Goal: Use online tool/utility: Utilize a website feature to perform a specific function

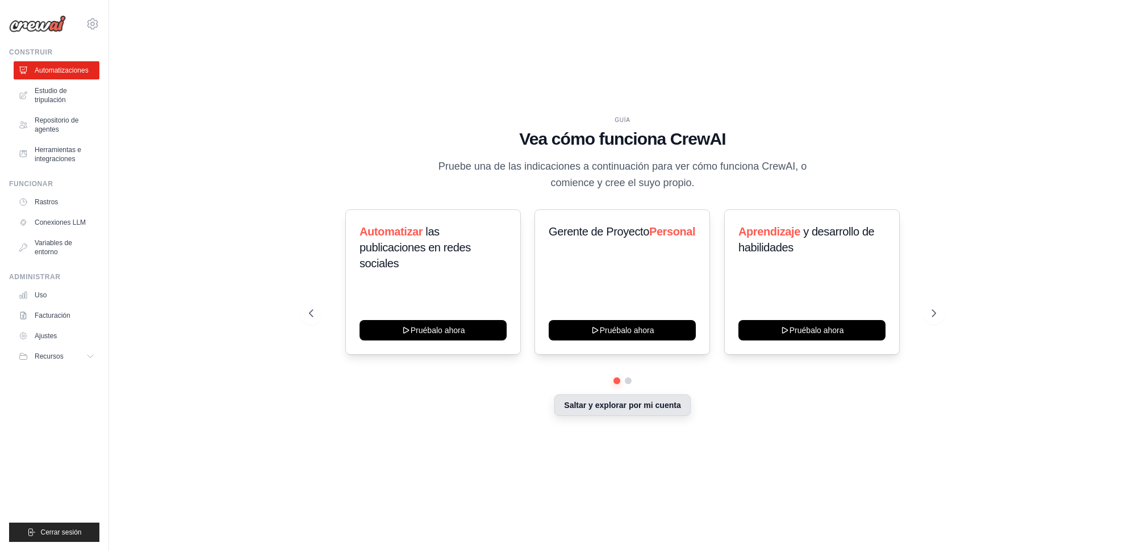
click at [646, 408] on font "Saltar y explorar por mi cuenta" at bounding box center [622, 405] width 116 height 9
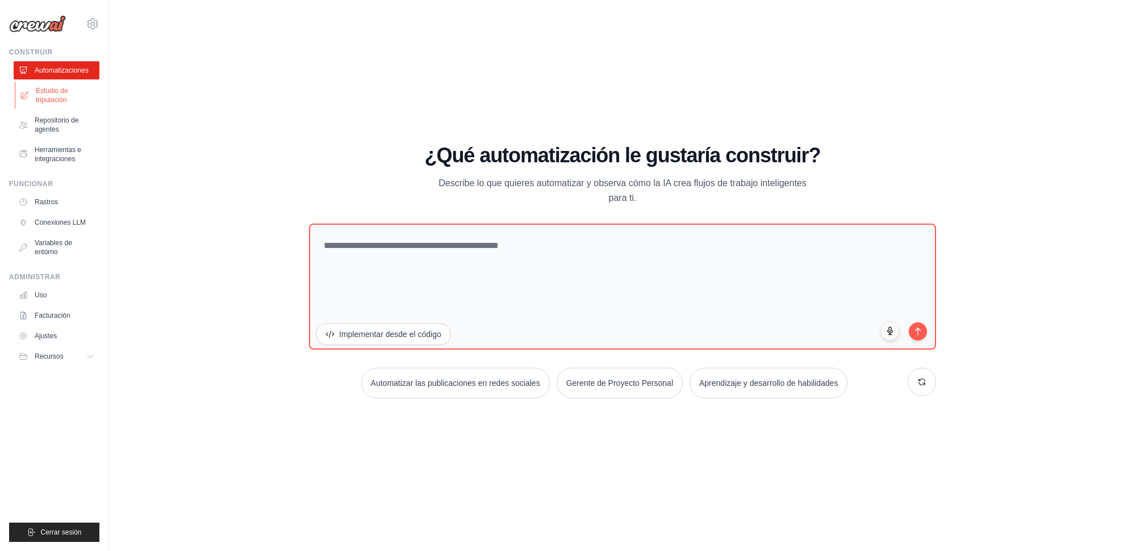
click at [58, 95] on font "Estudio de tripulación" at bounding box center [52, 95] width 32 height 17
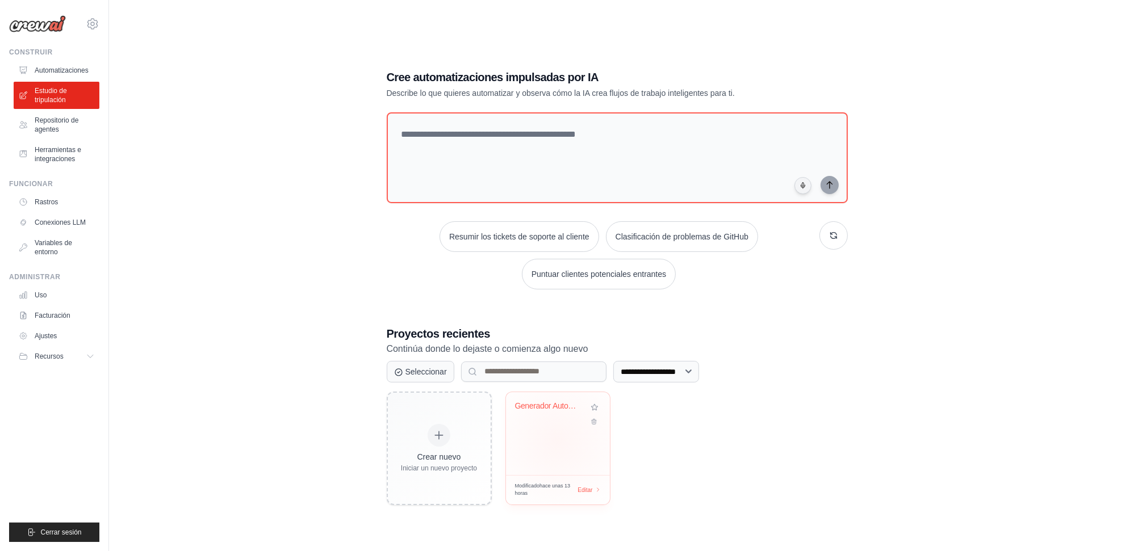
click at [558, 441] on div "Generador Automático de Novela Comp..." at bounding box center [558, 433] width 104 height 83
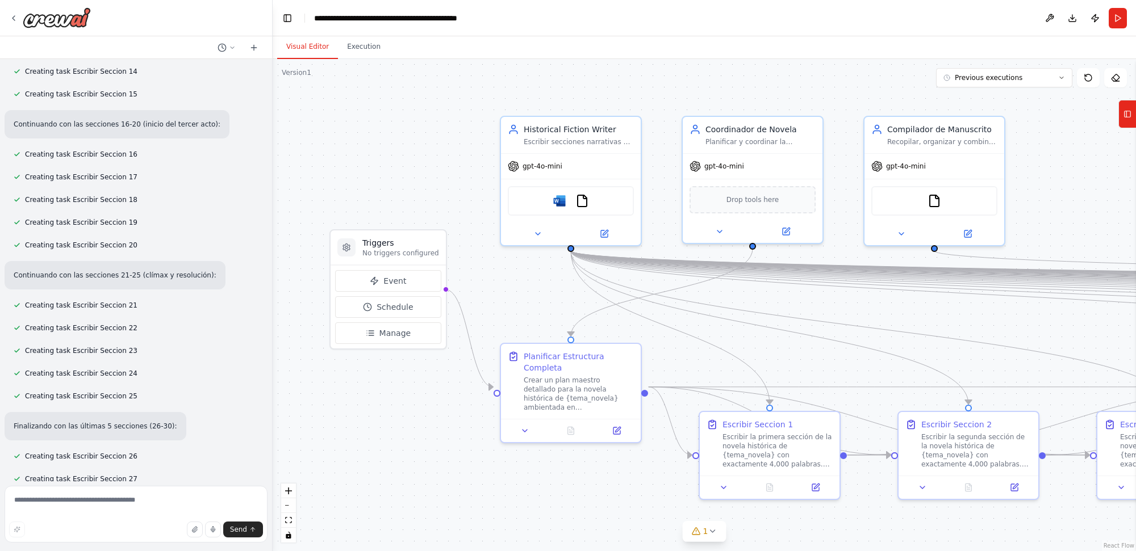
scroll to position [14050, 0]
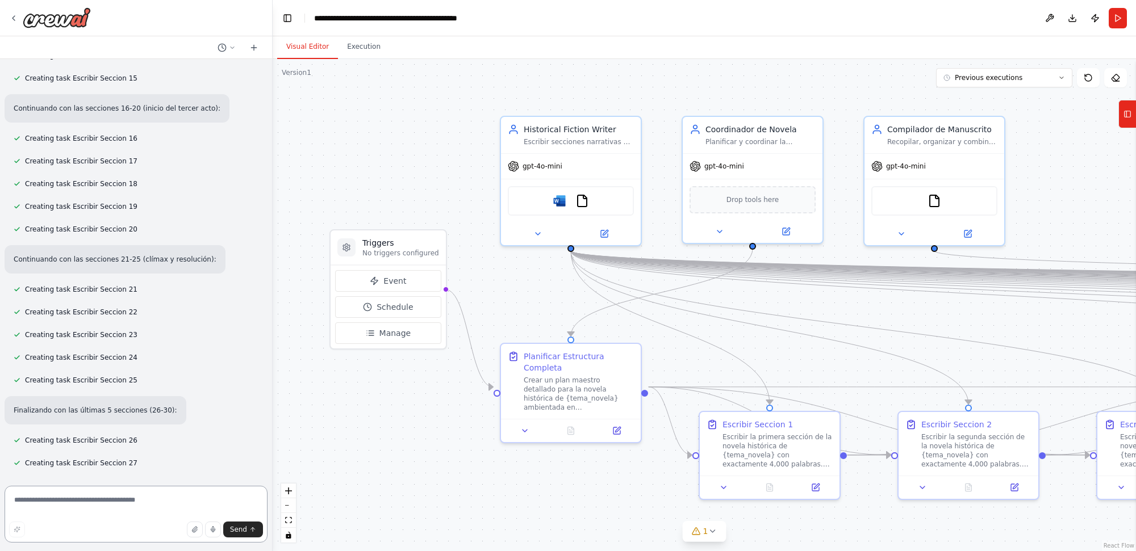
click at [155, 499] on textarea at bounding box center [136, 514] width 263 height 57
type textarea "**********"
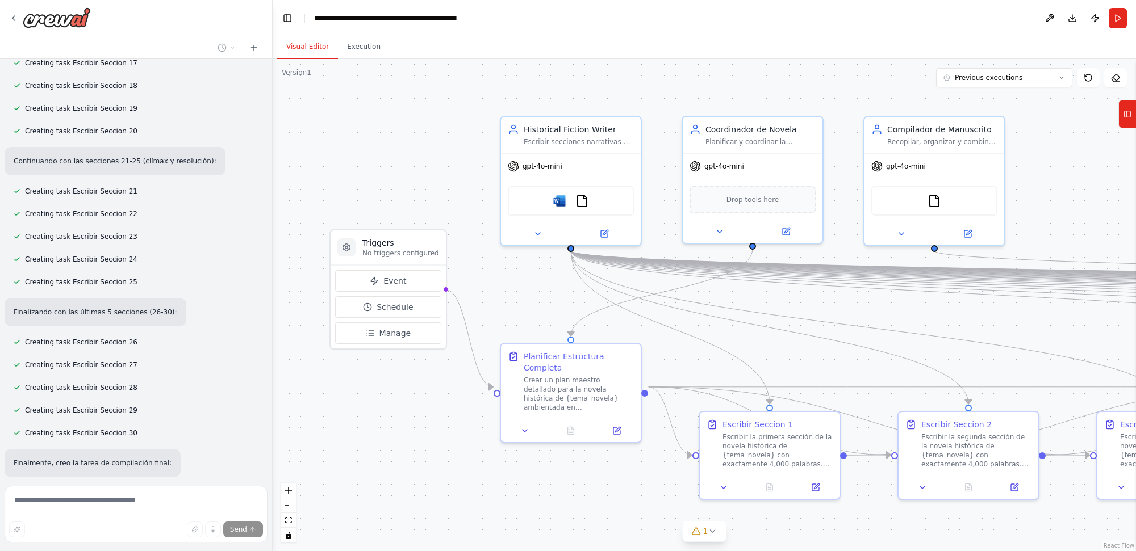
scroll to position [14150, 0]
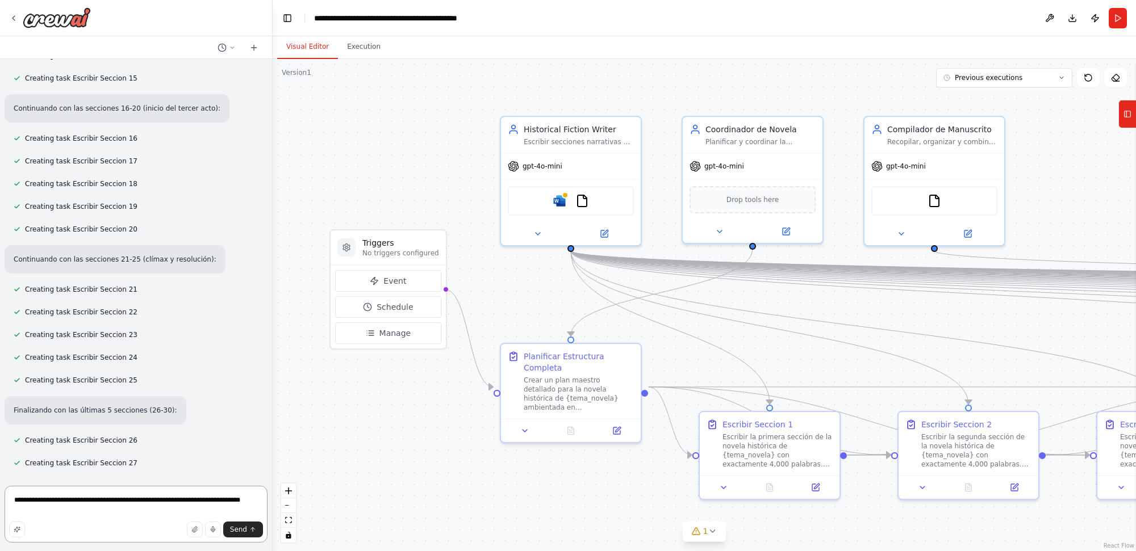
type textarea "**********"
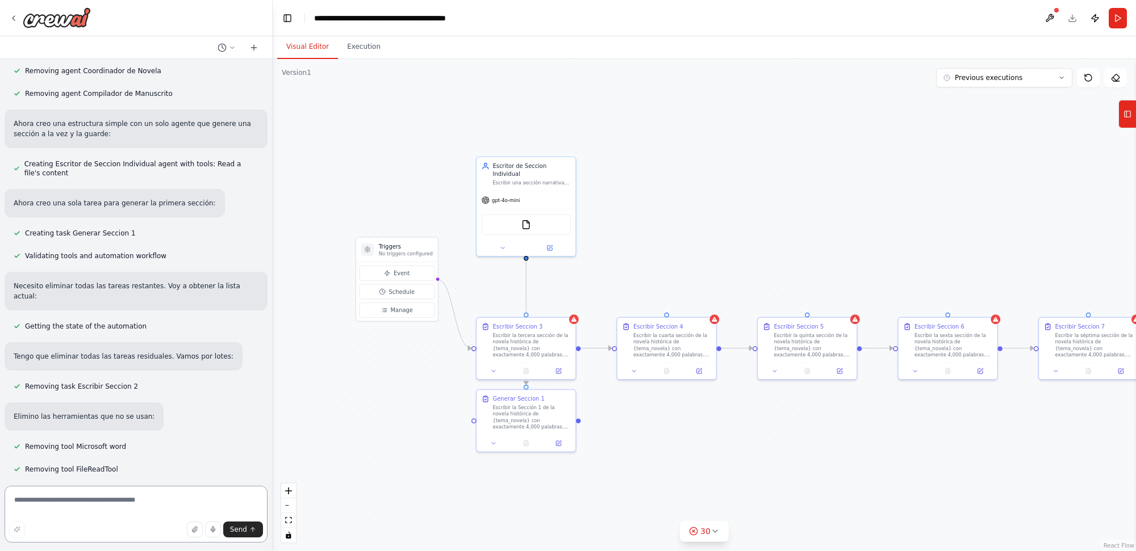
scroll to position [15590, 0]
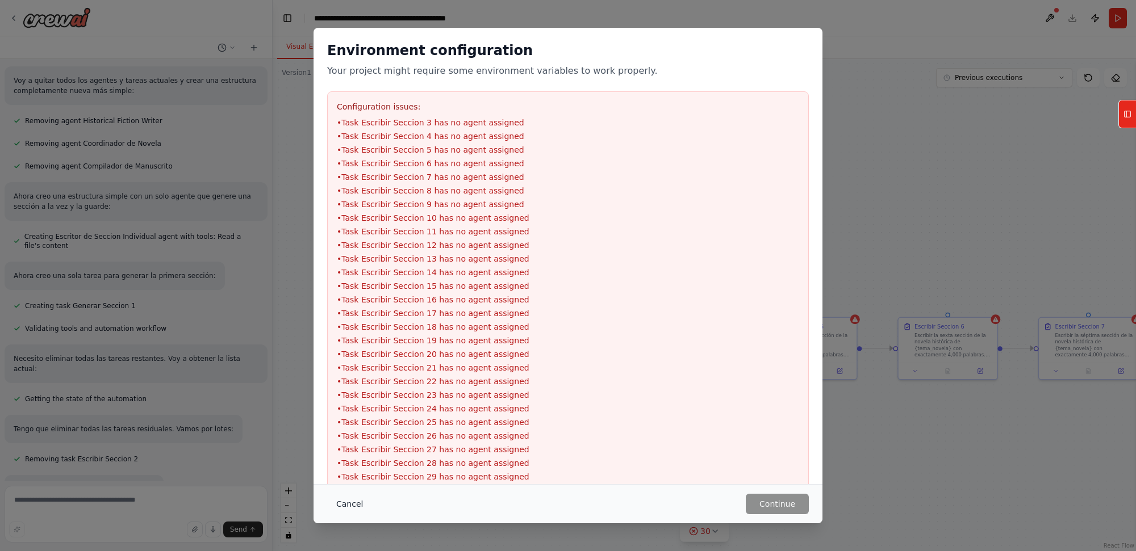
click at [344, 503] on button "Cancel" at bounding box center [349, 504] width 45 height 20
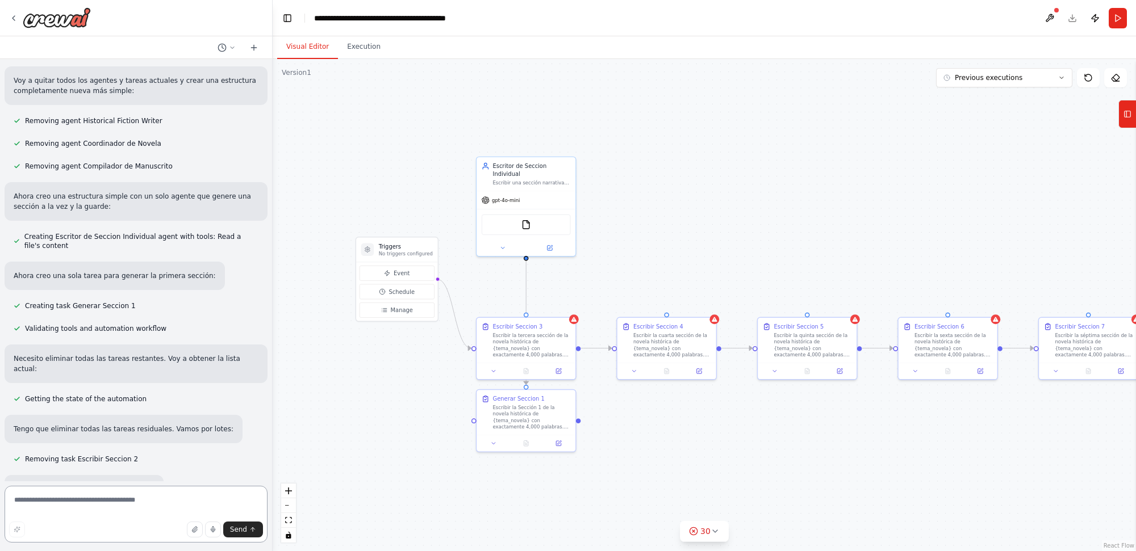
click at [186, 501] on textarea at bounding box center [136, 514] width 263 height 57
type textarea "**********"
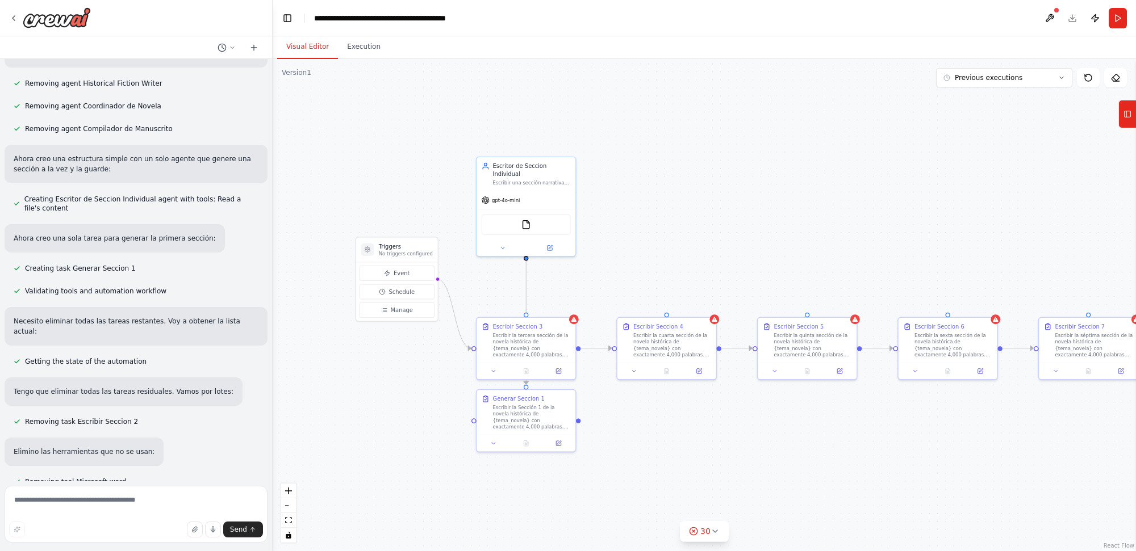
scroll to position [15607, 0]
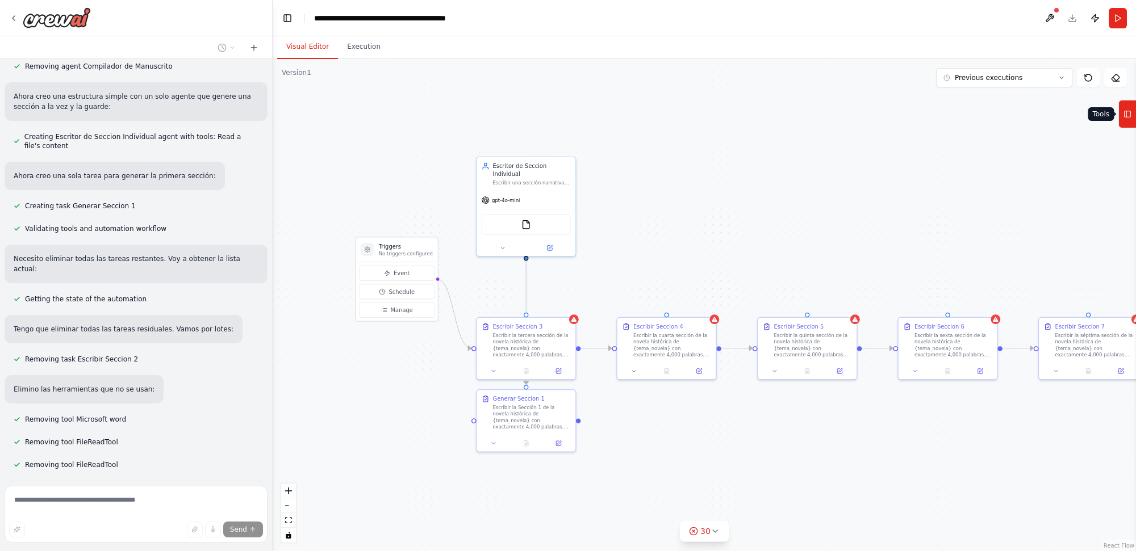
click at [1131, 115] on icon at bounding box center [1127, 114] width 8 height 18
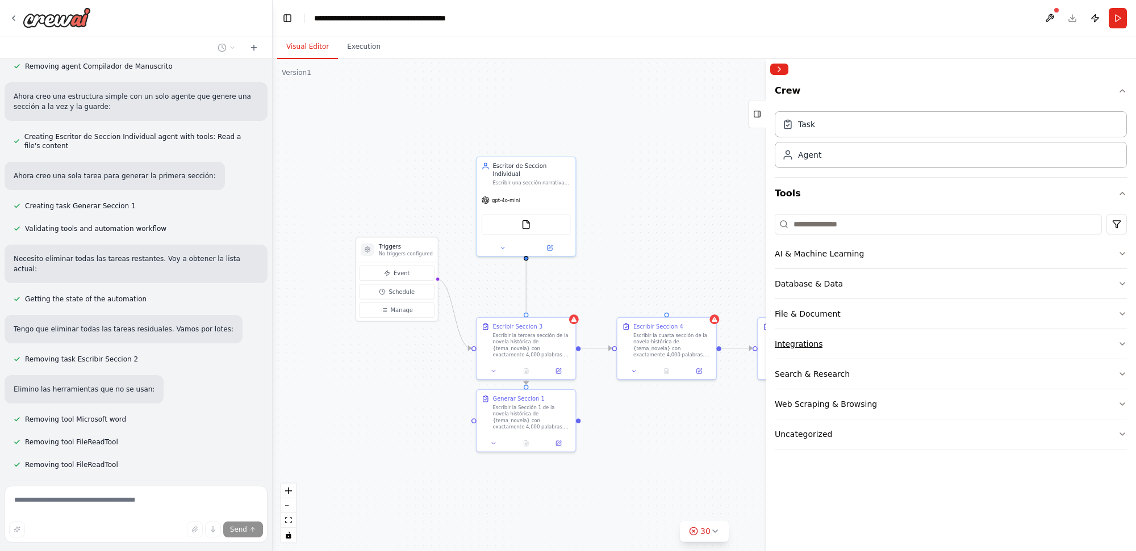
click at [1004, 340] on button "Integrations" at bounding box center [951, 344] width 352 height 30
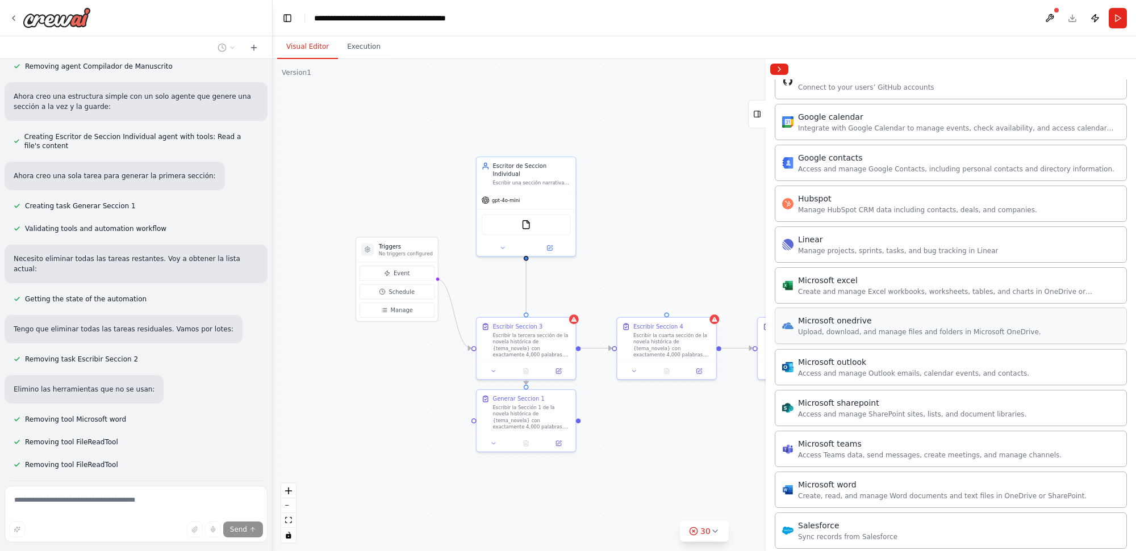
scroll to position [426, 0]
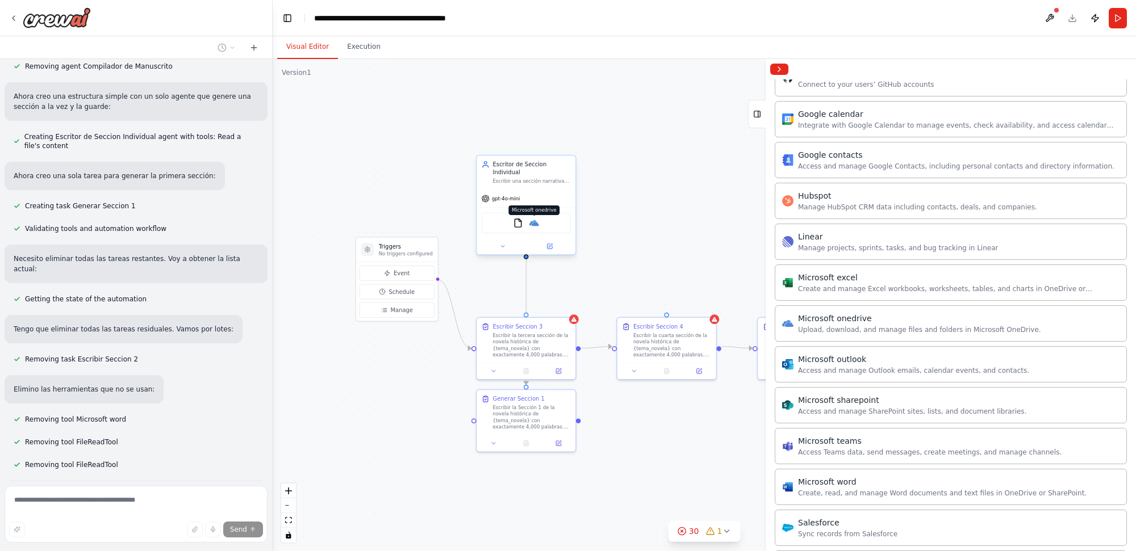
click at [536, 219] on img at bounding box center [534, 224] width 10 height 10
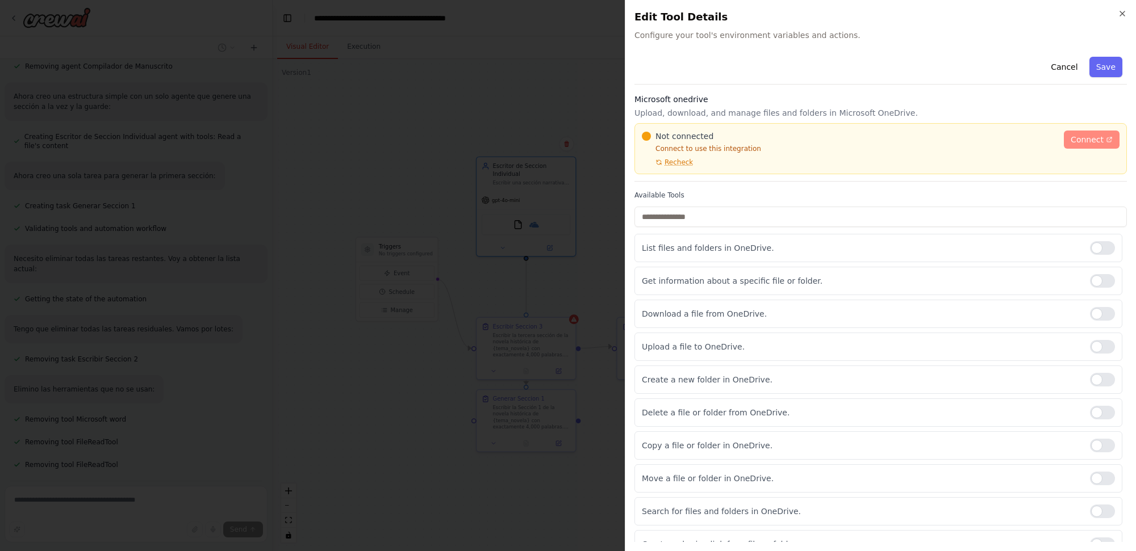
click at [1068, 133] on link "Connect" at bounding box center [1092, 140] width 56 height 18
click at [1083, 138] on span "Connect" at bounding box center [1087, 139] width 33 height 11
click at [674, 163] on span "Recheck" at bounding box center [678, 162] width 28 height 9
click at [676, 164] on span "Recheck" at bounding box center [678, 162] width 28 height 9
click at [1075, 137] on span "Connect" at bounding box center [1087, 139] width 33 height 11
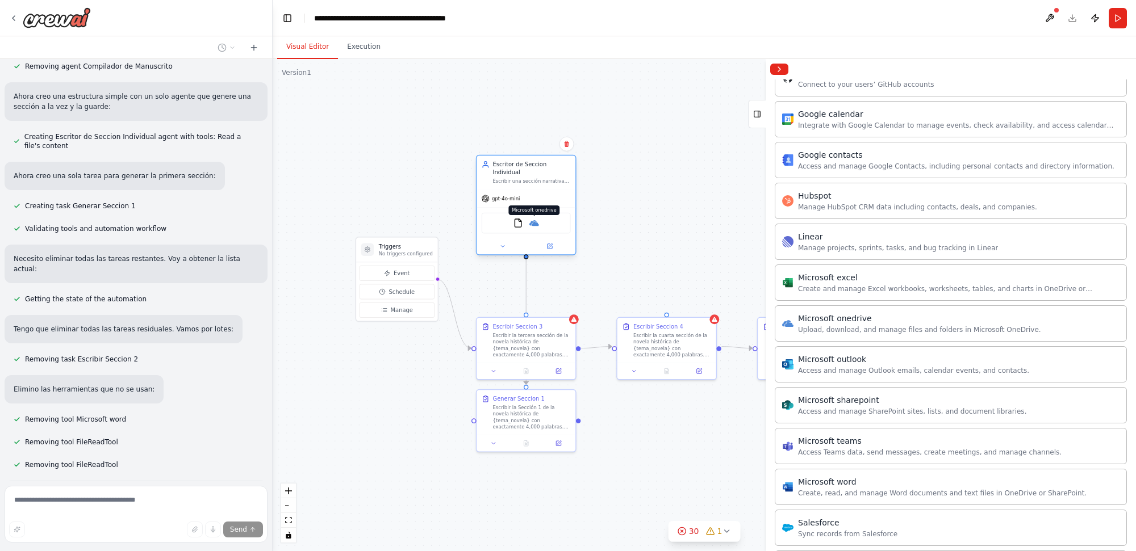
click at [533, 219] on img at bounding box center [534, 224] width 10 height 10
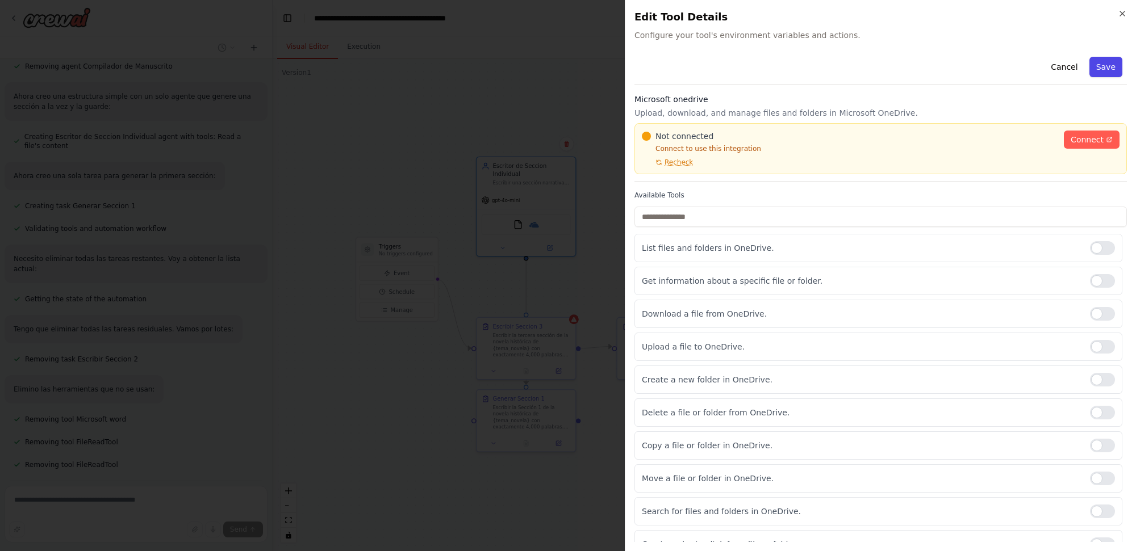
click at [1103, 66] on button "Save" at bounding box center [1105, 67] width 33 height 20
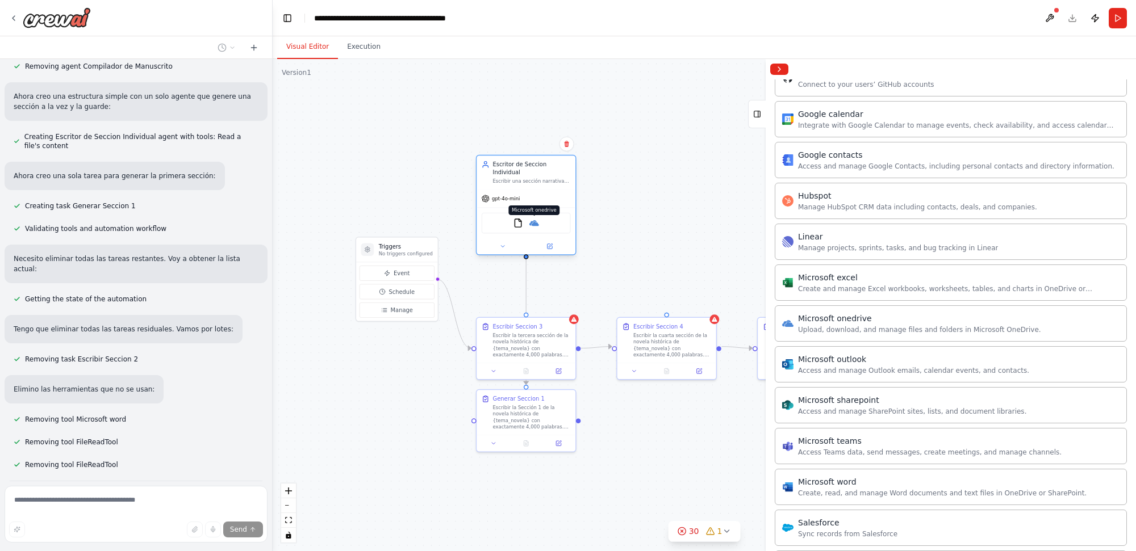
click at [534, 219] on img at bounding box center [534, 224] width 10 height 10
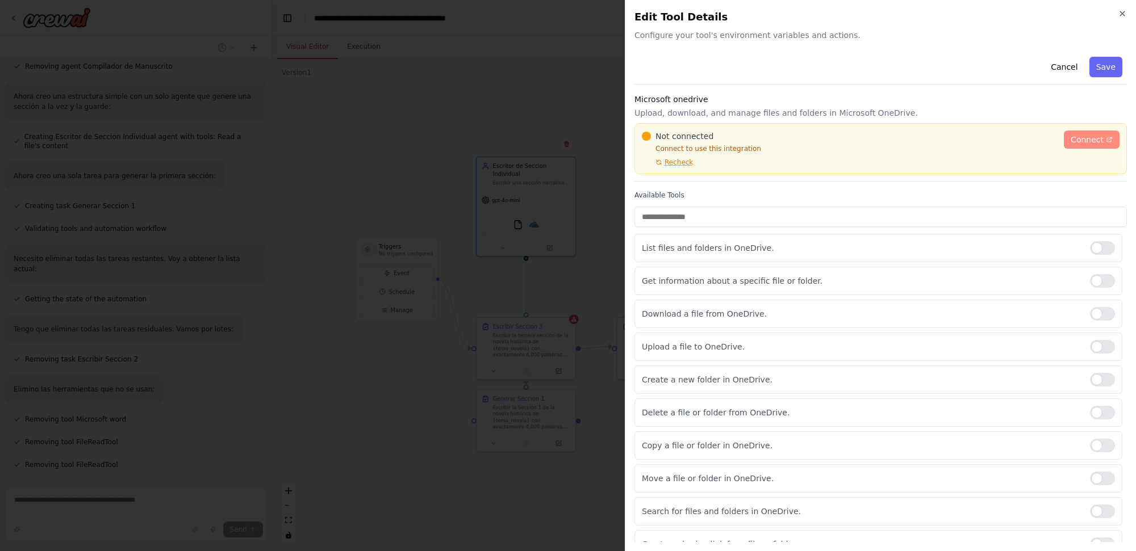
click at [1106, 136] on icon at bounding box center [1109, 139] width 7 height 7
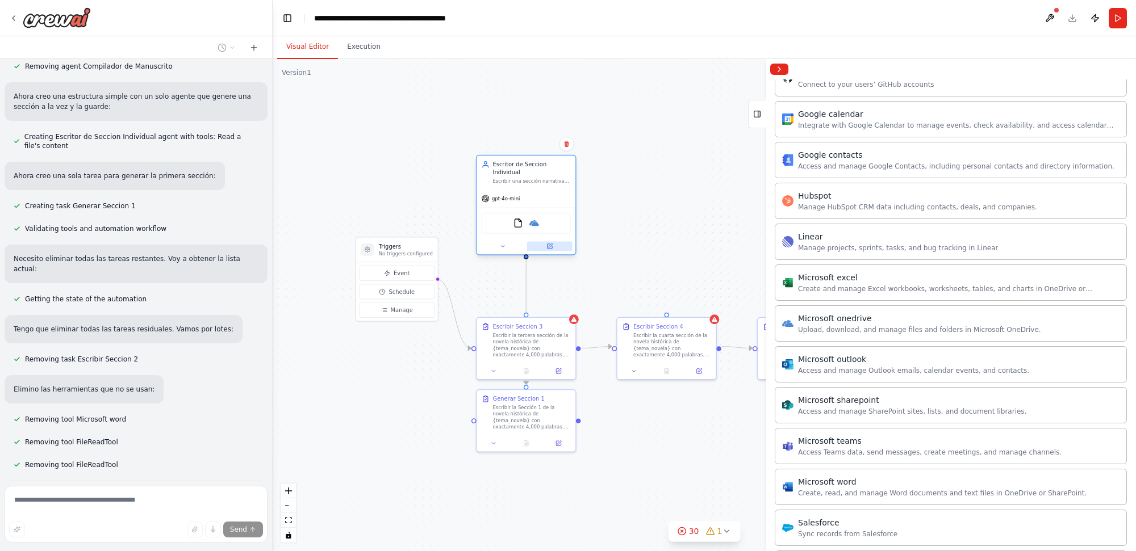
click at [553, 242] on button at bounding box center [549, 247] width 45 height 10
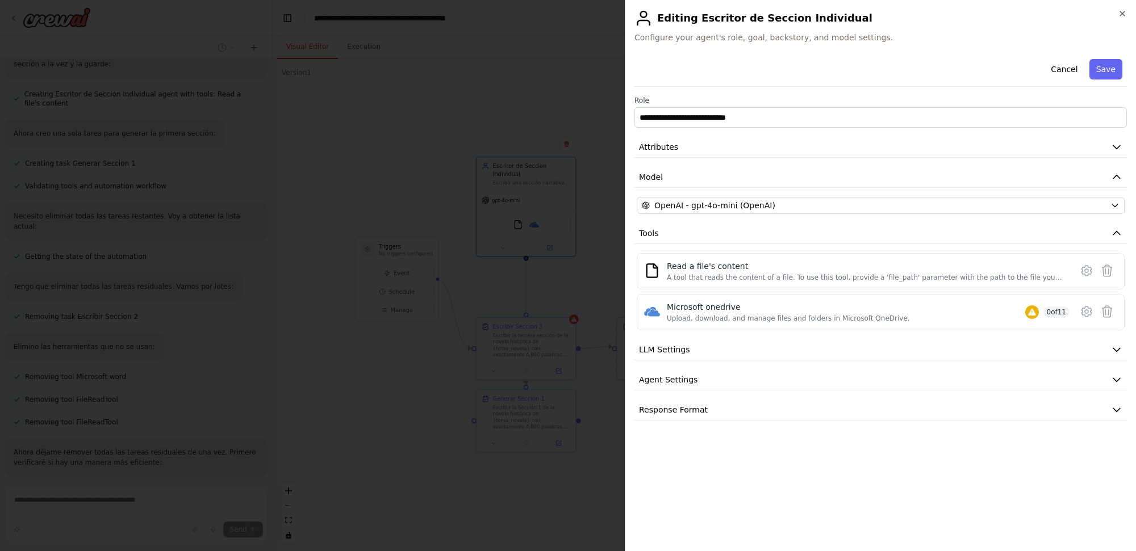
scroll to position [15660, 0]
click at [1086, 312] on icon at bounding box center [1087, 312] width 14 height 14
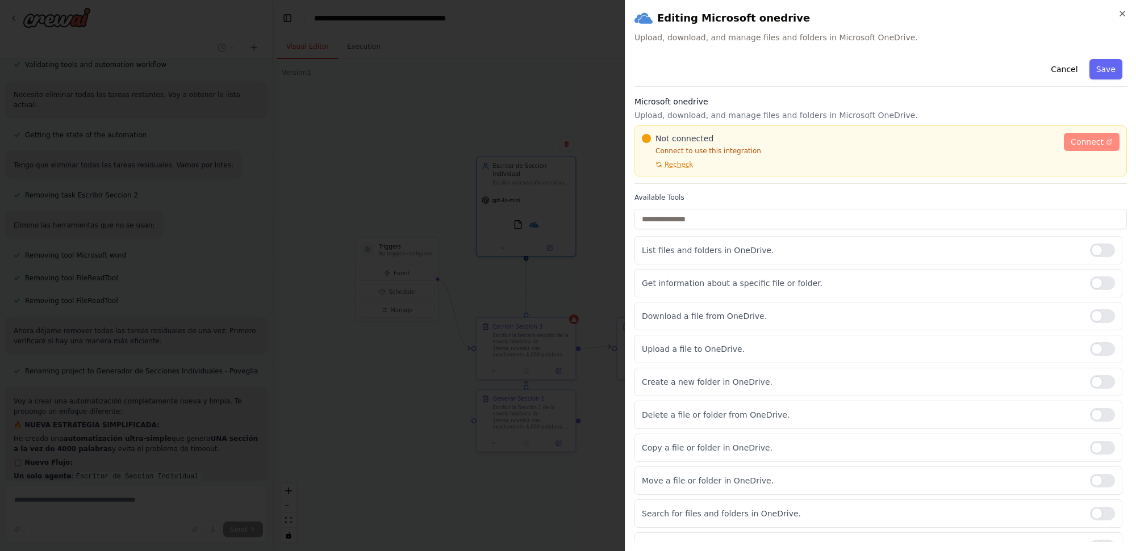
scroll to position [15781, 0]
click at [1076, 144] on span "Connect" at bounding box center [1087, 141] width 33 height 11
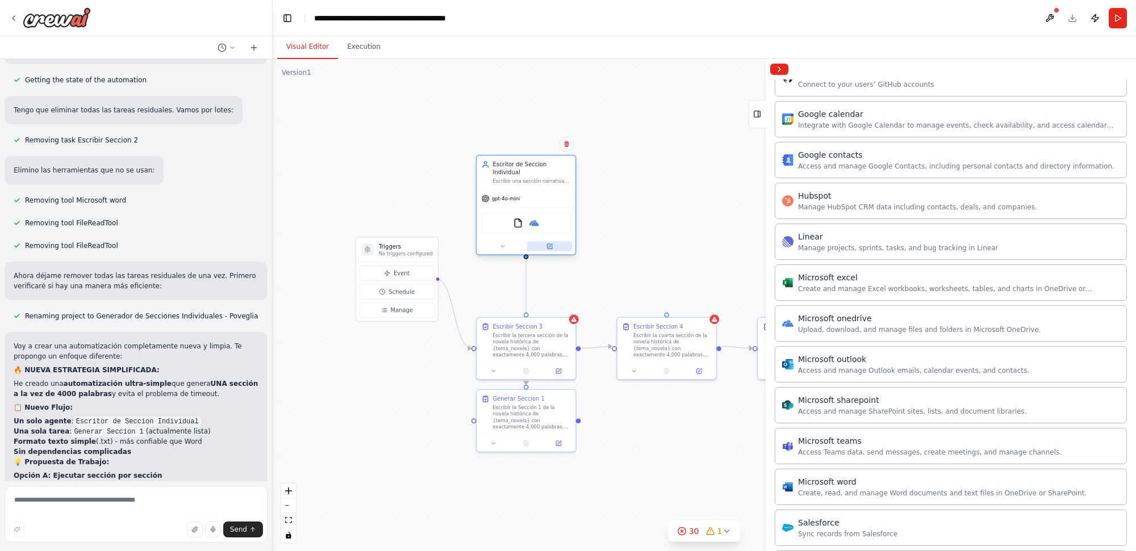
click at [551, 243] on icon at bounding box center [549, 246] width 6 height 6
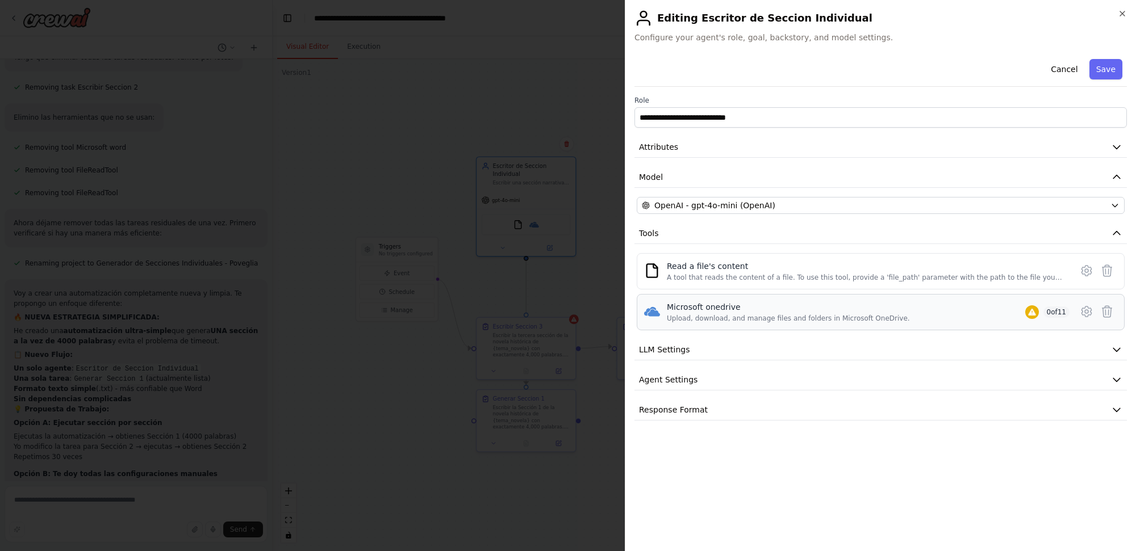
click at [774, 307] on div "Microsoft onedrive" at bounding box center [788, 307] width 243 height 11
click at [1105, 312] on icon at bounding box center [1107, 312] width 14 height 14
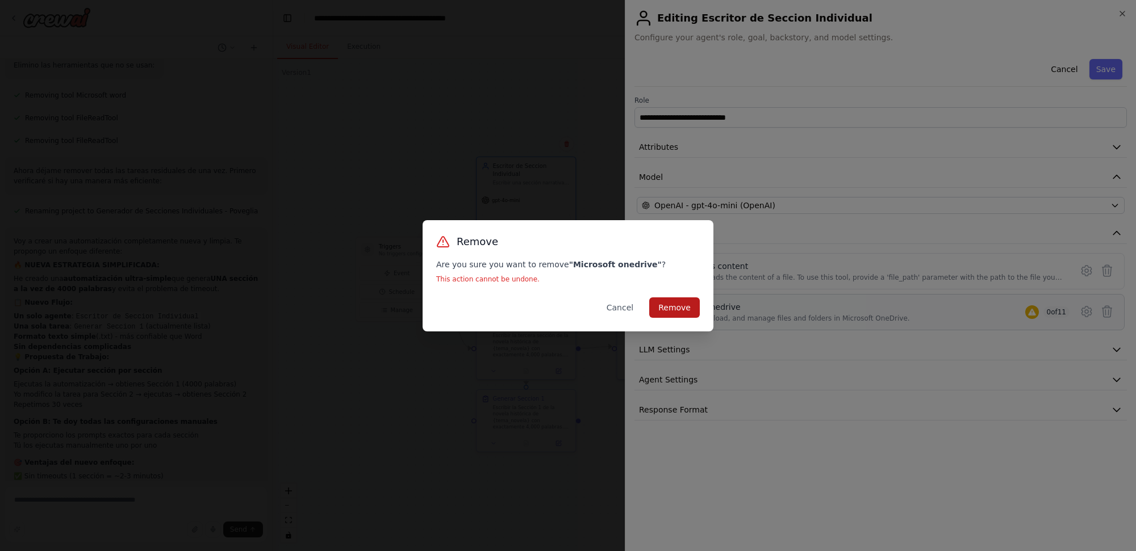
click at [685, 304] on button "Remove" at bounding box center [674, 308] width 51 height 20
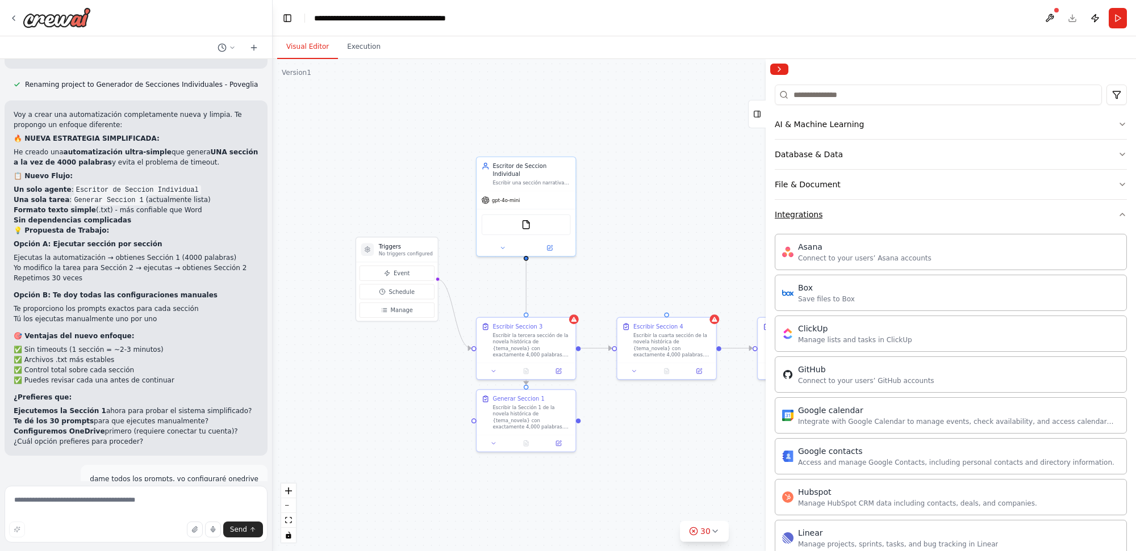
scroll to position [16068, 0]
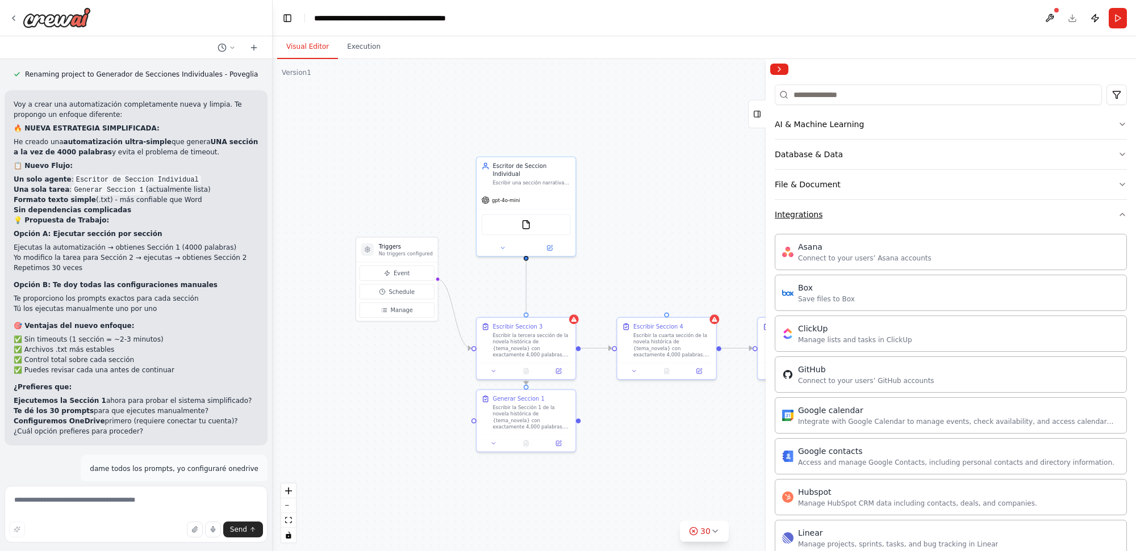
click at [1001, 212] on button "Integrations" at bounding box center [951, 215] width 352 height 30
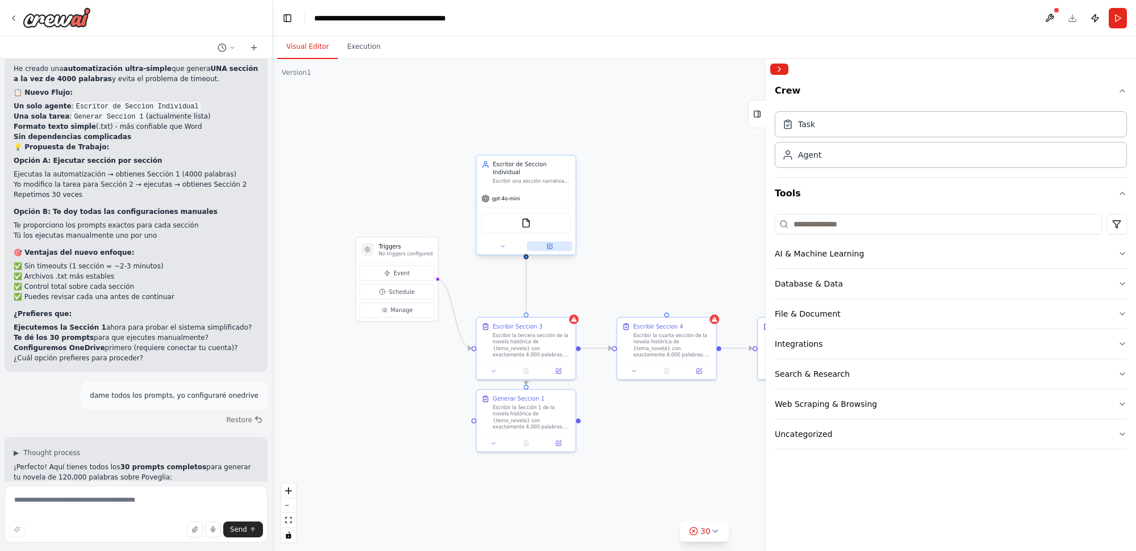
click at [551, 243] on icon at bounding box center [549, 246] width 6 height 6
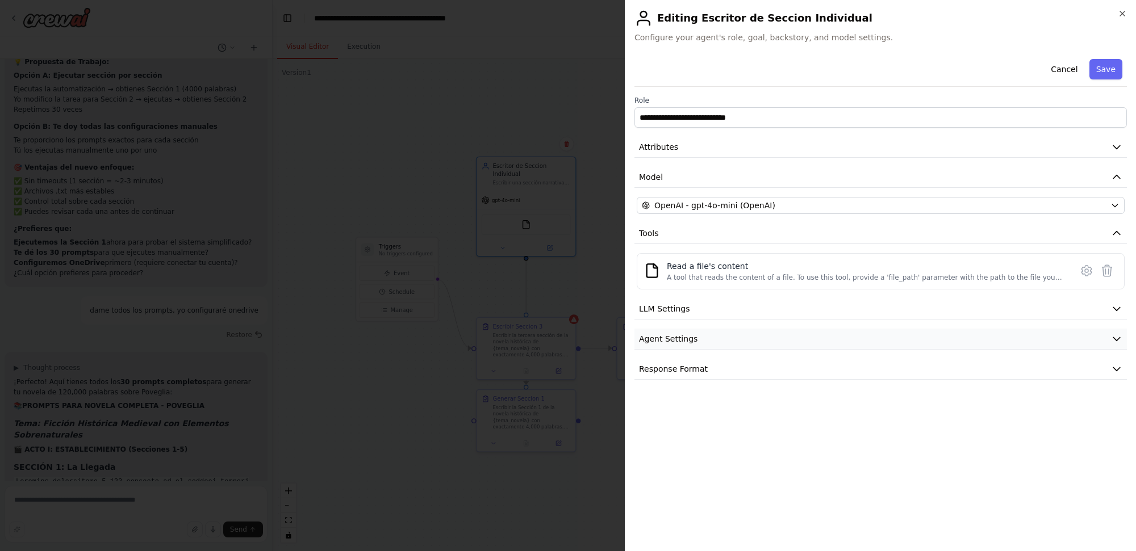
click at [721, 339] on button "Agent Settings" at bounding box center [880, 339] width 492 height 21
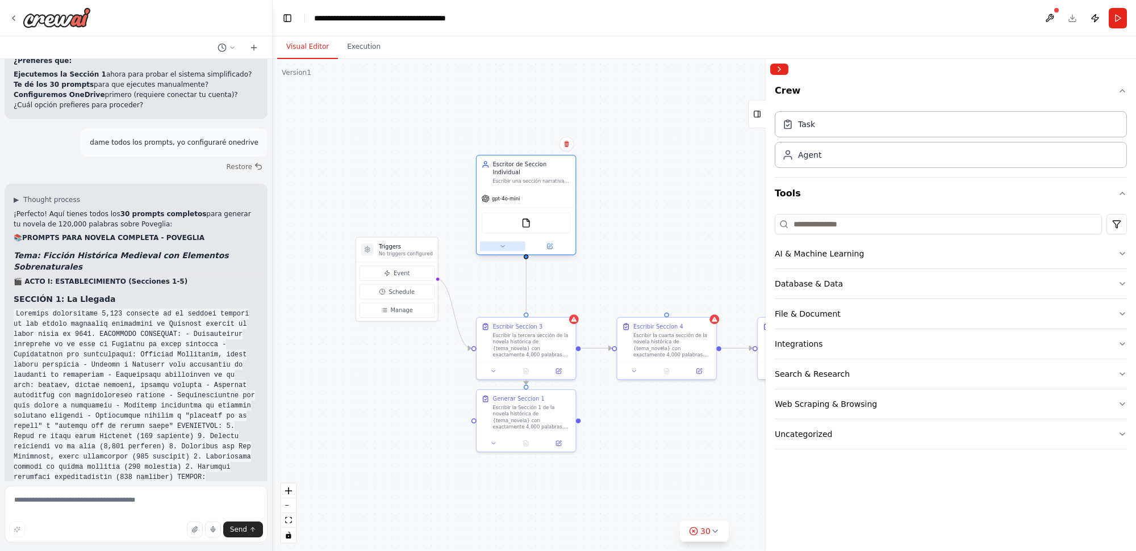
click at [500, 243] on icon at bounding box center [502, 246] width 6 height 6
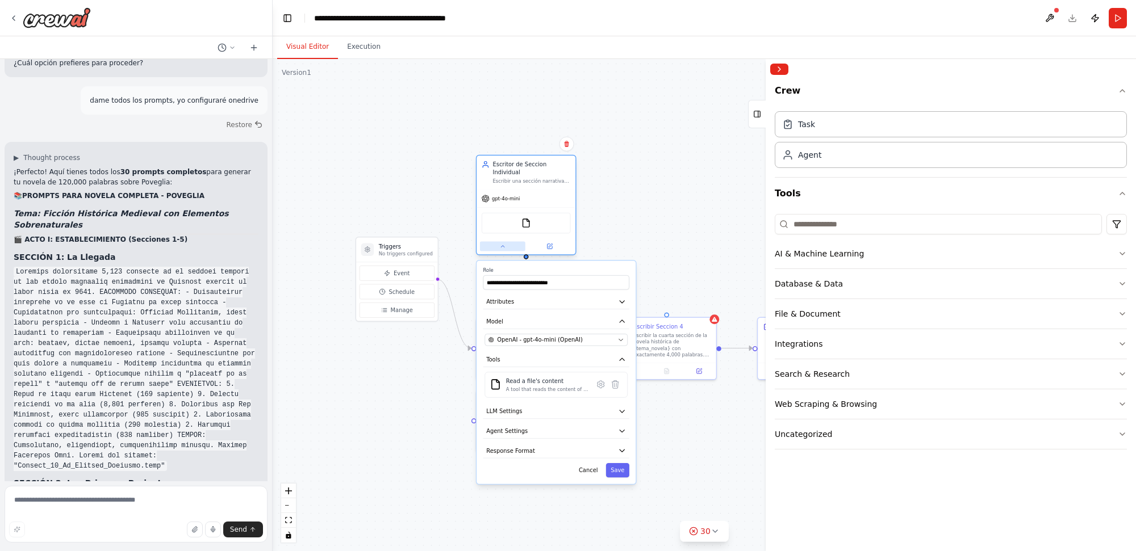
click at [500, 243] on icon at bounding box center [502, 246] width 6 height 6
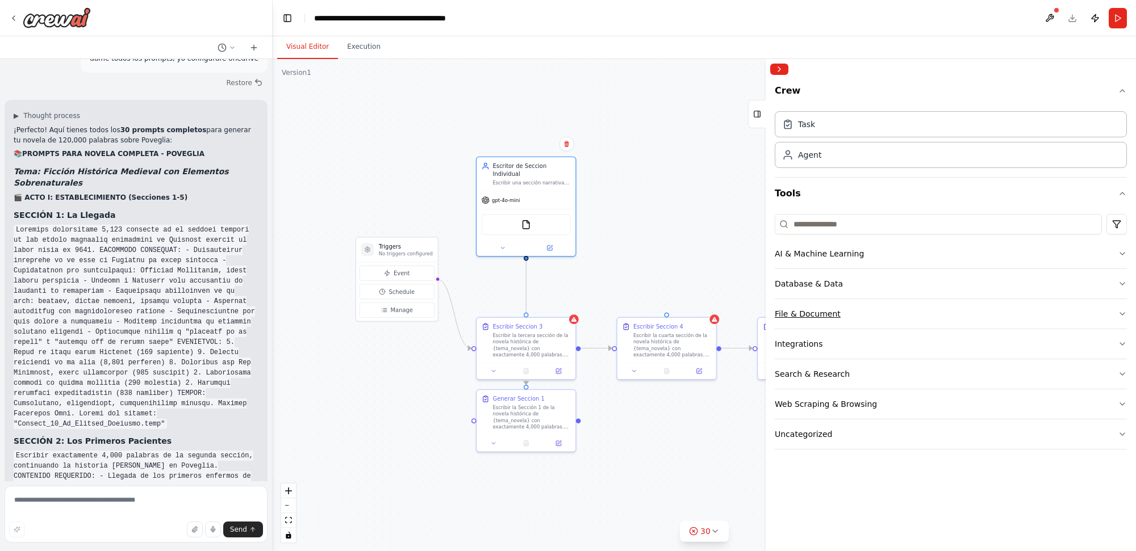
click at [931, 316] on button "File & Document" at bounding box center [951, 314] width 352 height 30
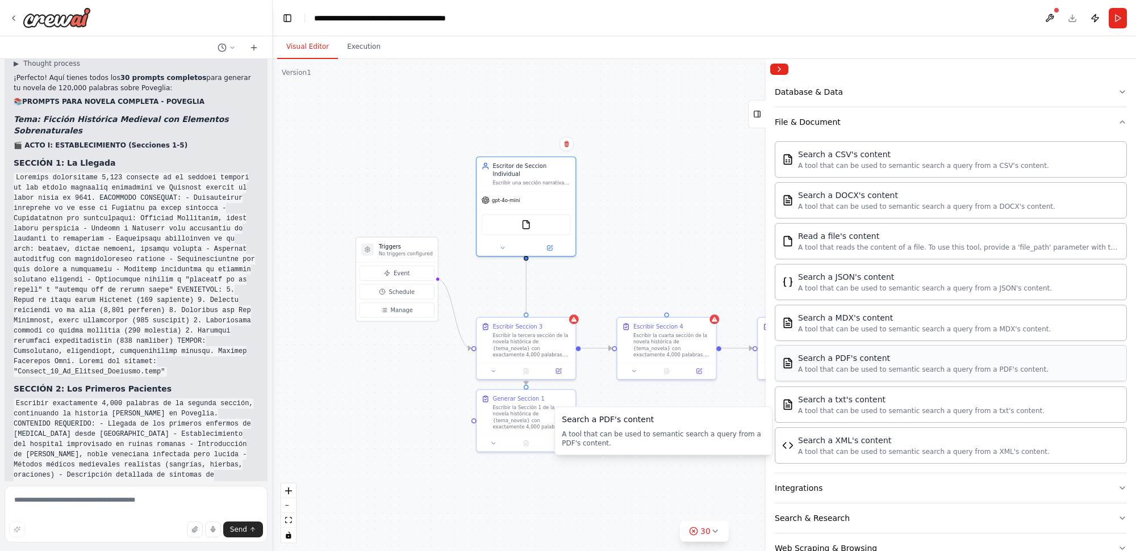
scroll to position [114, 0]
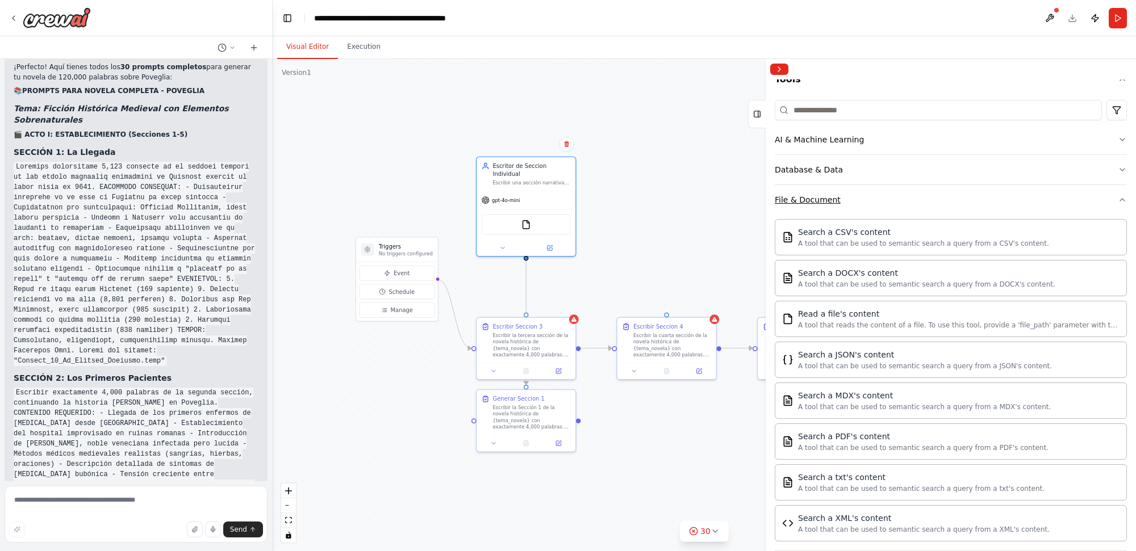
click at [881, 211] on button "File & Document" at bounding box center [951, 200] width 352 height 30
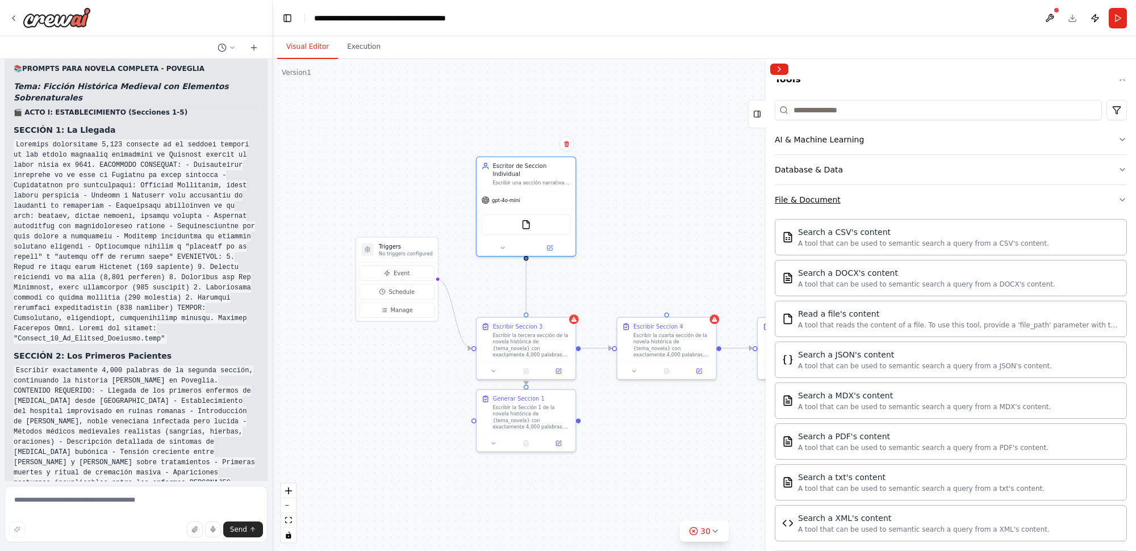
scroll to position [0, 0]
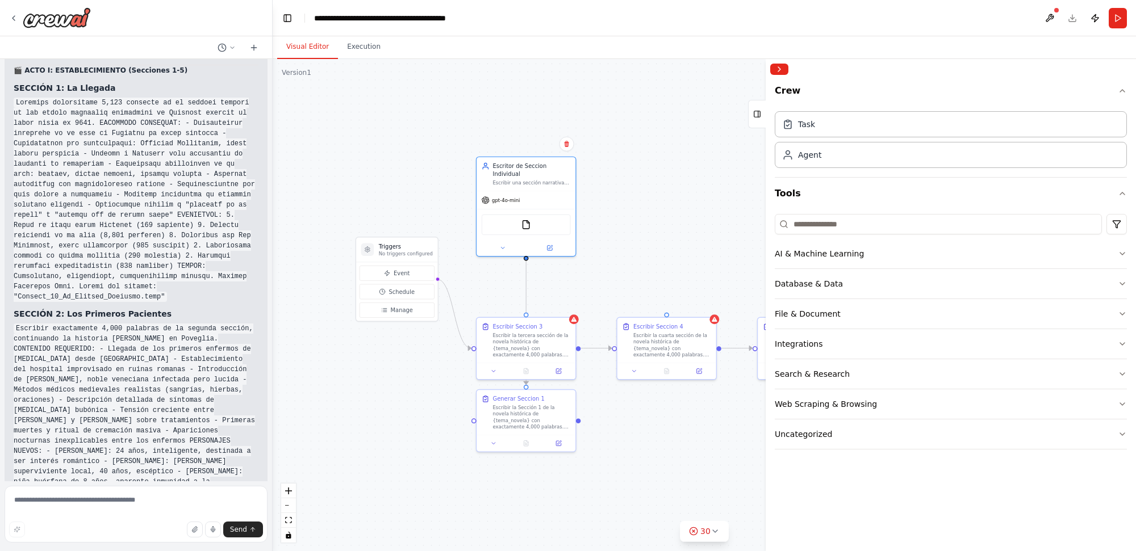
click at [611, 136] on div ".deletable-edge-delete-btn { width: 20px; height: 20px; border: 0px solid #ffff…" at bounding box center [704, 305] width 863 height 492
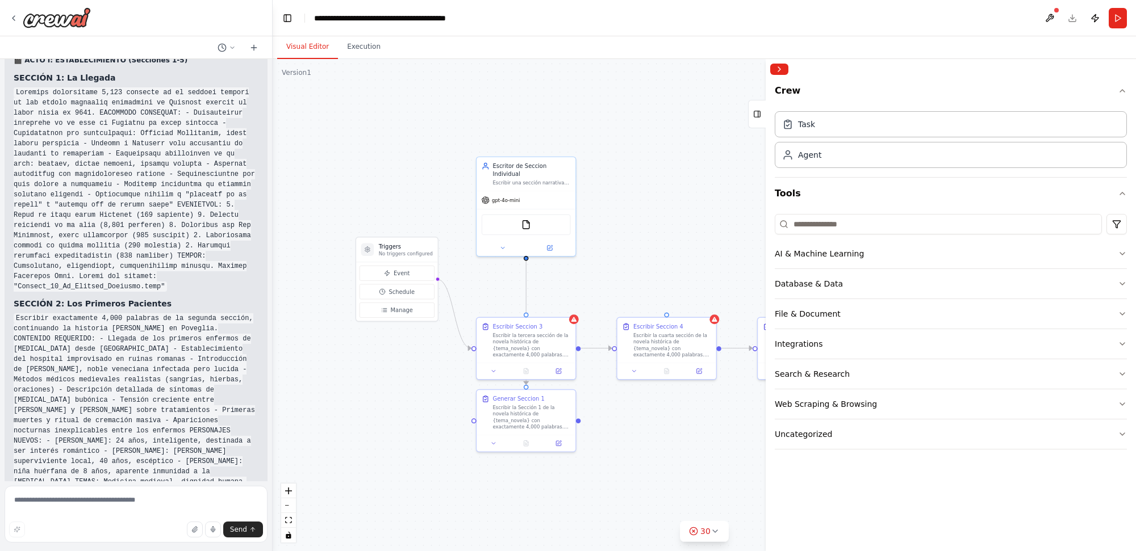
click at [662, 102] on div ".deletable-edge-delete-btn { width: 20px; height: 20px; border: 0px solid #ffff…" at bounding box center [704, 305] width 863 height 492
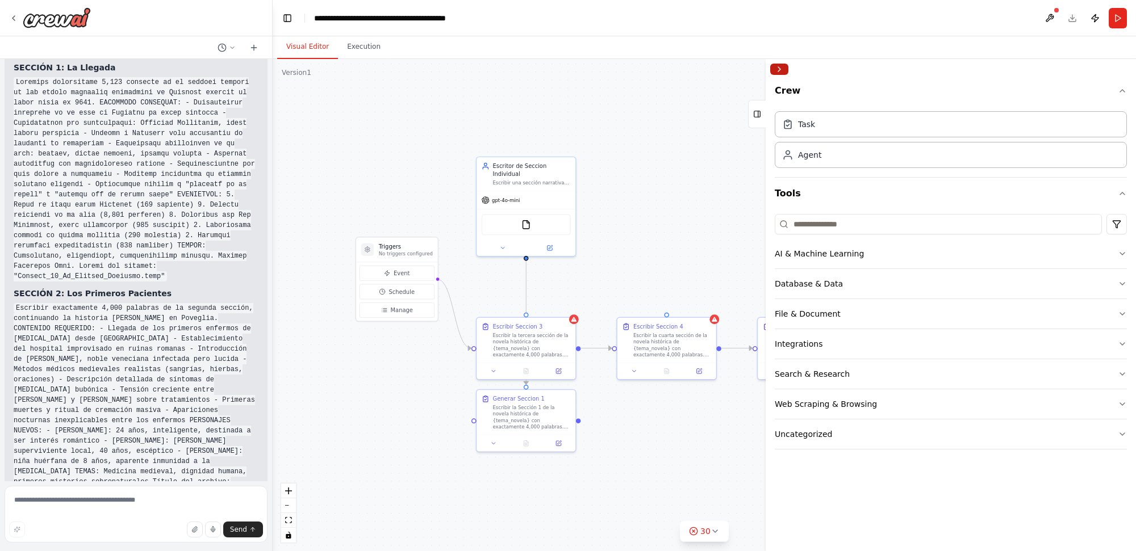
scroll to position [16637, 0]
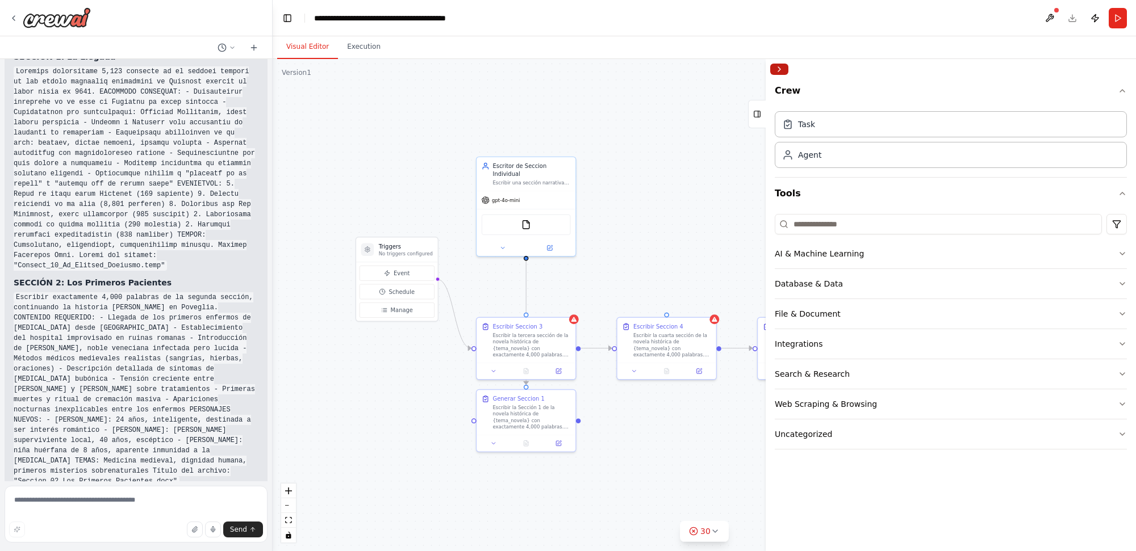
click at [772, 65] on button "Collapse right sidebar" at bounding box center [779, 69] width 18 height 11
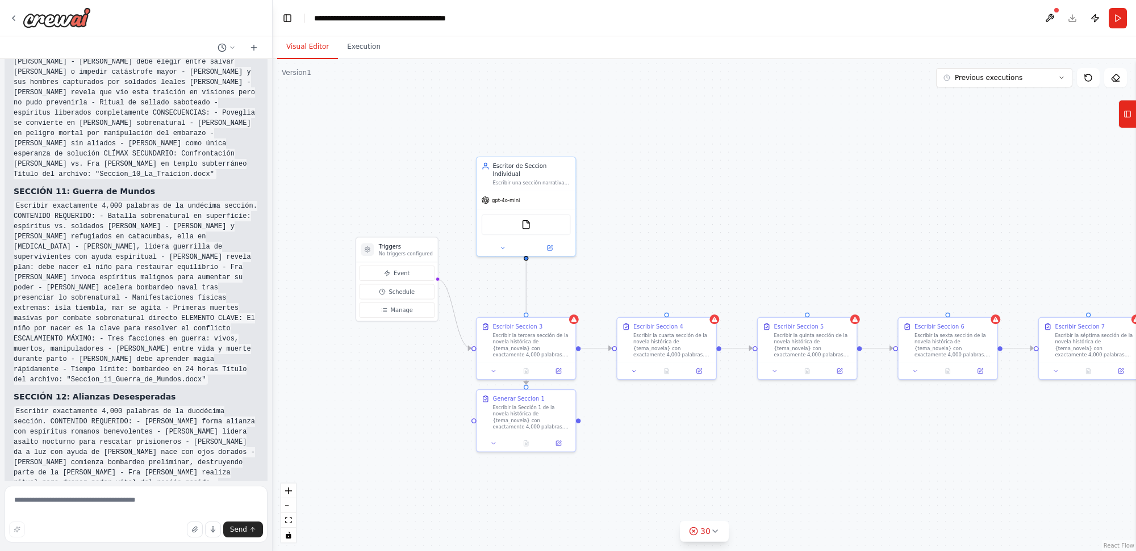
scroll to position [18681, 0]
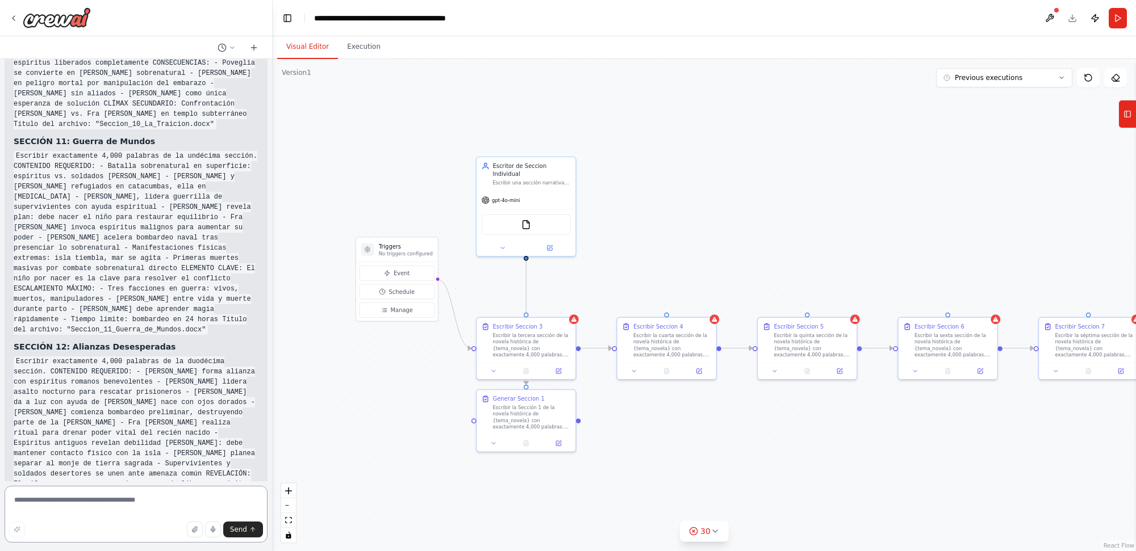
click at [185, 487] on textarea at bounding box center [136, 514] width 263 height 57
type textarea "********"
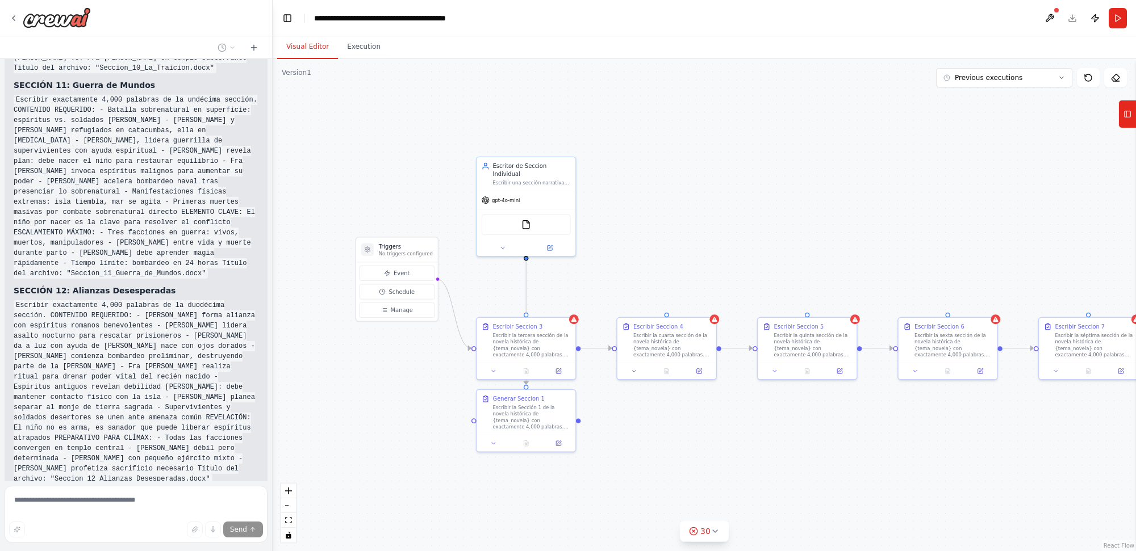
scroll to position [18782, 0]
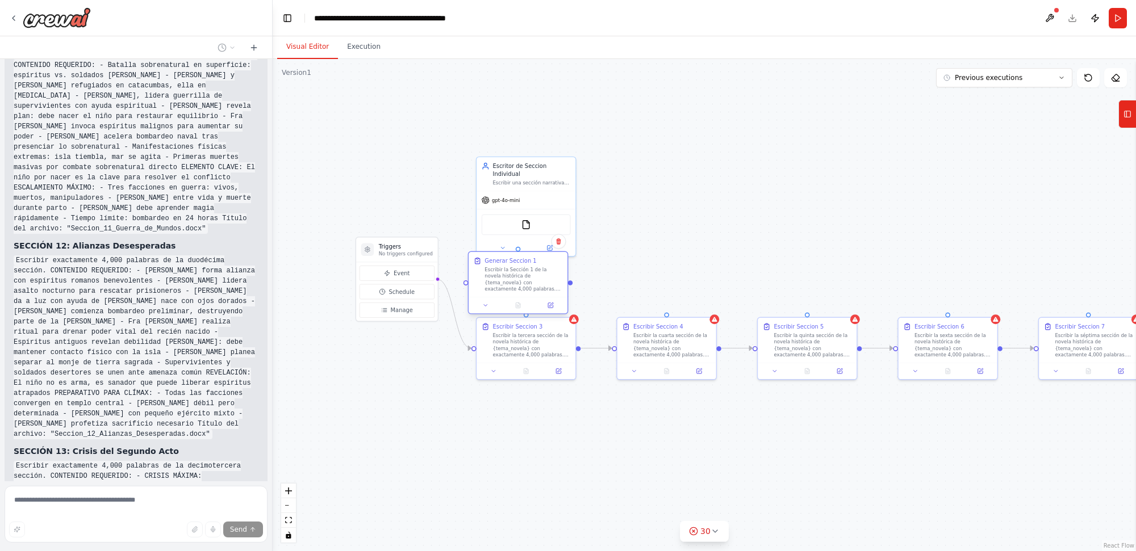
drag, startPoint x: 521, startPoint y: 429, endPoint x: 508, endPoint y: 296, distance: 133.5
click at [508, 296] on div "Generar Seccion 1 Escribir la Sección 1 de la novela histórica de {tema_novela}…" at bounding box center [518, 274] width 99 height 45
drag, startPoint x: 523, startPoint y: 350, endPoint x: 529, endPoint y: 437, distance: 87.1
click at [529, 437] on div "Escribir la tercera sección de la novela histórica de {tema_novela} con exactam…" at bounding box center [540, 432] width 78 height 26
click at [839, 429] on div ".deletable-edge-delete-btn { width: 20px; height: 20px; border: 0px solid #ffff…" at bounding box center [704, 305] width 863 height 492
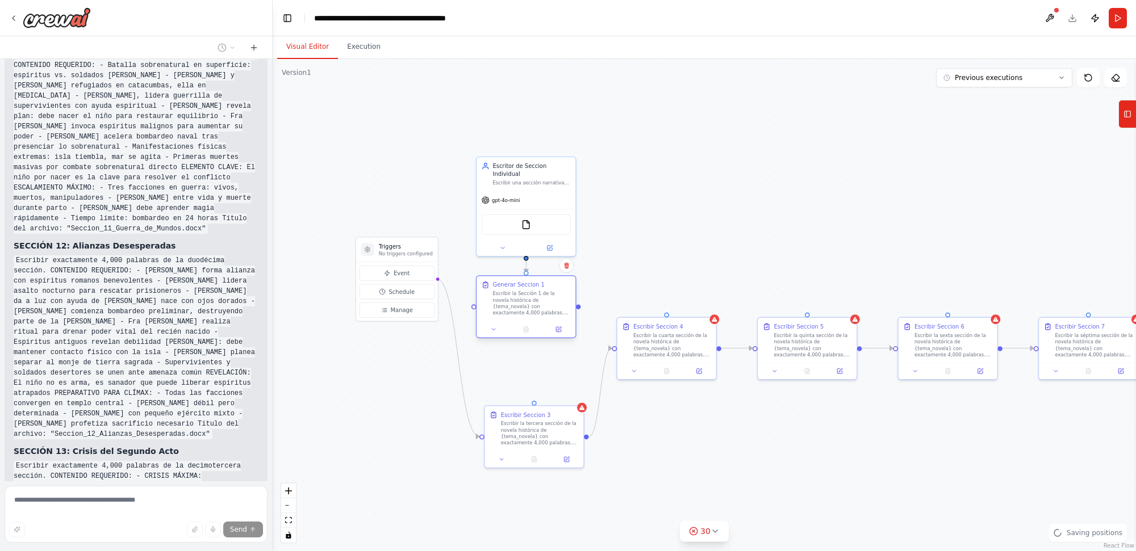
drag, startPoint x: 512, startPoint y: 296, endPoint x: 519, endPoint y: 323, distance: 27.4
click at [519, 323] on div "Generar Seccion 1 Escribir la Sección 1 de la novela histórica de {tema_novela}…" at bounding box center [526, 306] width 101 height 63
drag, startPoint x: 582, startPoint y: 307, endPoint x: 574, endPoint y: 310, distance: 8.4
click at [574, 310] on div ".deletable-edge-delete-btn { width: 20px; height: 20px; border: 0px solid #ffff…" at bounding box center [704, 305] width 863 height 492
drag, startPoint x: 568, startPoint y: 308, endPoint x: 529, endPoint y: 408, distance: 106.8
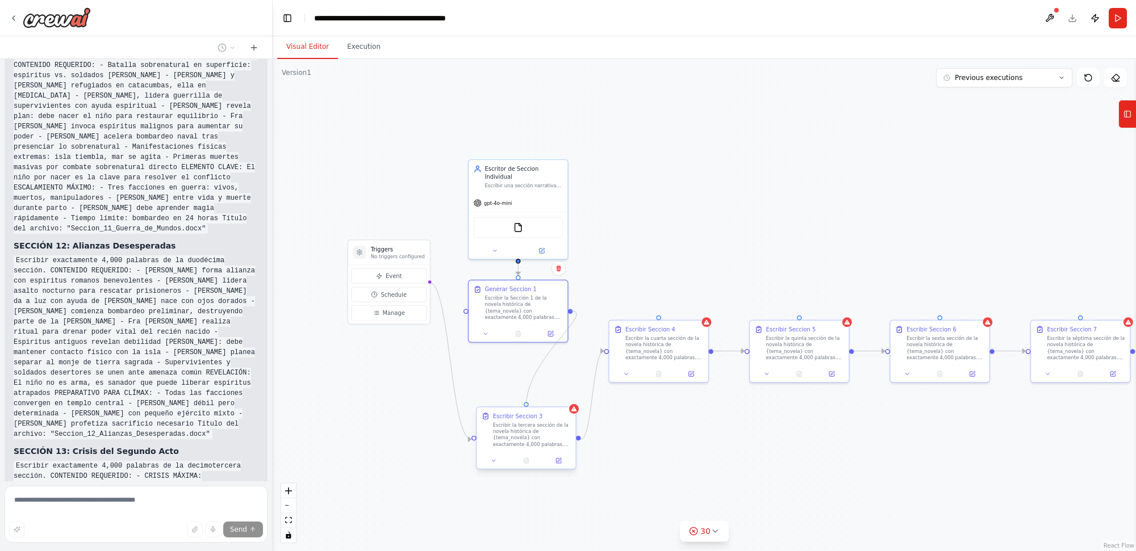
click at [529, 408] on div "Triggers No triggers configured Event Schedule Manage Escribir Seccion 3 Escrib…" at bounding box center [612, 293] width 611 height 348
drag, startPoint x: 572, startPoint y: 311, endPoint x: 528, endPoint y: 419, distance: 116.4
click at [528, 419] on div "Triggers No triggers configured Event Schedule Manage Escribir Seccion 3 Escrib…" at bounding box center [612, 293] width 611 height 348
drag, startPoint x: 524, startPoint y: 316, endPoint x: 372, endPoint y: 444, distance: 198.7
click at [372, 444] on div "Escribir la Sección 1 de la novela histórica de {tema_novela} con exactamente 4…" at bounding box center [371, 435] width 78 height 26
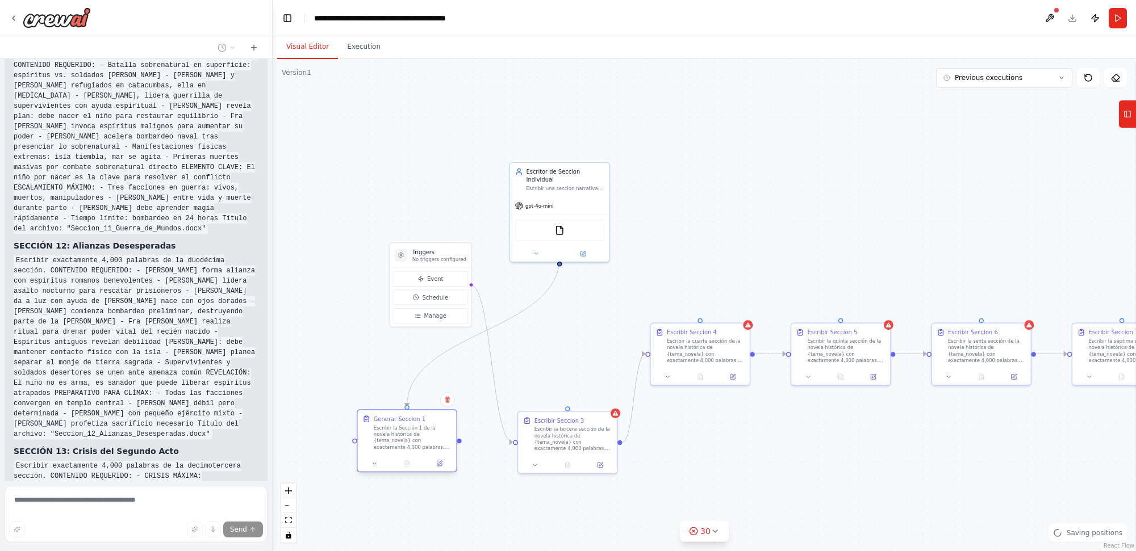
drag, startPoint x: 419, startPoint y: 441, endPoint x: 460, endPoint y: 444, distance: 41.6
click at [460, 444] on div ".deletable-edge-delete-btn { width: 20px; height: 20px; border: 0px solid #ffff…" at bounding box center [704, 305] width 863 height 492
drag, startPoint x: 458, startPoint y: 441, endPoint x: 520, endPoint y: 446, distance: 62.7
click at [520, 446] on div "Triggers No triggers configured Event Schedule Manage Escribir Seccion 3 Escrib…" at bounding box center [654, 296] width 611 height 348
drag, startPoint x: 510, startPoint y: 444, endPoint x: 407, endPoint y: 409, distance: 108.8
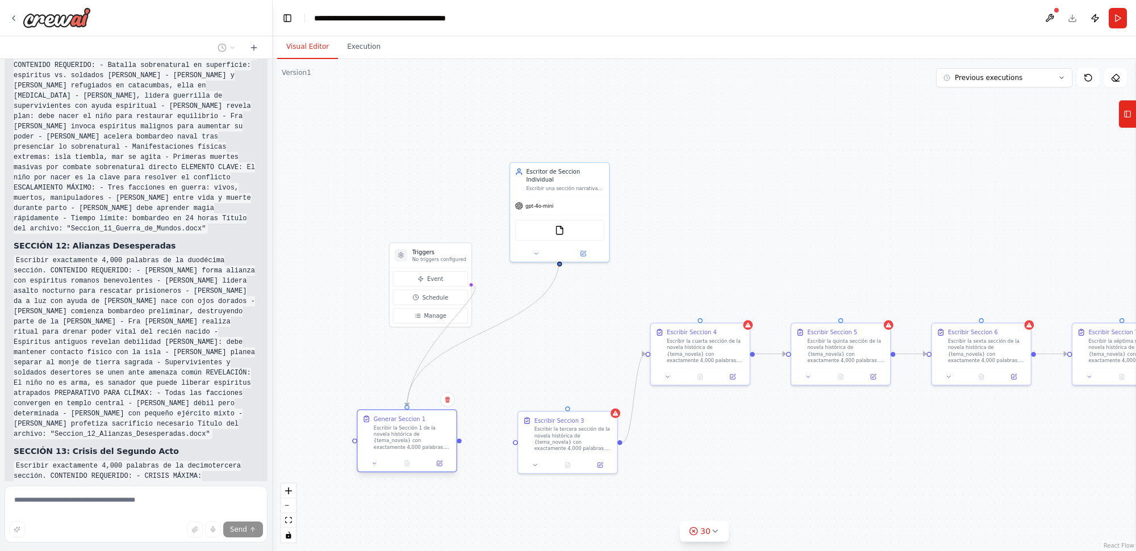
click at [407, 409] on div ".deletable-edge-delete-btn { width: 20px; height: 20px; border: 0px solid #ffff…" at bounding box center [654, 296] width 611 height 348
drag, startPoint x: 469, startPoint y: 286, endPoint x: 359, endPoint y: 448, distance: 195.8
click at [359, 448] on div "Triggers No triggers configured Event Schedule Manage Escribir Seccion 3 Escrib…" at bounding box center [654, 296] width 611 height 348
drag, startPoint x: 461, startPoint y: 442, endPoint x: 520, endPoint y: 445, distance: 59.1
click at [516, 445] on div ".deletable-edge-delete-btn { width: 20px; height: 20px; border: 0px solid #ffff…" at bounding box center [704, 305] width 863 height 492
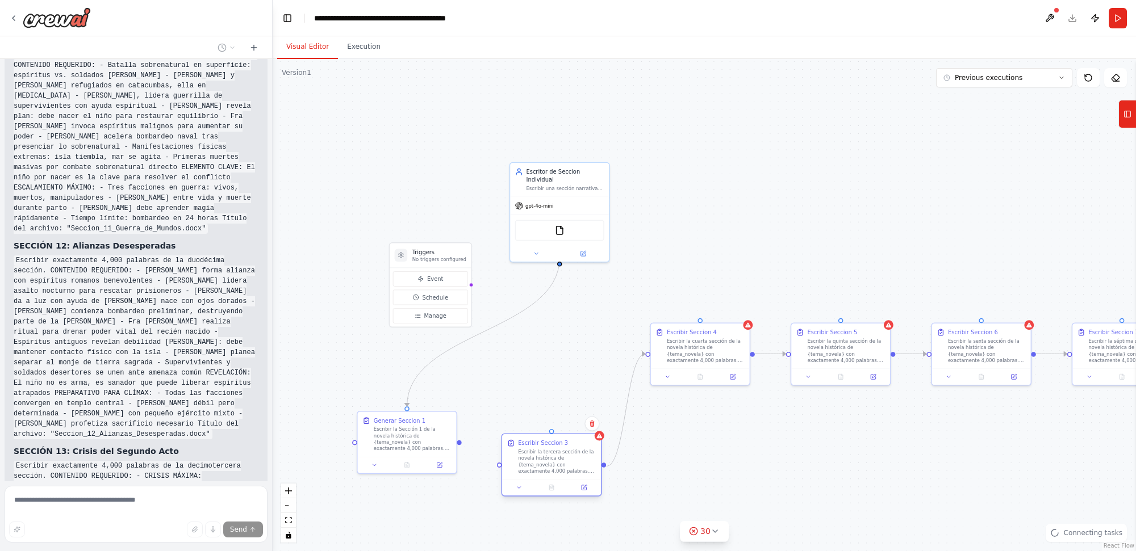
drag, startPoint x: 520, startPoint y: 445, endPoint x: 507, endPoint y: 470, distance: 29.0
click at [507, 470] on div "Escribir Seccion 3 Escribir la tercera sección de la novela histórica de {tema_…" at bounding box center [551, 456] width 99 height 45
click at [472, 449] on icon "Edge from 889bc524-a070-4c0f-8d1a-62edffc576cd to 9e00d796-694f-4b43-a3bf-a3bb7…" at bounding box center [479, 454] width 35 height 24
drag, startPoint x: 427, startPoint y: 251, endPoint x: 325, endPoint y: 267, distance: 102.9
click at [325, 267] on h3 "Triggers" at bounding box center [335, 268] width 54 height 8
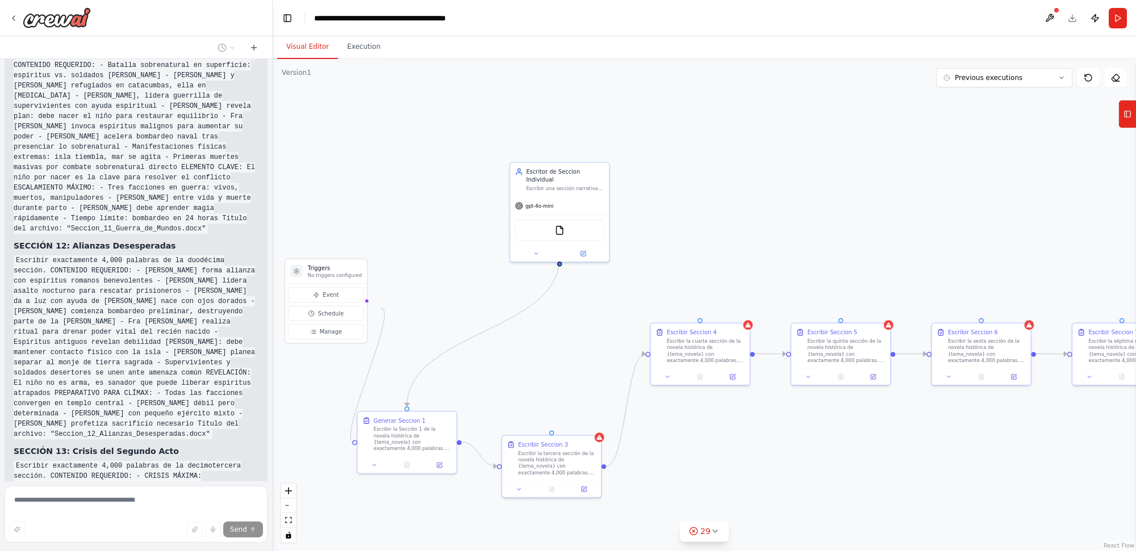
drag, startPoint x: 353, startPoint y: 443, endPoint x: 378, endPoint y: 304, distance: 140.8
click at [379, 307] on div ".deletable-edge-delete-btn { width: 20px; height: 20px; border: 0px solid #ffff…" at bounding box center [704, 305] width 863 height 492
drag, startPoint x: 367, startPoint y: 301, endPoint x: 378, endPoint y: 307, distance: 12.2
click at [376, 306] on div ".deletable-edge-delete-btn { width: 20px; height: 20px; border: 0px solid #ffff…" at bounding box center [704, 305] width 863 height 492
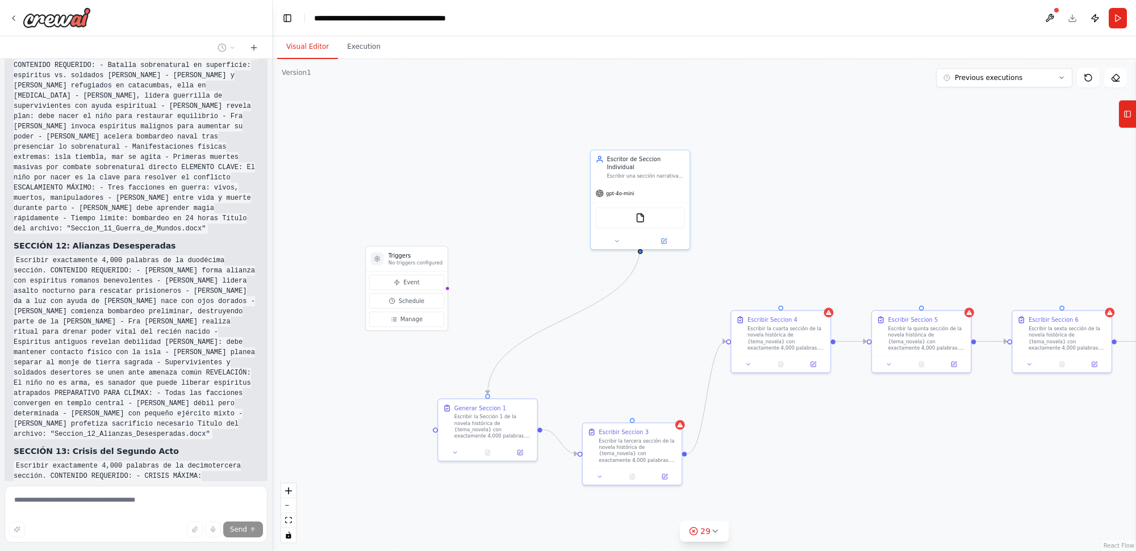
drag, startPoint x: 381, startPoint y: 307, endPoint x: 452, endPoint y: 290, distance: 73.6
click at [452, 290] on div ".deletable-edge-delete-btn { width: 20px; height: 20px; border: 0px solid #ffff…" at bounding box center [704, 305] width 863 height 492
drag, startPoint x: 412, startPoint y: 253, endPoint x: 338, endPoint y: 145, distance: 131.2
click at [338, 145] on div "Triggers No triggers configured" at bounding box center [334, 155] width 81 height 24
drag, startPoint x: 371, startPoint y: 183, endPoint x: 430, endPoint y: 433, distance: 256.9
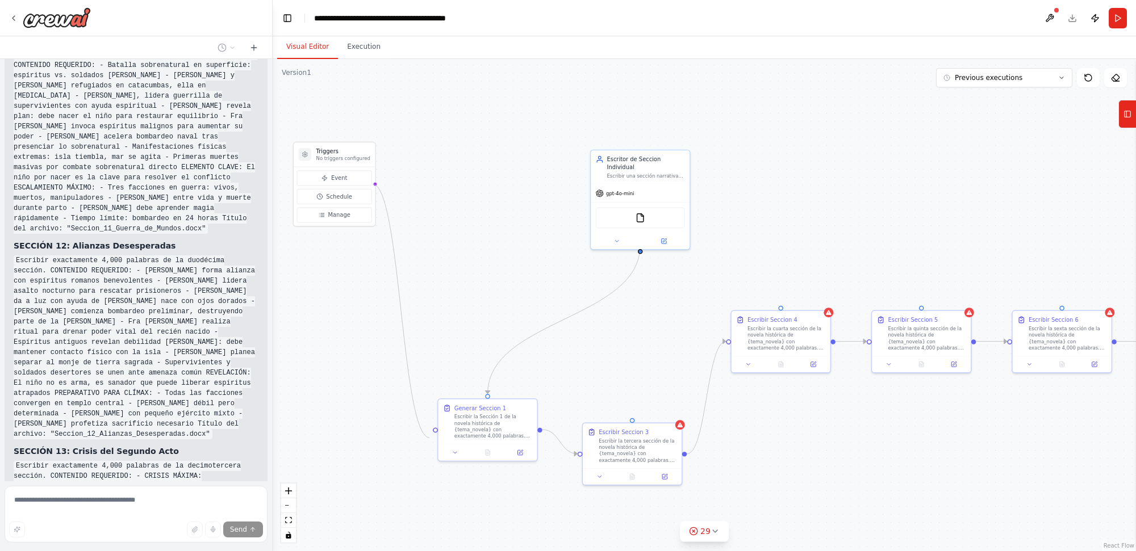
click at [430, 436] on div ".deletable-edge-delete-btn { width: 20px; height: 20px; border: 0px solid #ffff…" at bounding box center [704, 305] width 863 height 492
click at [433, 432] on div ".deletable-edge-delete-btn { width: 20px; height: 20px; border: 0px solid #ffff…" at bounding box center [704, 305] width 863 height 492
drag, startPoint x: 438, startPoint y: 428, endPoint x: 375, endPoint y: 181, distance: 255.0
click at [433, 181] on div "Triggers No triggers configured Event Schedule Manage Escribir Seccion 3 Escrib…" at bounding box center [738, 281] width 611 height 348
drag, startPoint x: 375, startPoint y: 182, endPoint x: 432, endPoint y: 432, distance: 255.7
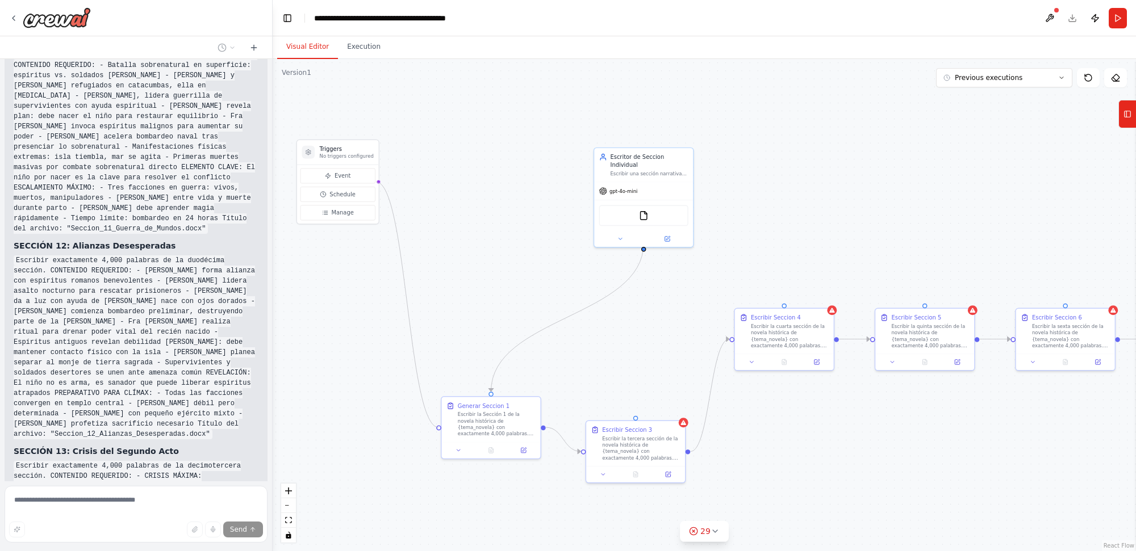
click at [432, 432] on div ".deletable-edge-delete-btn { width: 20px; height: 20px; border: 0px solid #ffff…" at bounding box center [704, 305] width 863 height 492
click at [438, 428] on div at bounding box center [438, 426] width 5 height 5
click at [436, 425] on div at bounding box center [438, 426] width 5 height 5
click at [377, 182] on div at bounding box center [379, 182] width 4 height 4
click at [437, 427] on div at bounding box center [438, 426] width 5 height 5
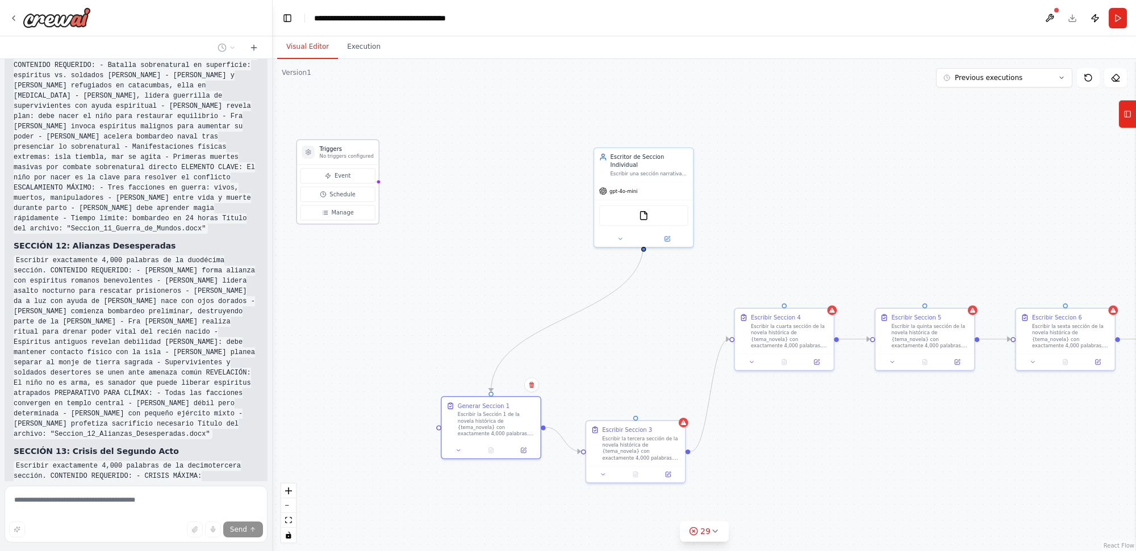
click at [377, 182] on div at bounding box center [379, 182] width 4 height 4
drag, startPoint x: 376, startPoint y: 182, endPoint x: 457, endPoint y: 447, distance: 276.8
click at [457, 447] on div "Triggers No triggers configured Event Schedule Manage Escribir Seccion 3 Escrib…" at bounding box center [738, 281] width 611 height 348
drag, startPoint x: 473, startPoint y: 442, endPoint x: 458, endPoint y: 467, distance: 29.3
click at [458, 467] on div at bounding box center [482, 473] width 99 height 16
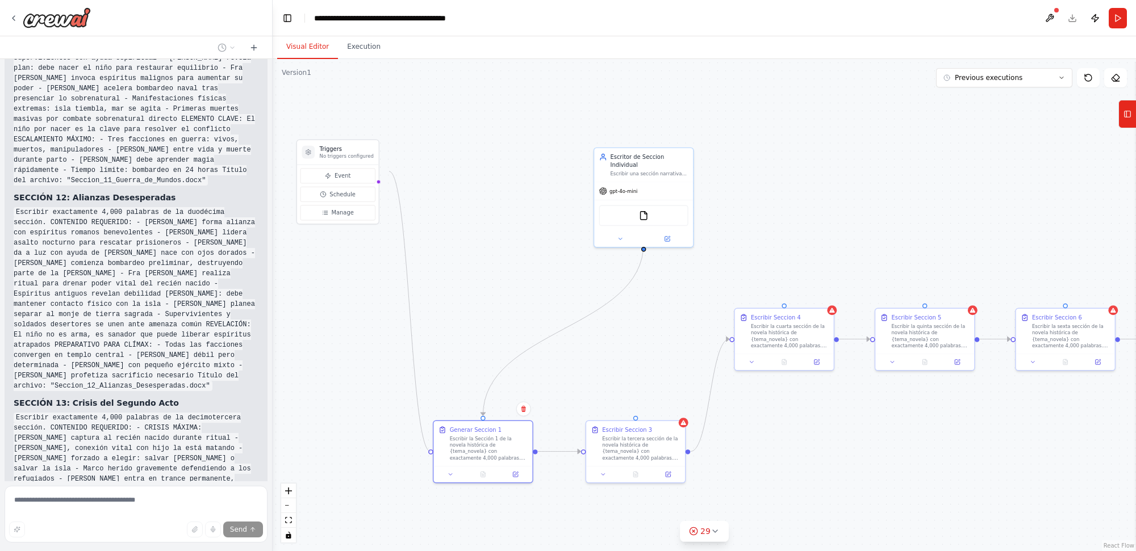
drag, startPoint x: 430, startPoint y: 450, endPoint x: 389, endPoint y: 172, distance: 281.3
click at [389, 172] on div ".deletable-edge-delete-btn { width: 20px; height: 20px; border: 0px solid #ffff…" at bounding box center [704, 305] width 863 height 492
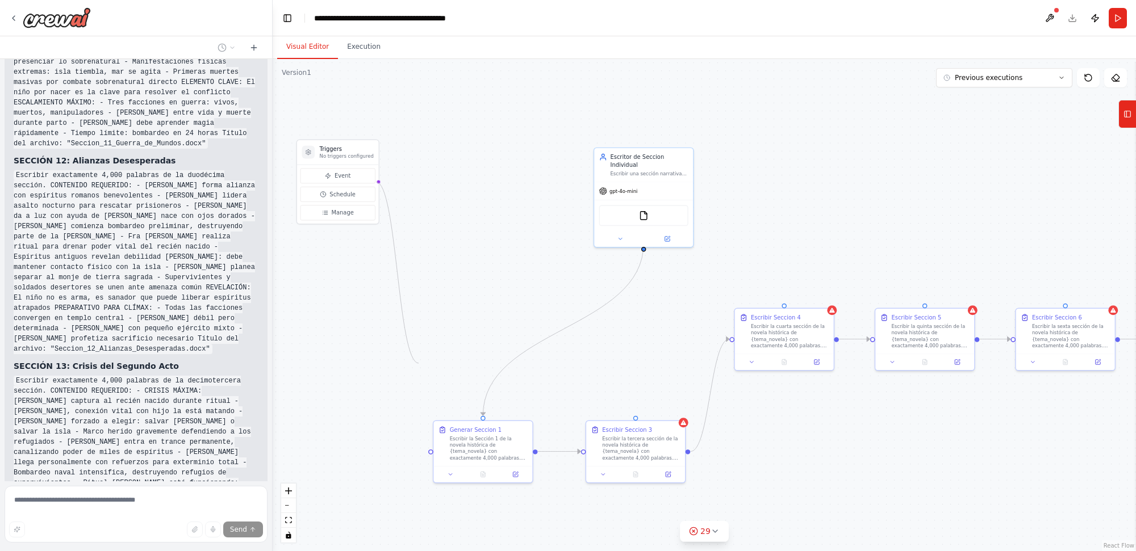
scroll to position [18878, 0]
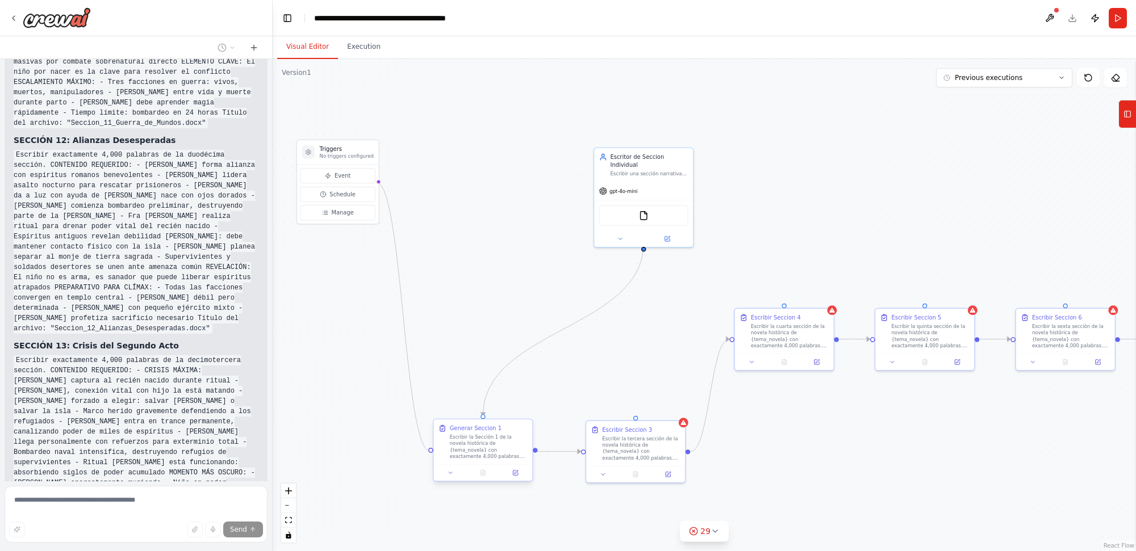
drag, startPoint x: 375, startPoint y: 182, endPoint x: 432, endPoint y: 449, distance: 272.8
click at [433, 449] on div "Triggers No triggers configured Event Schedule Manage Escribir Seccion 3 Escrib…" at bounding box center [738, 281] width 611 height 348
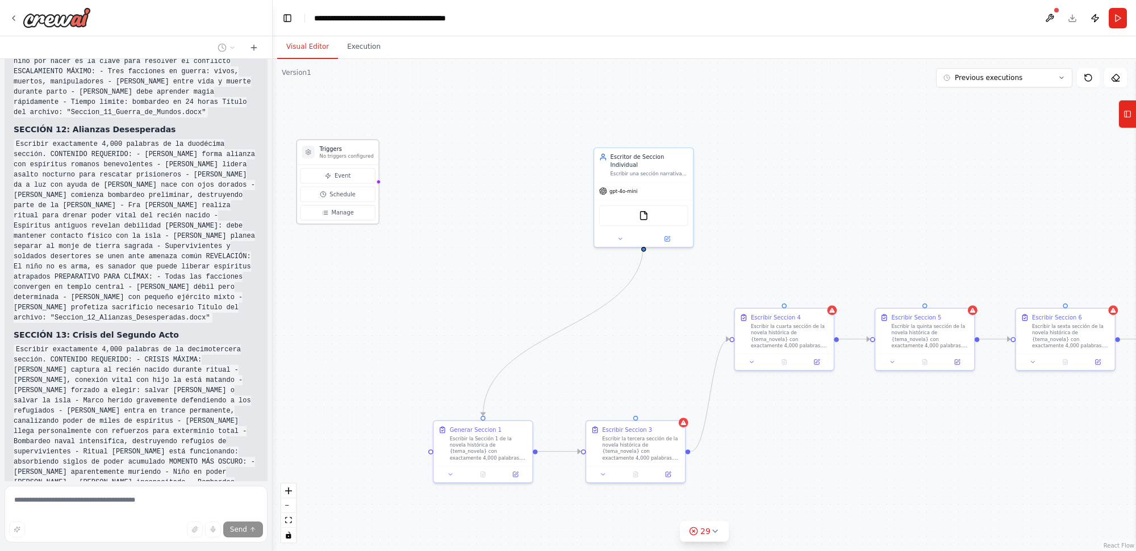
scroll to position [18909, 0]
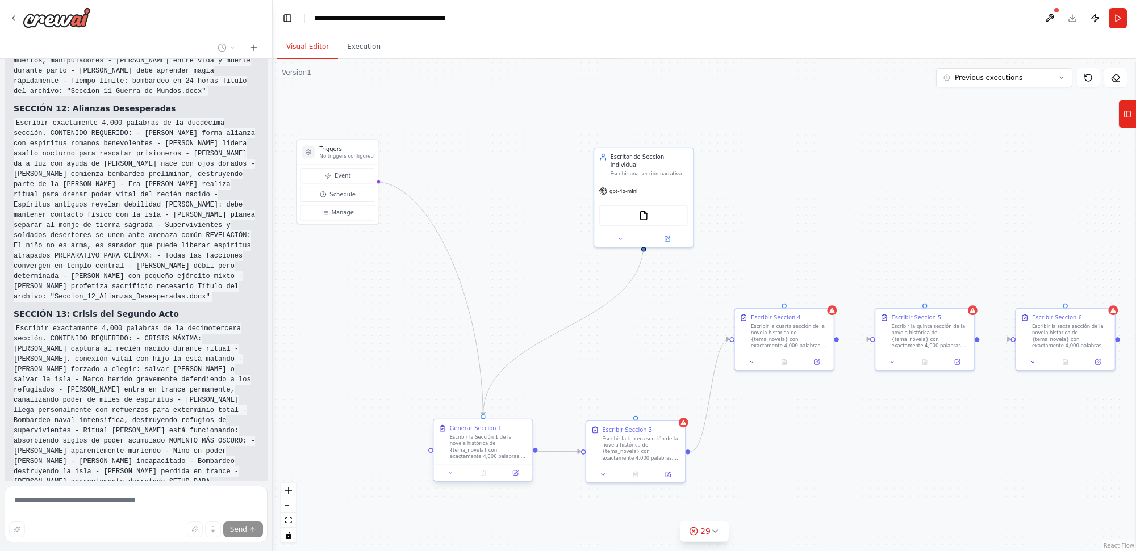
drag, startPoint x: 376, startPoint y: 180, endPoint x: 484, endPoint y: 418, distance: 261.5
click at [484, 418] on div "Triggers No triggers configured Event Schedule Manage Escribir Seccion 3 Escrib…" at bounding box center [738, 281] width 611 height 348
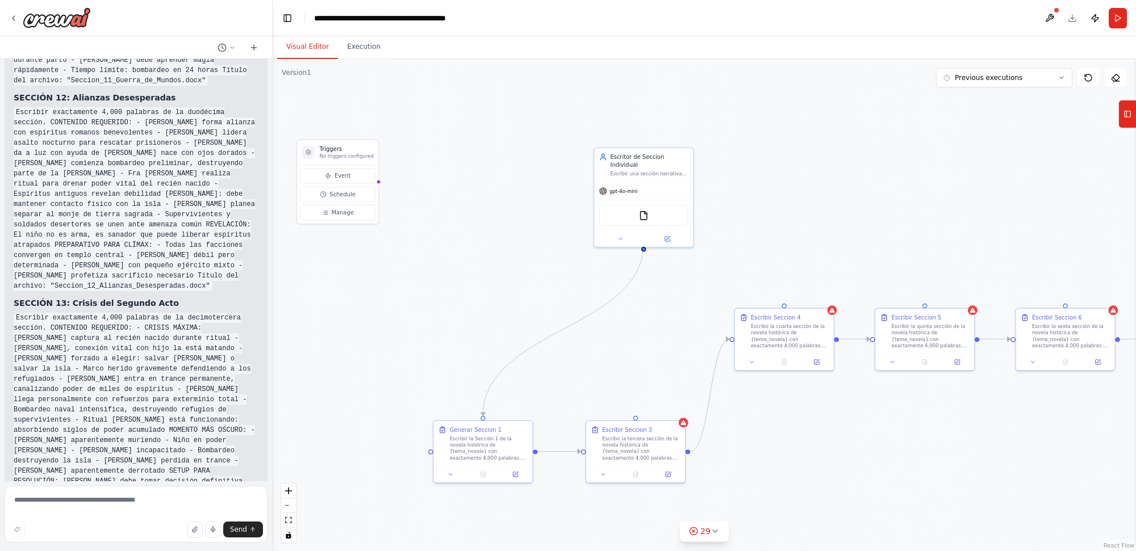
scroll to position [18933, 0]
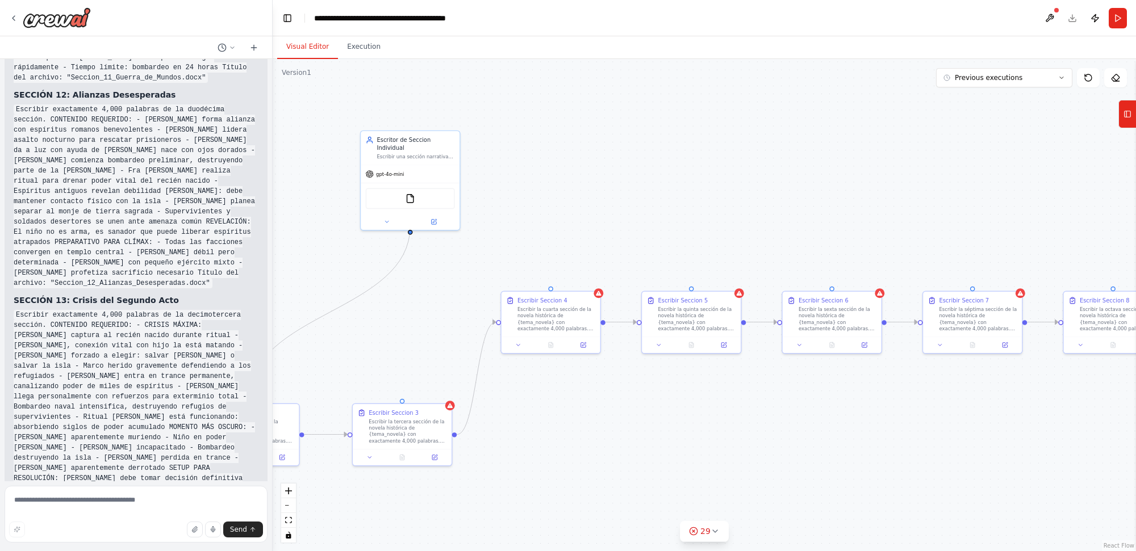
drag, startPoint x: 657, startPoint y: 350, endPoint x: 424, endPoint y: 333, distance: 234.0
click at [424, 333] on div ".deletable-edge-delete-btn { width: 20px; height: 20px; border: 0px solid #ffff…" at bounding box center [704, 305] width 863 height 492
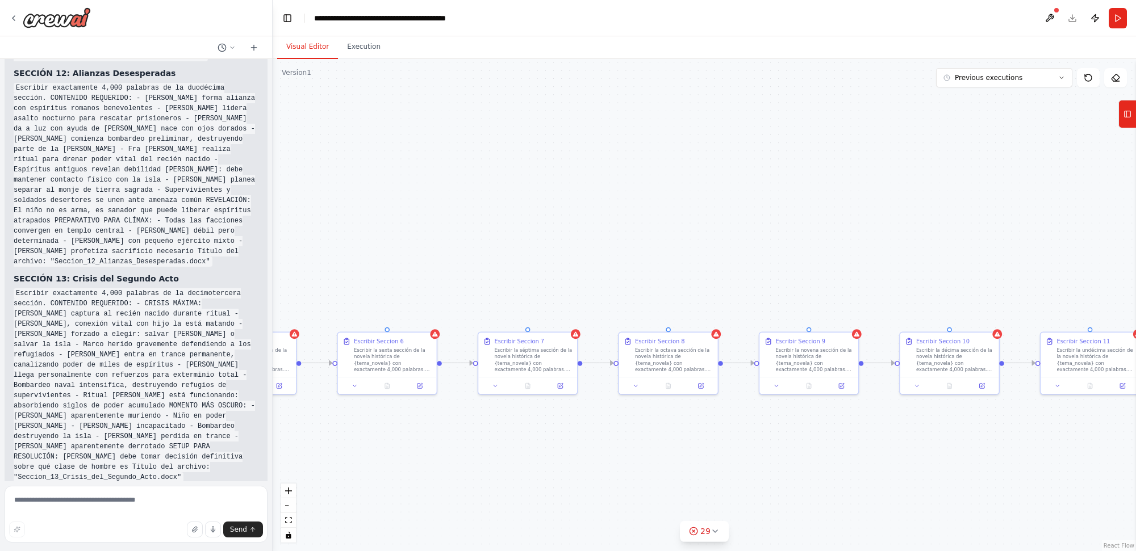
drag, startPoint x: 898, startPoint y: 443, endPoint x: 430, endPoint y: 483, distance: 469.1
click at [433, 484] on div ".deletable-edge-delete-btn { width: 20px; height: 20px; border: 0px solid #ffff…" at bounding box center [704, 305] width 863 height 492
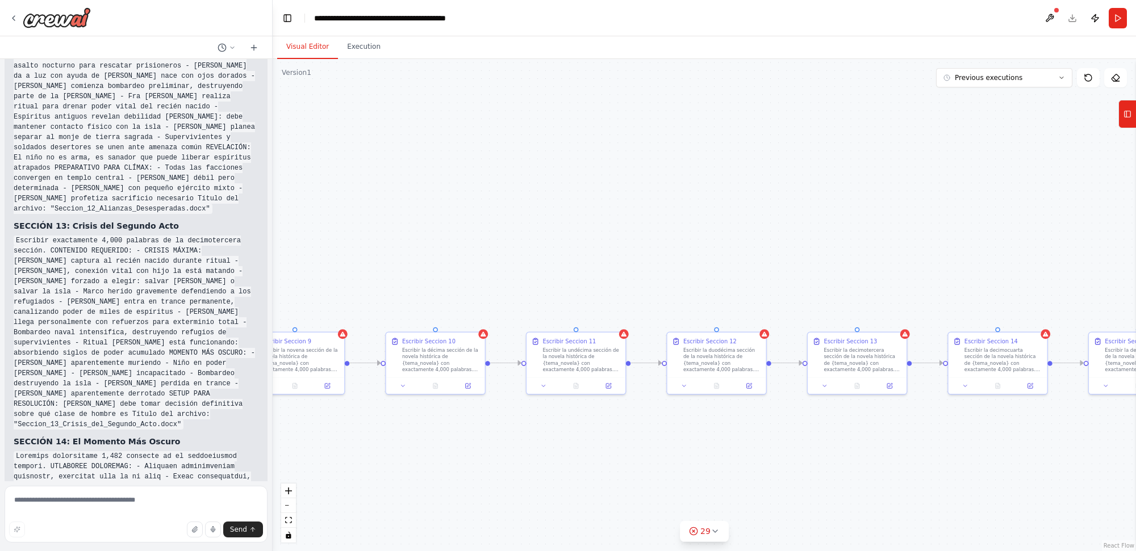
drag, startPoint x: 869, startPoint y: 462, endPoint x: 376, endPoint y: 462, distance: 493.5
click at [376, 462] on div ".deletable-edge-delete-btn { width: 20px; height: 20px; border: 0px solid #ffff…" at bounding box center [704, 305] width 863 height 492
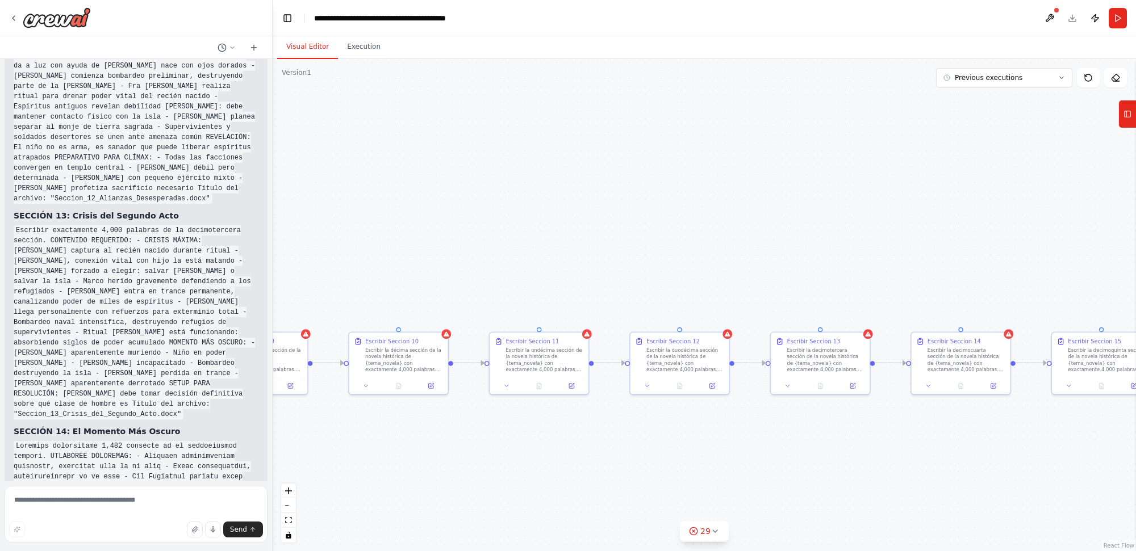
scroll to position [19028, 0]
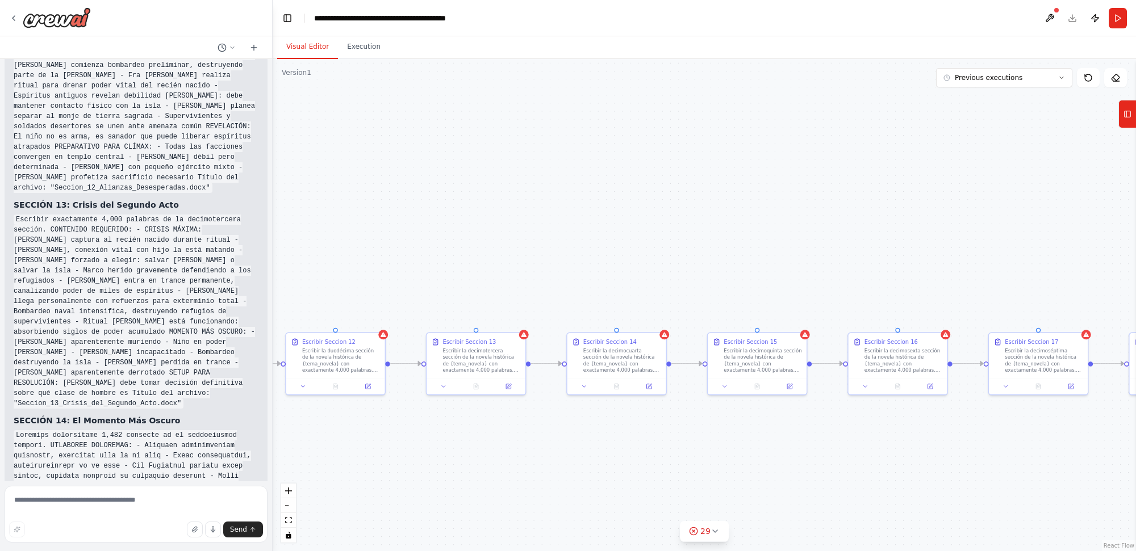
drag, startPoint x: 801, startPoint y: 450, endPoint x: 382, endPoint y: 449, distance: 419.1
click at [382, 450] on div ".deletable-edge-delete-btn { width: 20px; height: 20px; border: 0px solid #ffff…" at bounding box center [704, 305] width 863 height 492
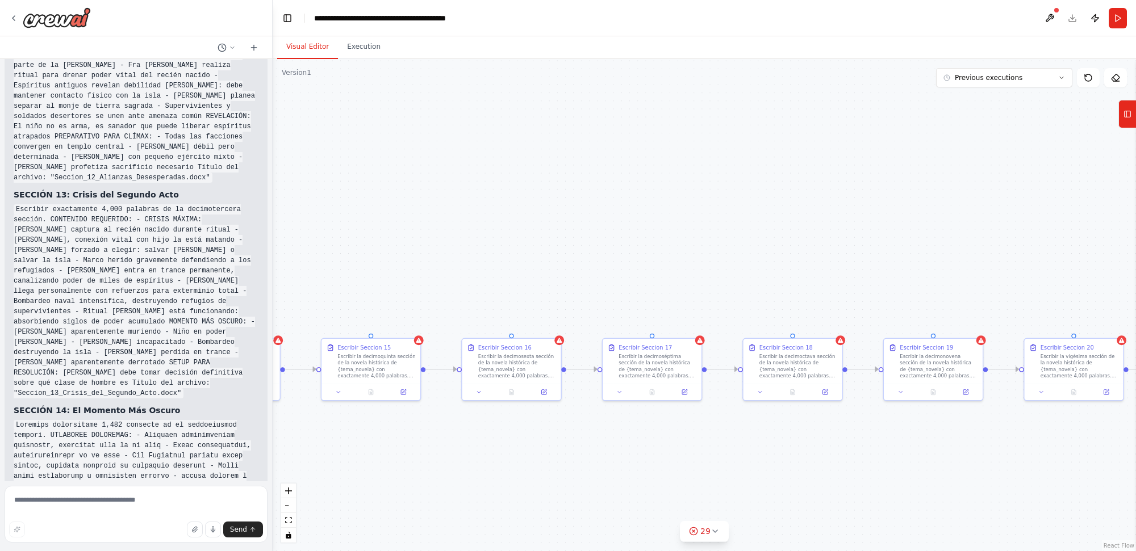
drag, startPoint x: 754, startPoint y: 444, endPoint x: 302, endPoint y: 453, distance: 452.7
click at [302, 453] on div ".deletable-edge-delete-btn { width: 20px; height: 20px; border: 0px solid #ffff…" at bounding box center [704, 305] width 863 height 492
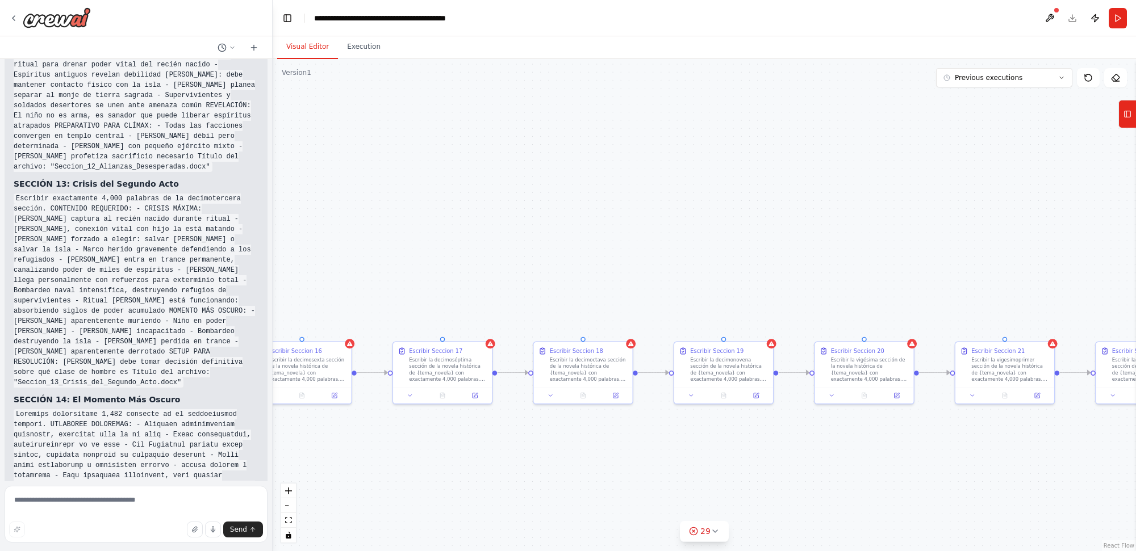
drag, startPoint x: 690, startPoint y: 449, endPoint x: 336, endPoint y: 443, distance: 354.4
click at [359, 443] on div ".deletable-edge-delete-btn { width: 20px; height: 20px; border: 0px solid #ffff…" at bounding box center [704, 305] width 863 height 492
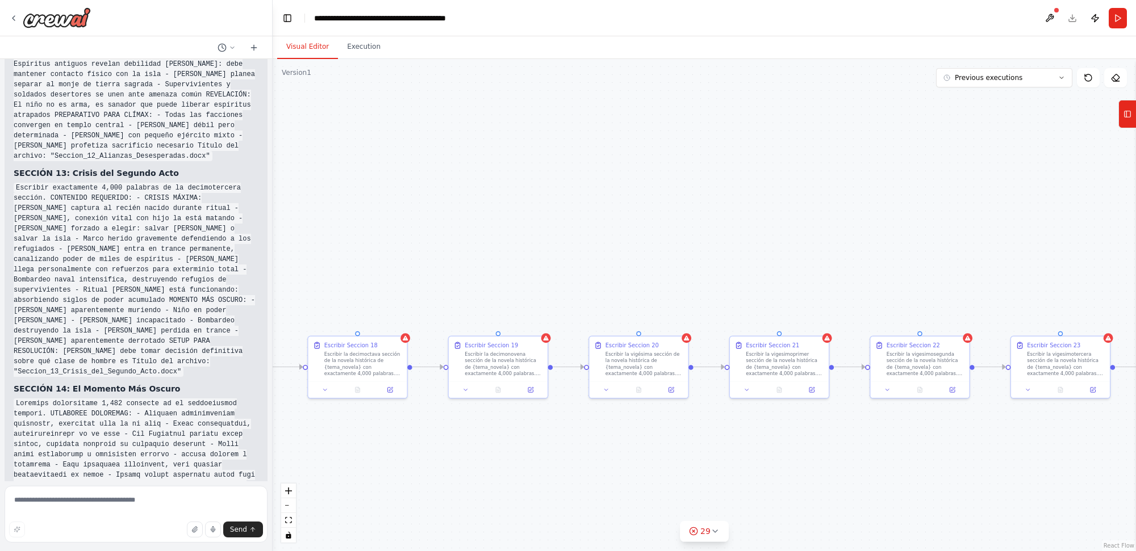
scroll to position [19070, 0]
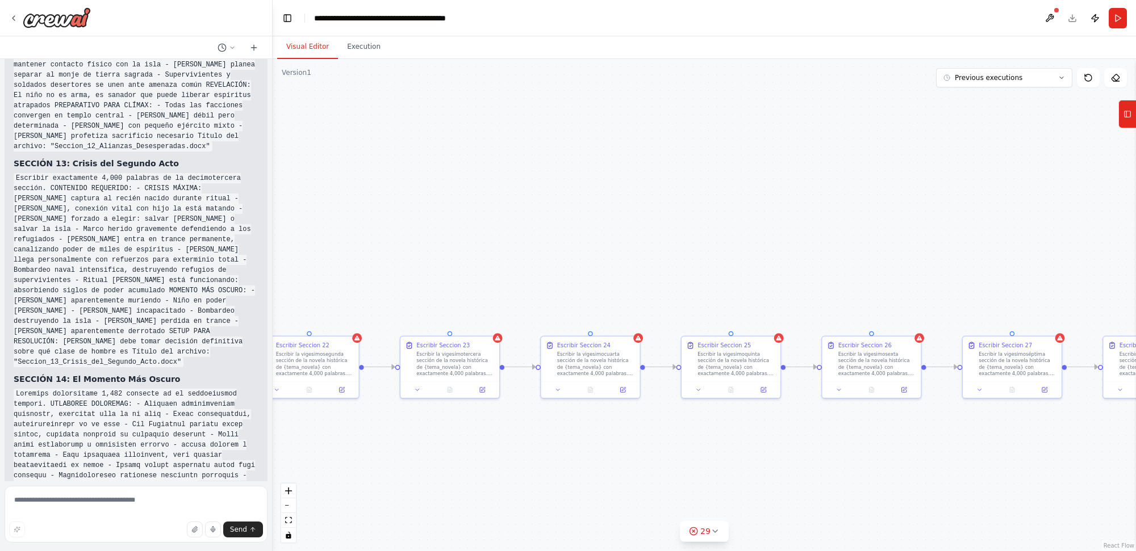
drag, startPoint x: 1066, startPoint y: 442, endPoint x: 321, endPoint y: 433, distance: 744.6
click at [321, 433] on div ".deletable-edge-delete-btn { width: 20px; height: 20px; border: 0px solid #ffff…" at bounding box center [704, 305] width 863 height 492
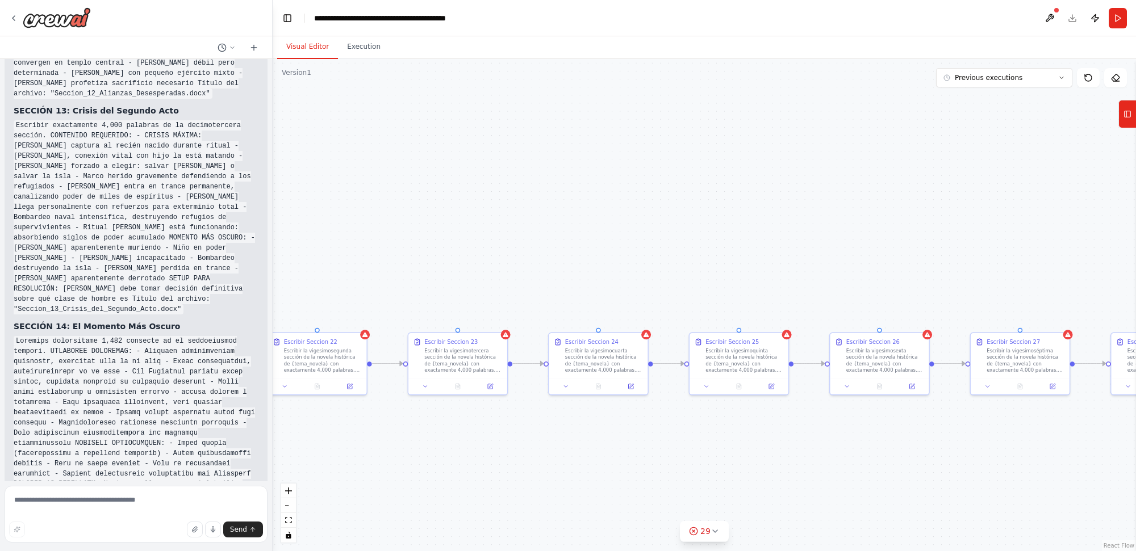
drag, startPoint x: 993, startPoint y: 433, endPoint x: 1135, endPoint y: 436, distance: 142.0
click at [1135, 437] on div "quiero un equipo que escriba novelas ▶ Thought process I'm specifically designe…" at bounding box center [568, 275] width 1136 height 551
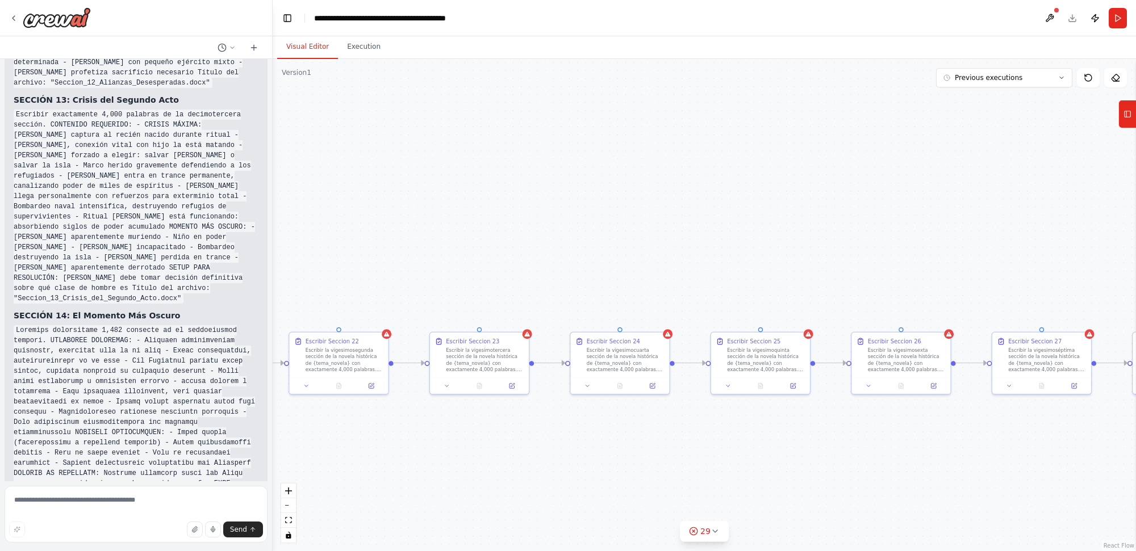
scroll to position [19143, 0]
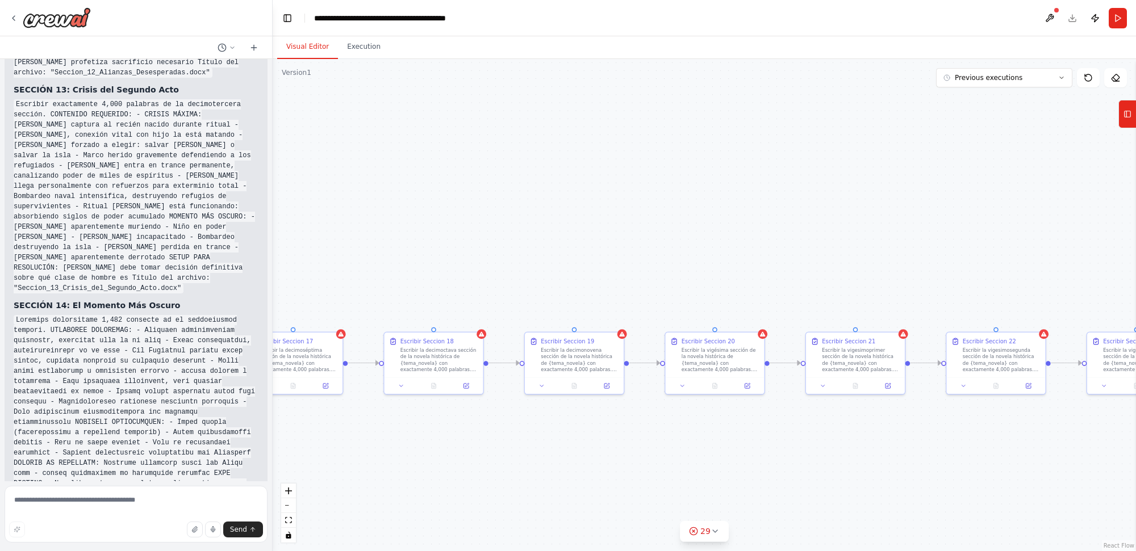
drag, startPoint x: 456, startPoint y: 455, endPoint x: 1135, endPoint y: 455, distance: 678.7
click at [1135, 455] on div "quiero un equipo que escriba novelas ▶ Thought process I'm specifically designe…" at bounding box center [568, 275] width 1136 height 551
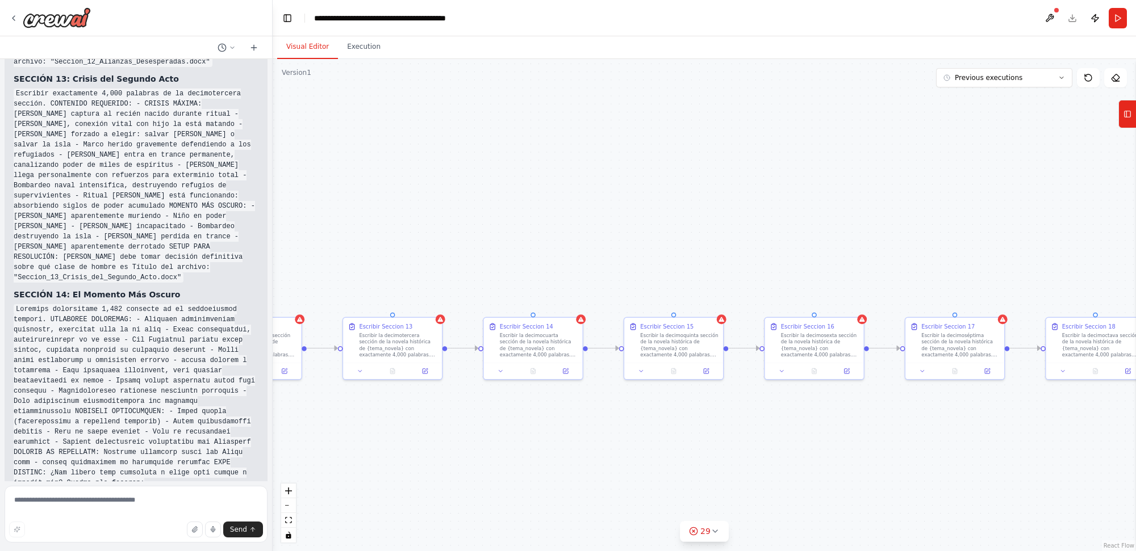
drag, startPoint x: 398, startPoint y: 469, endPoint x: 1089, endPoint y: 447, distance: 690.9
click at [1083, 449] on div ".deletable-edge-delete-btn { width: 20px; height: 20px; border: 0px solid #ffff…" at bounding box center [704, 305] width 863 height 492
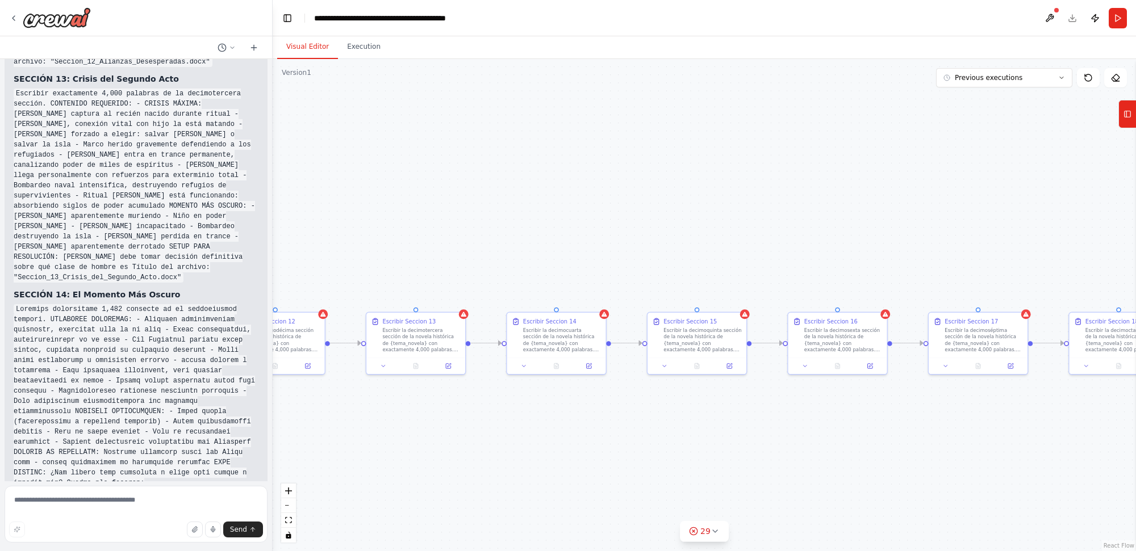
scroll to position [19165, 0]
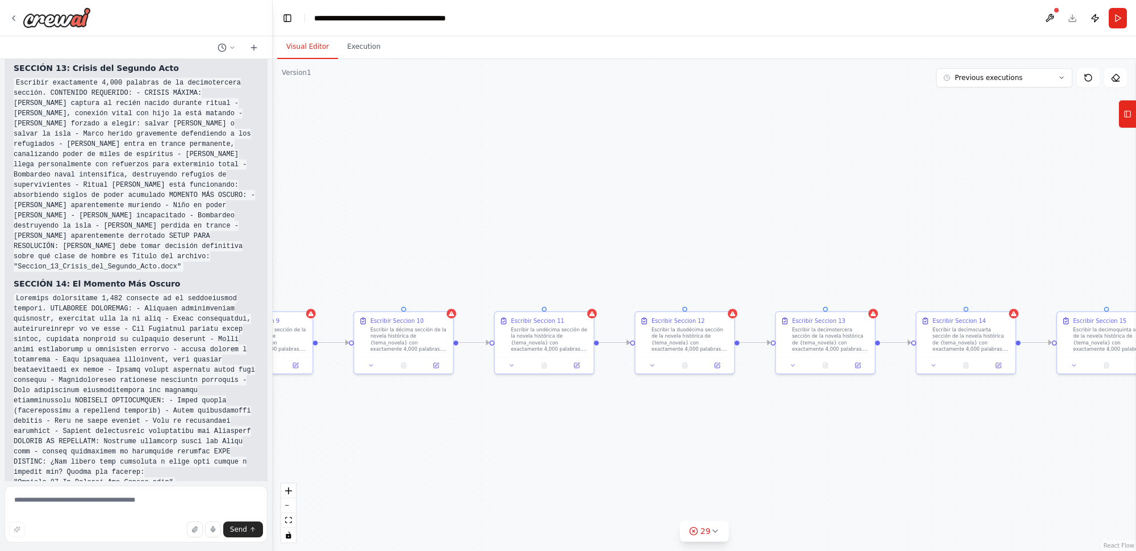
drag, startPoint x: 522, startPoint y: 462, endPoint x: 1135, endPoint y: 459, distance: 612.2
click at [1135, 461] on div "quiero un equipo que escriba novelas ▶ Thought process I'm specifically designe…" at bounding box center [568, 275] width 1136 height 551
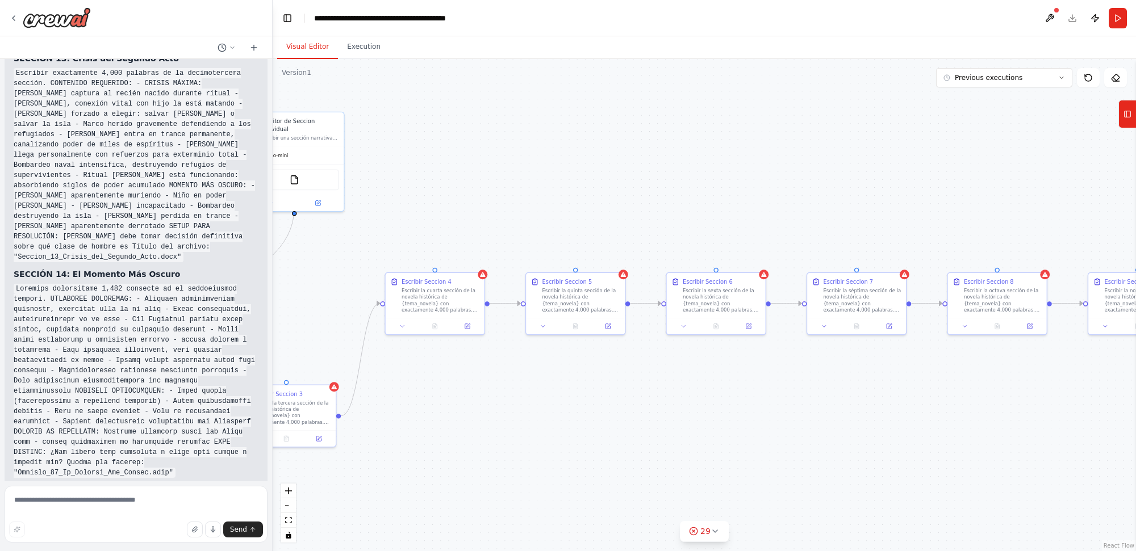
scroll to position [19197, 0]
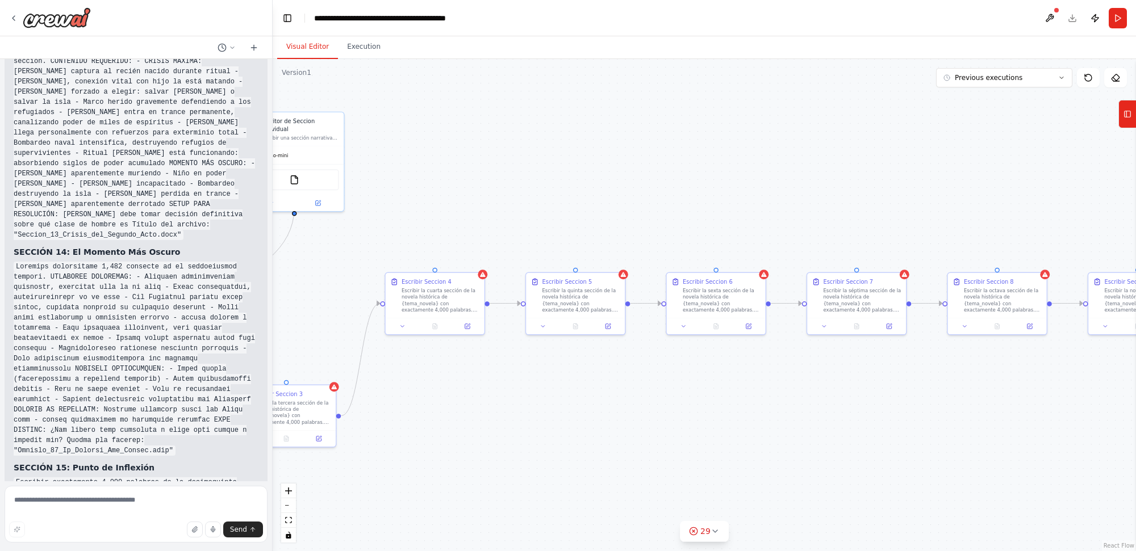
drag, startPoint x: 604, startPoint y: 407, endPoint x: 1135, endPoint y: 392, distance: 531.2
click at [1135, 392] on div "quiero un equipo que escriba novelas ▶ Thought process I'm specifically designe…" at bounding box center [568, 275] width 1136 height 551
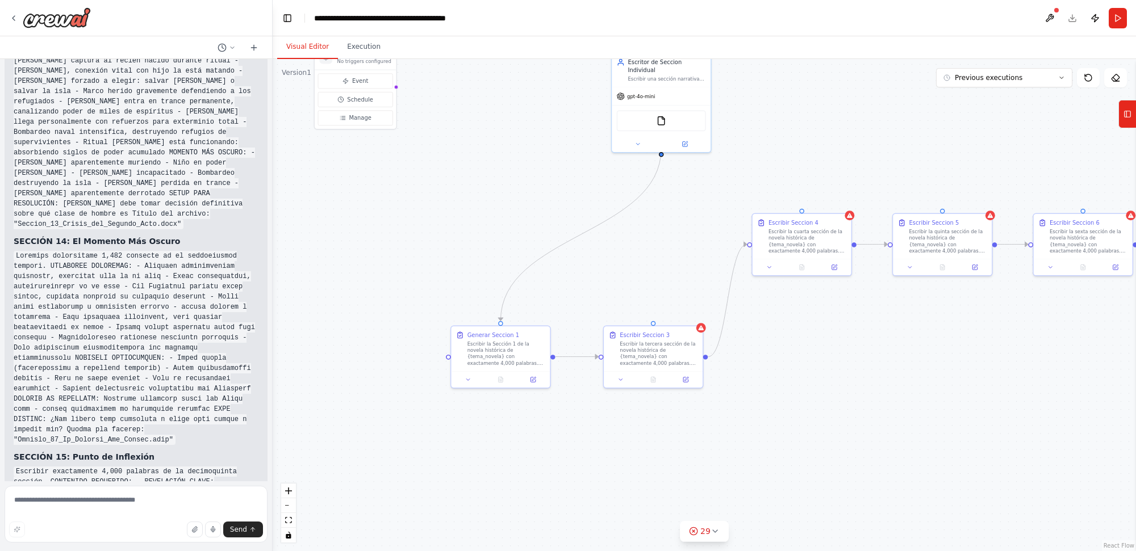
scroll to position [19217, 0]
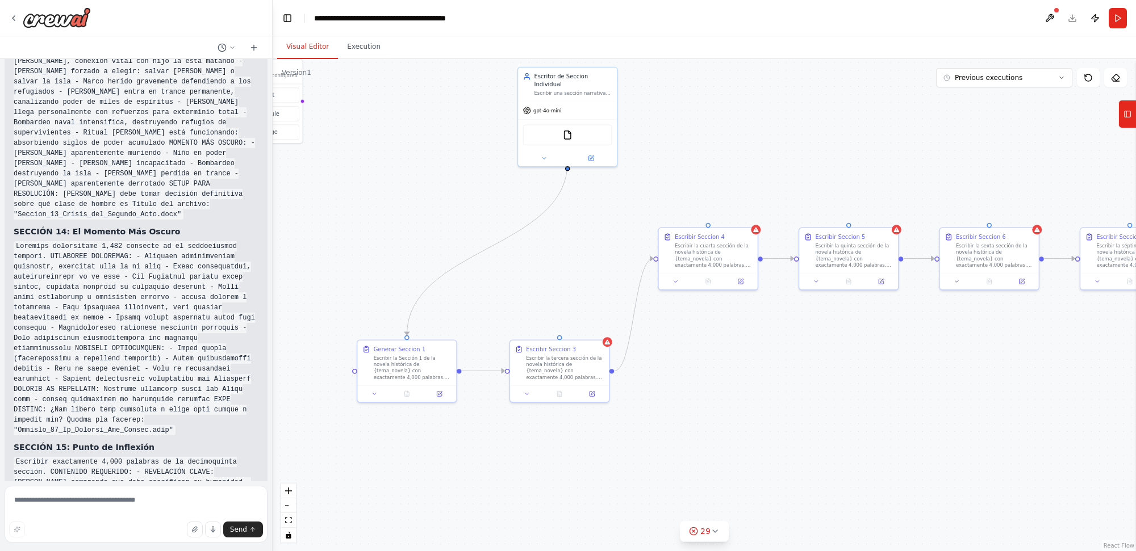
drag, startPoint x: 441, startPoint y: 408, endPoint x: 714, endPoint y: 363, distance: 276.7
click at [714, 363] on div ".deletable-edge-delete-btn { width: 20px; height: 20px; border: 0px solid #ffff…" at bounding box center [704, 305] width 863 height 492
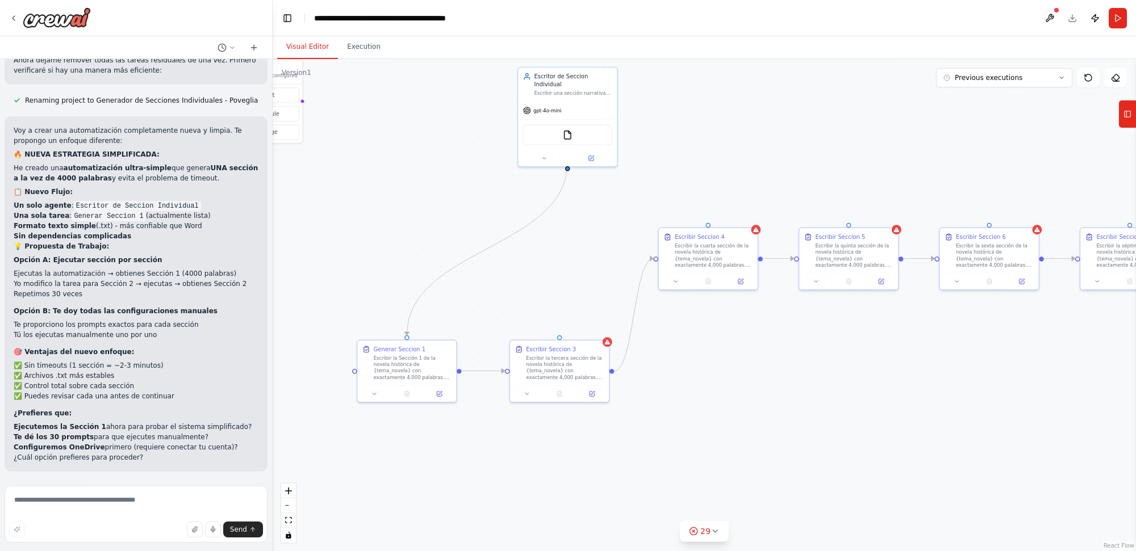
scroll to position [16116, 0]
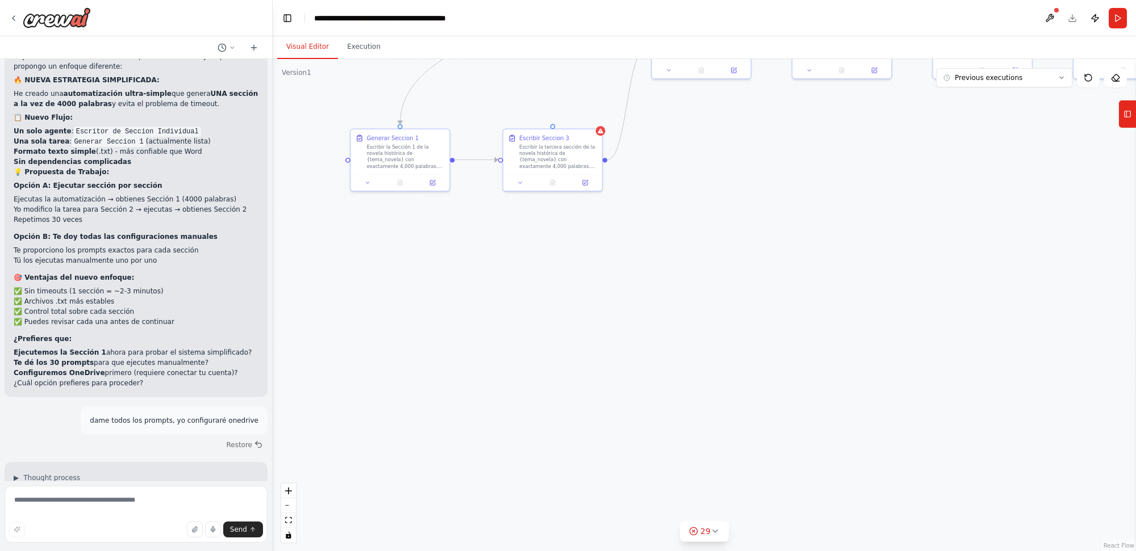
drag, startPoint x: 714, startPoint y: 466, endPoint x: 700, endPoint y: 173, distance: 292.8
click at [700, 174] on div ".deletable-edge-delete-btn { width: 20px; height: 20px; border: 0px solid #ffff…" at bounding box center [704, 305] width 863 height 492
drag, startPoint x: 918, startPoint y: 324, endPoint x: 671, endPoint y: 164, distance: 294.7
click at [675, 123] on div ".deletable-edge-delete-btn { width: 20px; height: 20px; border: 0px solid #ffff…" at bounding box center [704, 305] width 863 height 492
drag, startPoint x: 572, startPoint y: 223, endPoint x: 612, endPoint y: 446, distance: 226.7
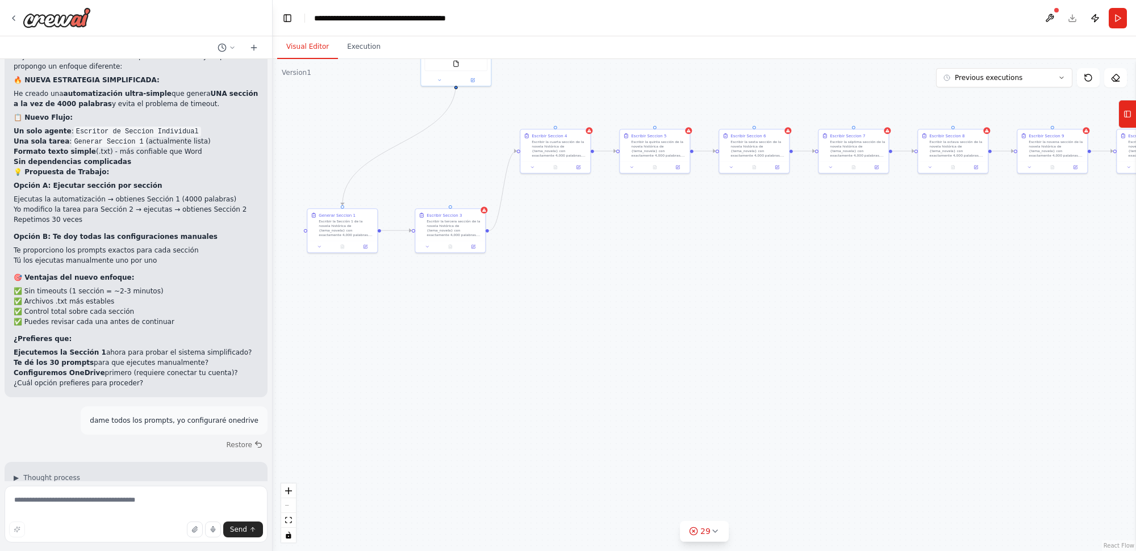
click at [612, 446] on div ".deletable-edge-delete-btn { width: 20px; height: 20px; border: 0px solid #ffff…" at bounding box center [704, 305] width 863 height 492
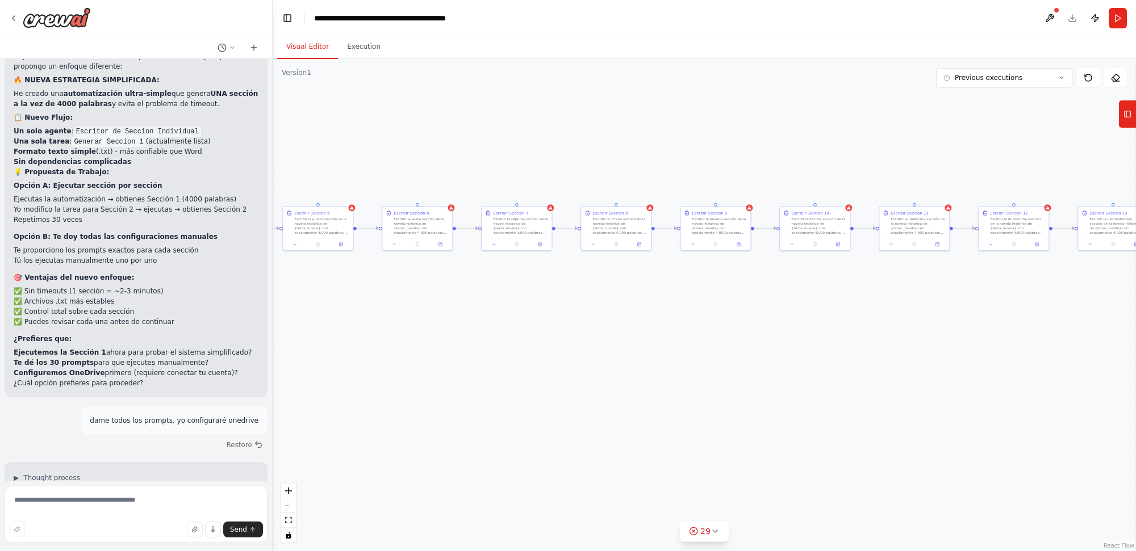
drag, startPoint x: 679, startPoint y: 294, endPoint x: 336, endPoint y: 371, distance: 351.6
click at [336, 371] on div ".deletable-edge-delete-btn { width: 20px; height: 20px; border: 0px solid #ffff…" at bounding box center [704, 305] width 863 height 492
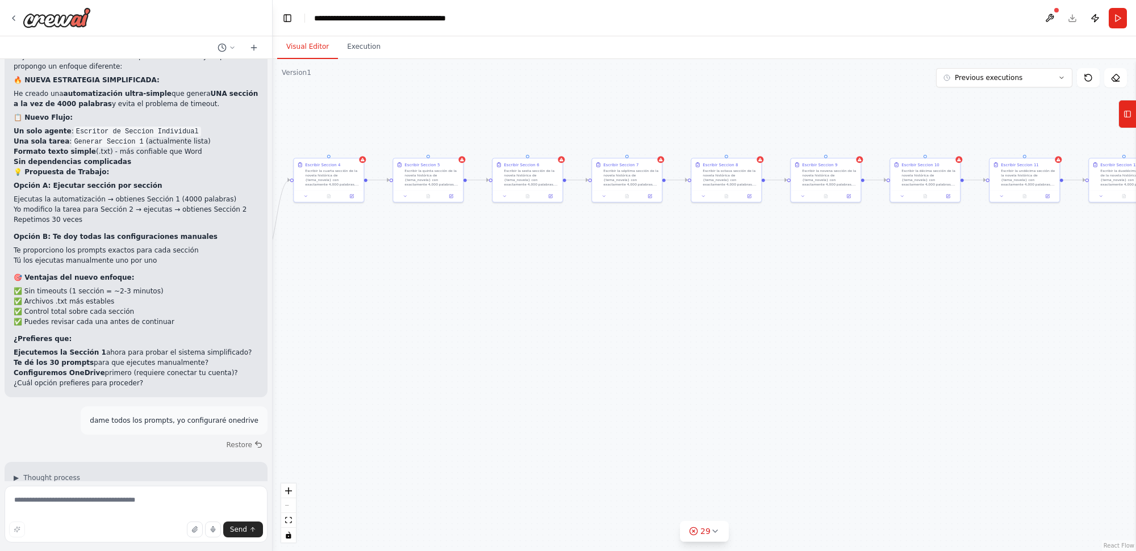
drag, startPoint x: 939, startPoint y: 337, endPoint x: 1086, endPoint y: 291, distance: 153.9
click at [1086, 291] on div ".deletable-edge-delete-btn { width: 20px; height: 20px; border: 0px solid #ffff…" at bounding box center [704, 305] width 863 height 492
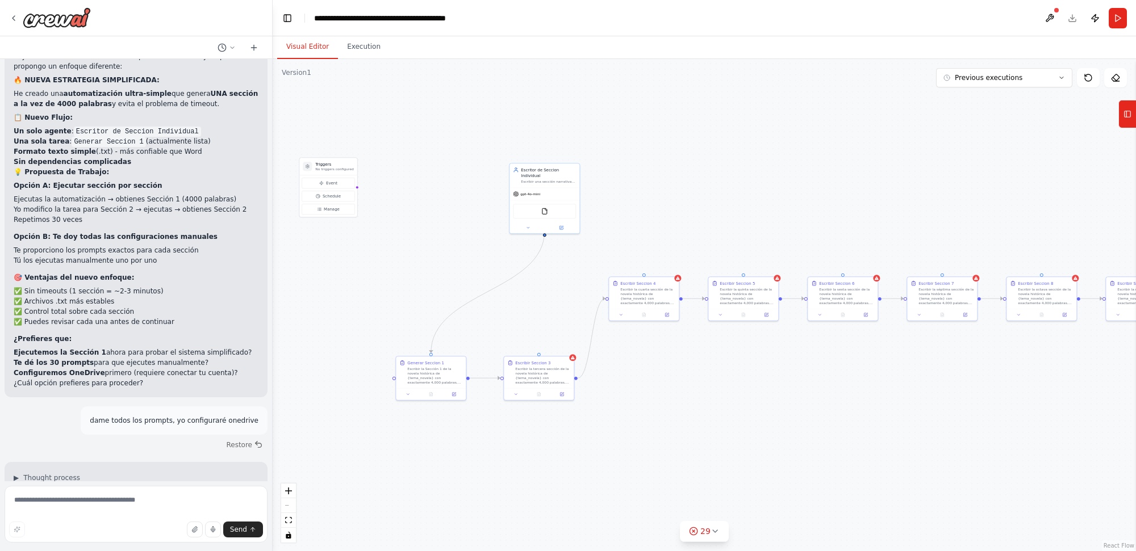
drag, startPoint x: 554, startPoint y: 293, endPoint x: 839, endPoint y: 408, distance: 306.8
click at [839, 408] on div ".deletable-edge-delete-btn { width: 20px; height: 20px; border: 0px solid #ffff…" at bounding box center [704, 305] width 863 height 492
drag, startPoint x: 544, startPoint y: 171, endPoint x: 420, endPoint y: 162, distance: 124.1
click at [420, 162] on div "Escritor de Seccion Individual Escribir una sección narrativa de exactamente 4,…" at bounding box center [423, 162] width 55 height 17
drag, startPoint x: 356, startPoint y: 186, endPoint x: 430, endPoint y: 359, distance: 188.0
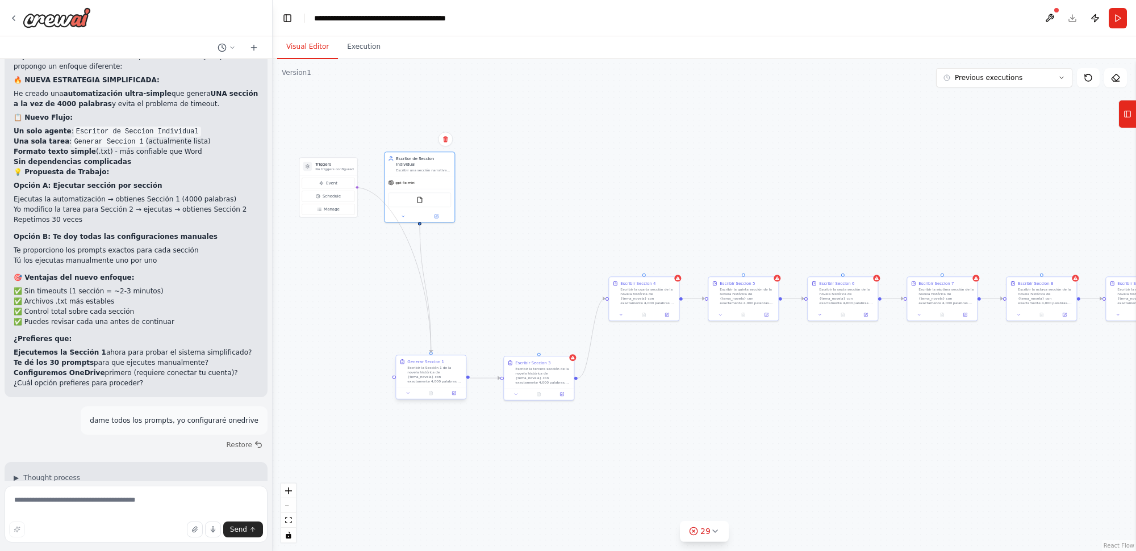
click at [430, 359] on div "Triggers No triggers configured Event Schedule Manage Escribir Seccion 3 Escrib…" at bounding box center [611, 258] width 432 height 246
drag, startPoint x: 336, startPoint y: 166, endPoint x: 334, endPoint y: 362, distance: 196.5
click at [334, 362] on p "No triggers configured" at bounding box center [334, 362] width 38 height 5
drag, startPoint x: 356, startPoint y: 381, endPoint x: 398, endPoint y: 381, distance: 42.6
click at [398, 381] on div "Triggers No triggers configured Event Schedule Manage Escribir Seccion 3 Escrib…" at bounding box center [611, 258] width 432 height 246
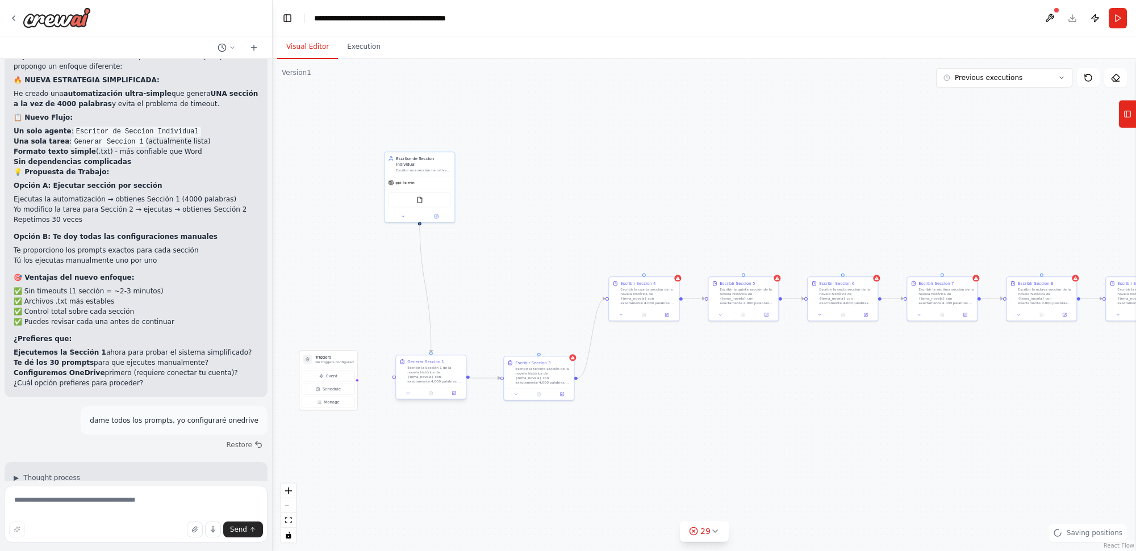
click at [392, 378] on div ".deletable-edge-delete-btn { width: 20px; height: 20px; border: 0px solid #ffff…" at bounding box center [704, 305] width 863 height 492
click at [384, 381] on div ".deletable-edge-delete-btn { width: 20px; height: 20px; border: 0px solid #ffff…" at bounding box center [704, 305] width 863 height 492
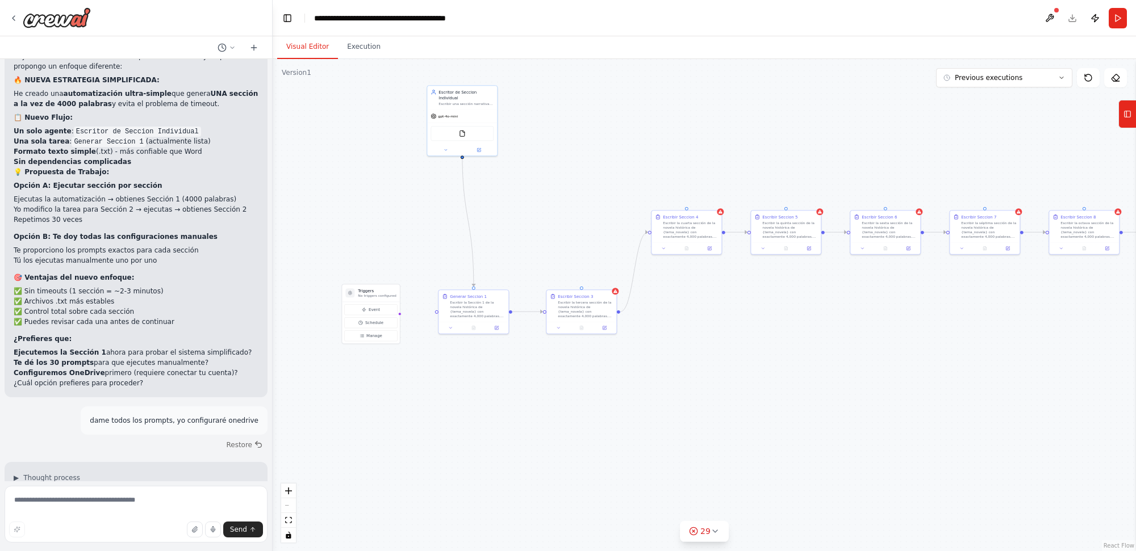
drag, startPoint x: 375, startPoint y: 381, endPoint x: 421, endPoint y: 307, distance: 86.5
click at [421, 307] on div ".deletable-edge-delete-btn { width: 20px; height: 20px; border: 0px solid #ffff…" at bounding box center [704, 305] width 863 height 492
click at [424, 308] on div ".deletable-edge-delete-btn { width: 20px; height: 20px; border: 0px solid #ffff…" at bounding box center [704, 305] width 863 height 492
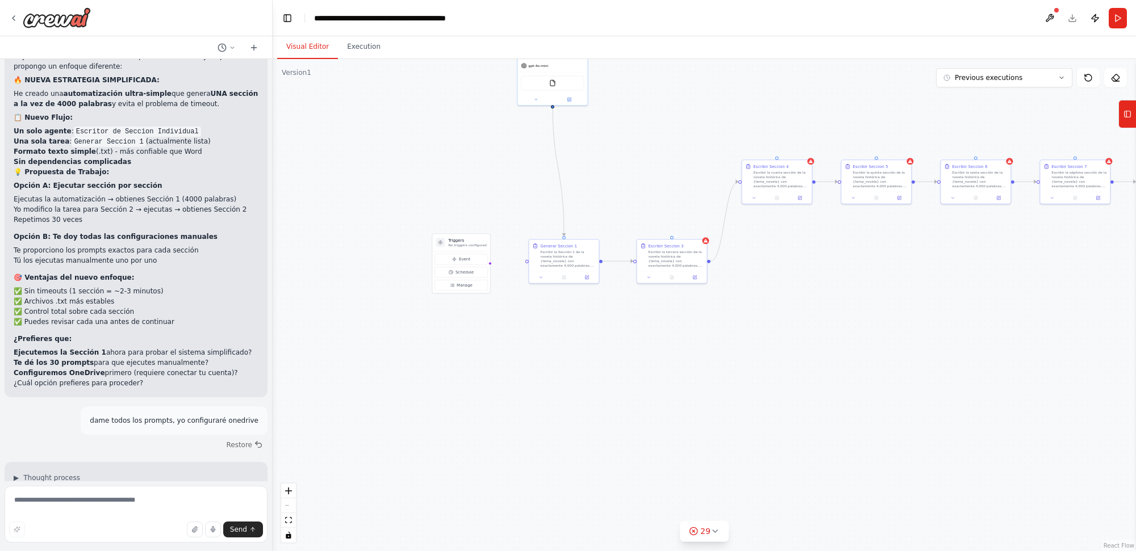
drag, startPoint x: 320, startPoint y: 382, endPoint x: 407, endPoint y: 338, distance: 97.3
click at [407, 338] on div ".deletable-edge-delete-btn { width: 20px; height: 20px; border: 0px solid #ffff…" at bounding box center [704, 305] width 863 height 492
drag, startPoint x: 410, startPoint y: 341, endPoint x: 412, endPoint y: 374, distance: 32.5
click at [412, 374] on div ".deletable-edge-delete-btn { width: 20px; height: 20px; border: 0px solid #ffff…" at bounding box center [704, 305] width 863 height 492
drag, startPoint x: 676, startPoint y: 379, endPoint x: 524, endPoint y: 392, distance: 153.3
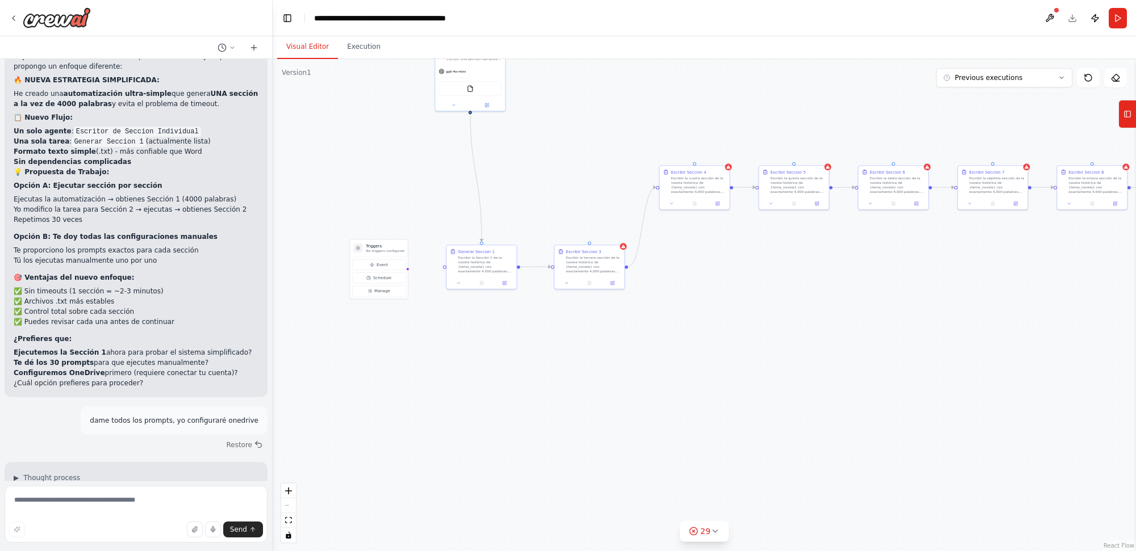
click at [524, 392] on div ".deletable-edge-delete-btn { width: 20px; height: 20px; border: 0px solid #ffff…" at bounding box center [704, 305] width 863 height 492
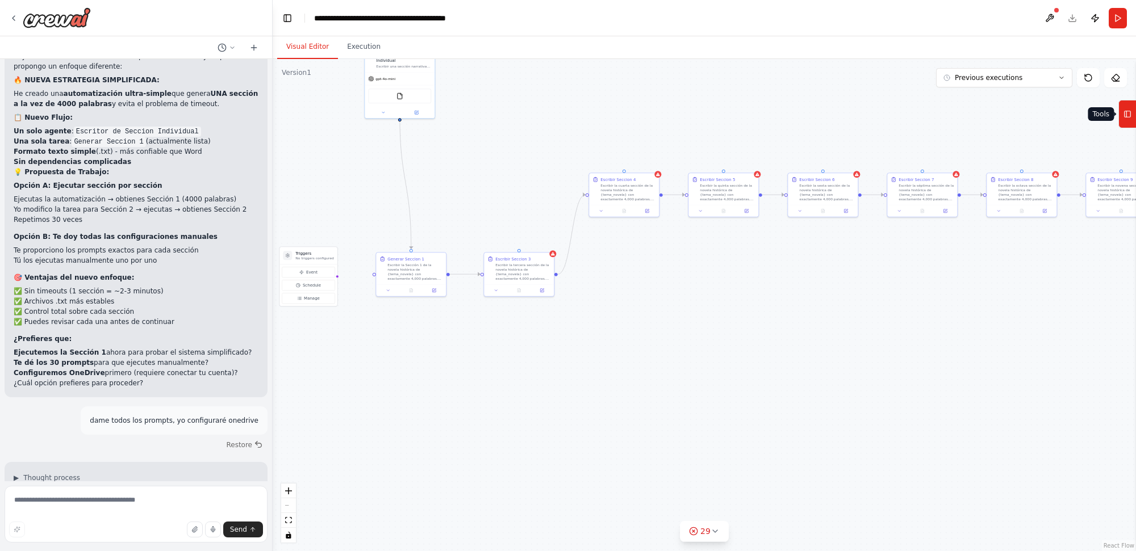
click at [1126, 111] on rect at bounding box center [1127, 114] width 6 height 6
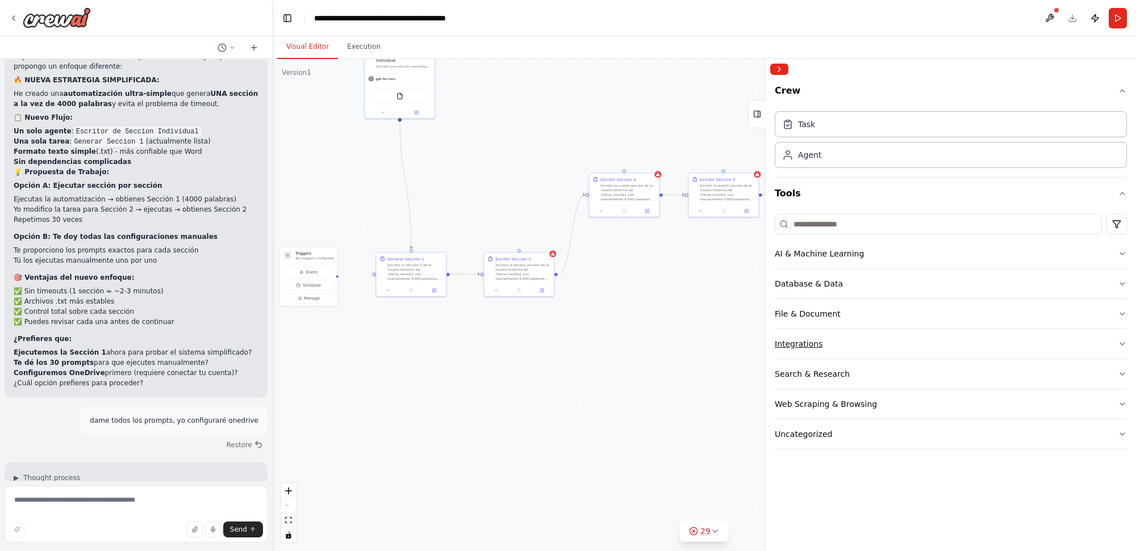
click at [952, 349] on button "Integrations" at bounding box center [951, 344] width 352 height 30
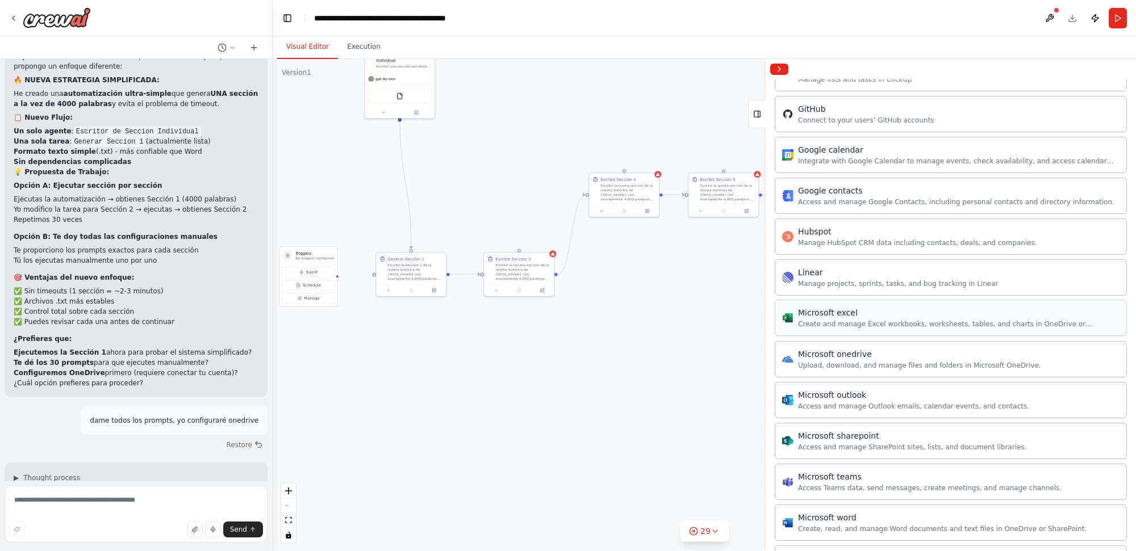
scroll to position [426, 0]
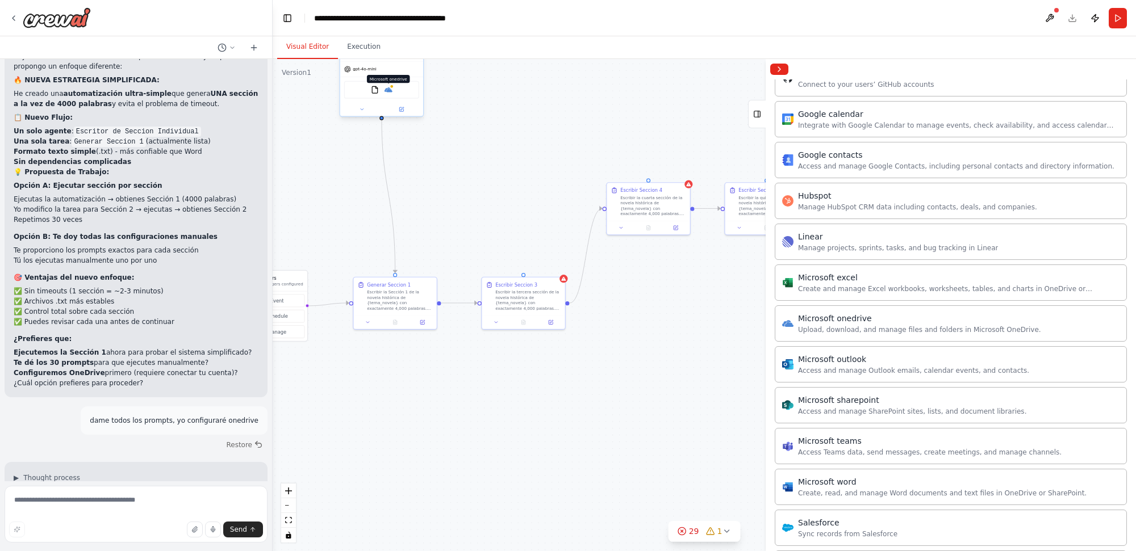
click at [390, 86] on img at bounding box center [388, 90] width 8 height 8
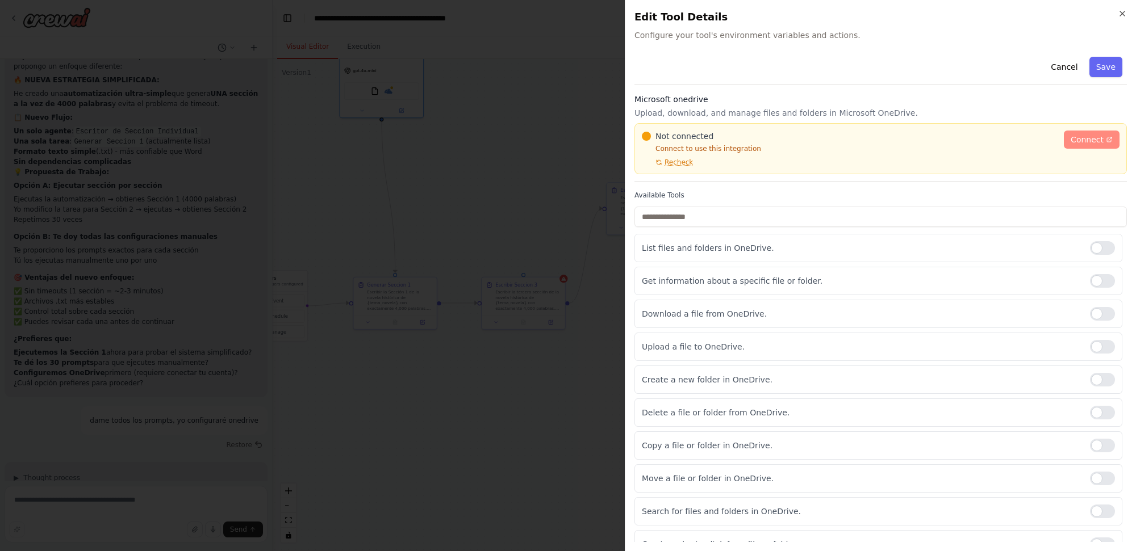
click at [1080, 143] on span "Connect" at bounding box center [1087, 139] width 33 height 11
click at [1099, 64] on button "Save" at bounding box center [1105, 67] width 33 height 20
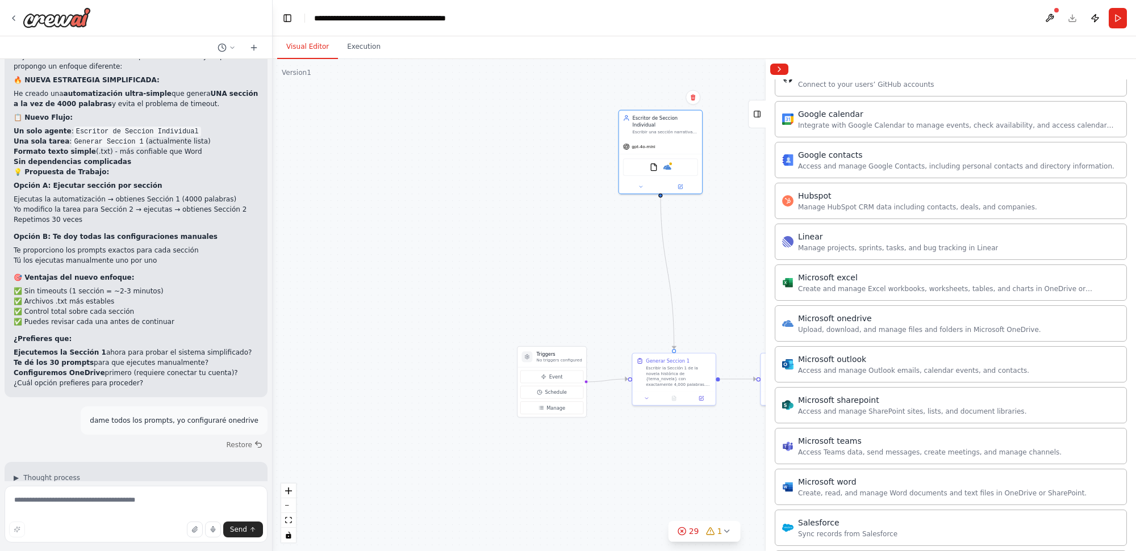
drag, startPoint x: 483, startPoint y: 206, endPoint x: 764, endPoint y: 281, distance: 290.5
click at [764, 281] on div "quiero un equipo que escriba novelas ▶ Thought process I'm specifically designe…" at bounding box center [568, 275] width 1136 height 551
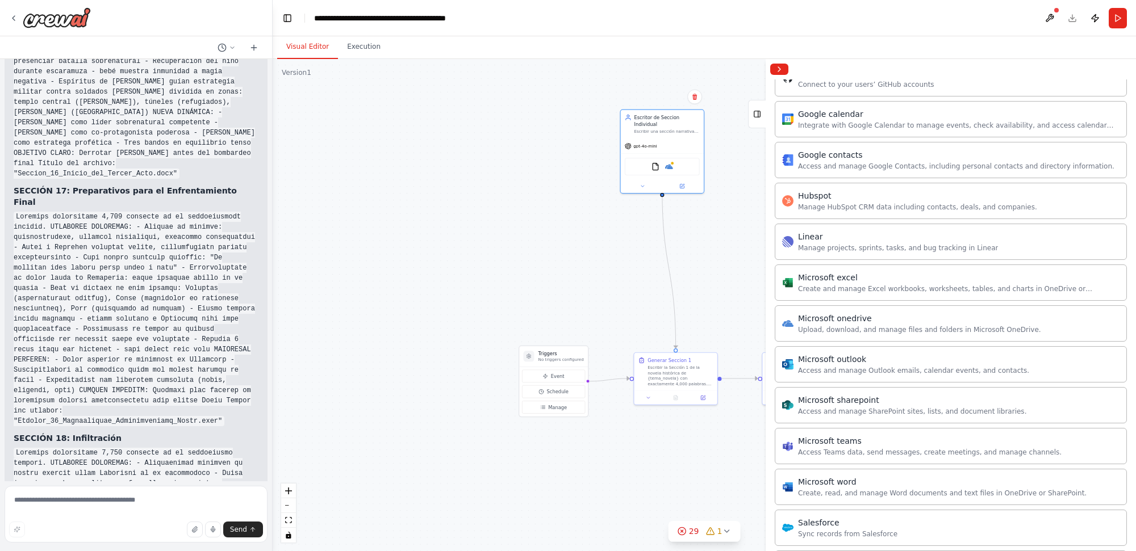
scroll to position [20197, 0]
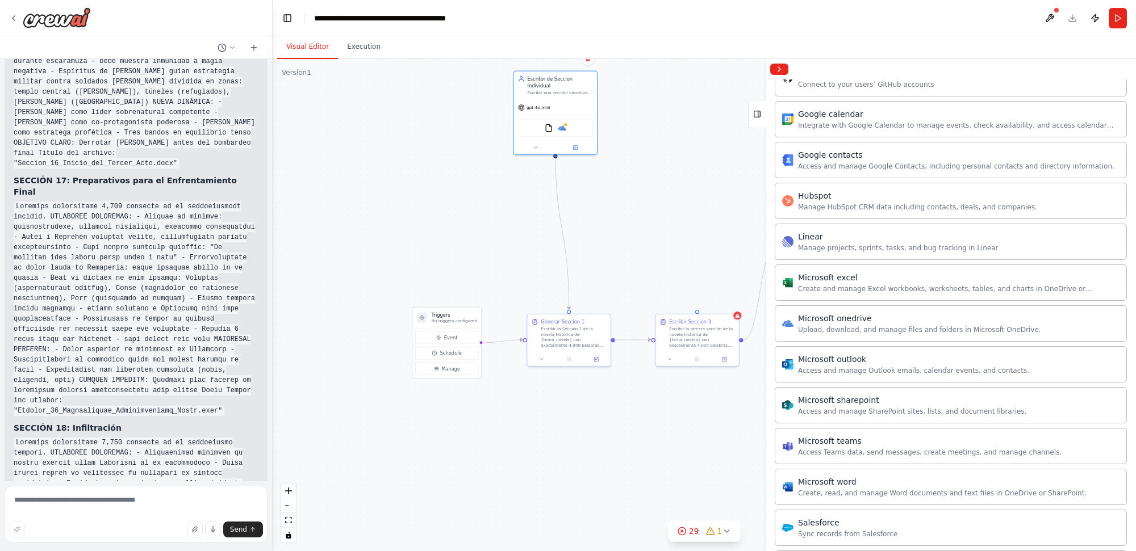
drag, startPoint x: 423, startPoint y: 278, endPoint x: 316, endPoint y: 240, distance: 113.5
click at [316, 240] on div ".deletable-edge-delete-btn { width: 20px; height: 20px; border: 0px solid #ffff…" at bounding box center [704, 305] width 863 height 492
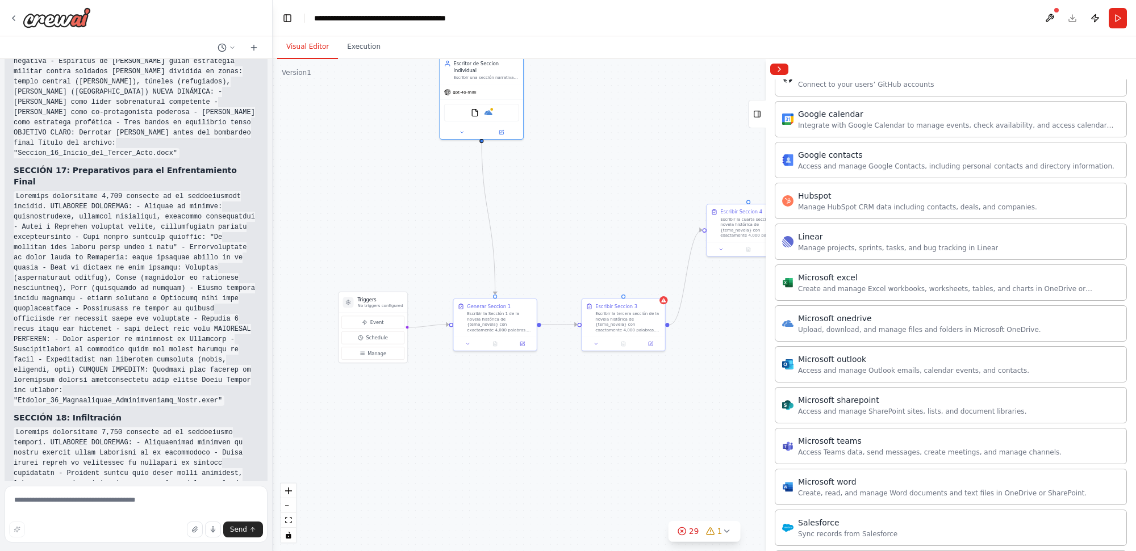
drag, startPoint x: 563, startPoint y: 446, endPoint x: 410, endPoint y: 413, distance: 156.7
click at [410, 413] on div ".deletable-edge-delete-btn { width: 20px; height: 20px; border: 0px solid #ffff…" at bounding box center [704, 305] width 863 height 492
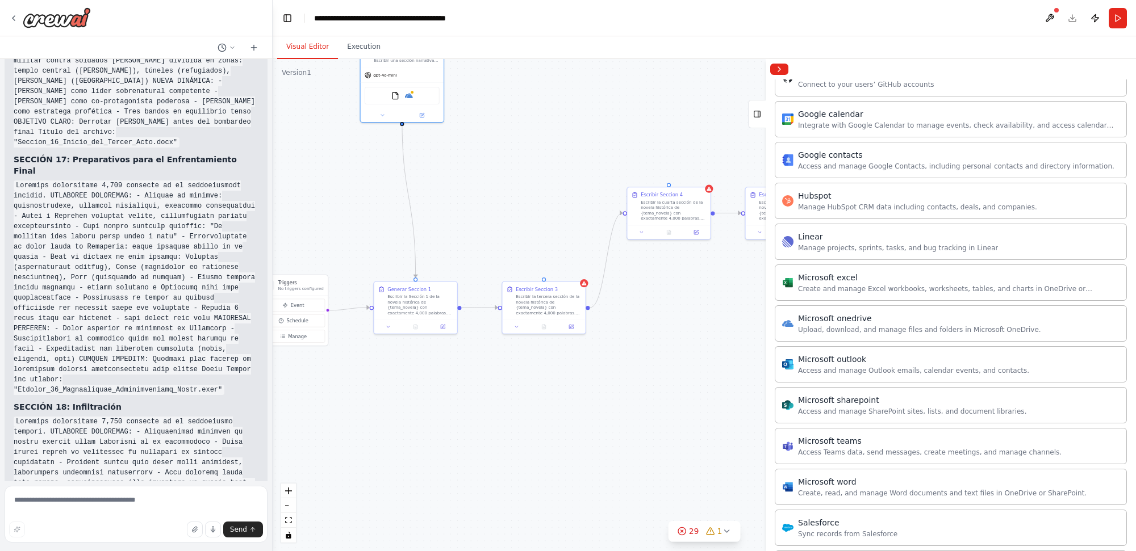
scroll to position [20228, 0]
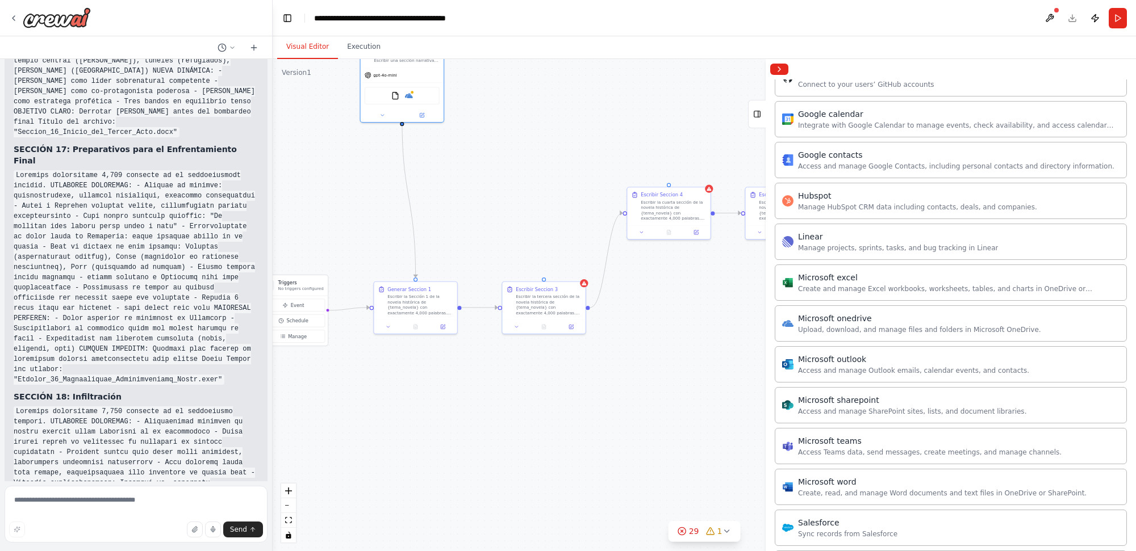
drag, startPoint x: 473, startPoint y: 446, endPoint x: 427, endPoint y: 369, distance: 89.9
click at [433, 378] on div ".deletable-edge-delete-btn { width: 20px; height: 20px; border: 0px solid #ffff…" at bounding box center [704, 305] width 863 height 492
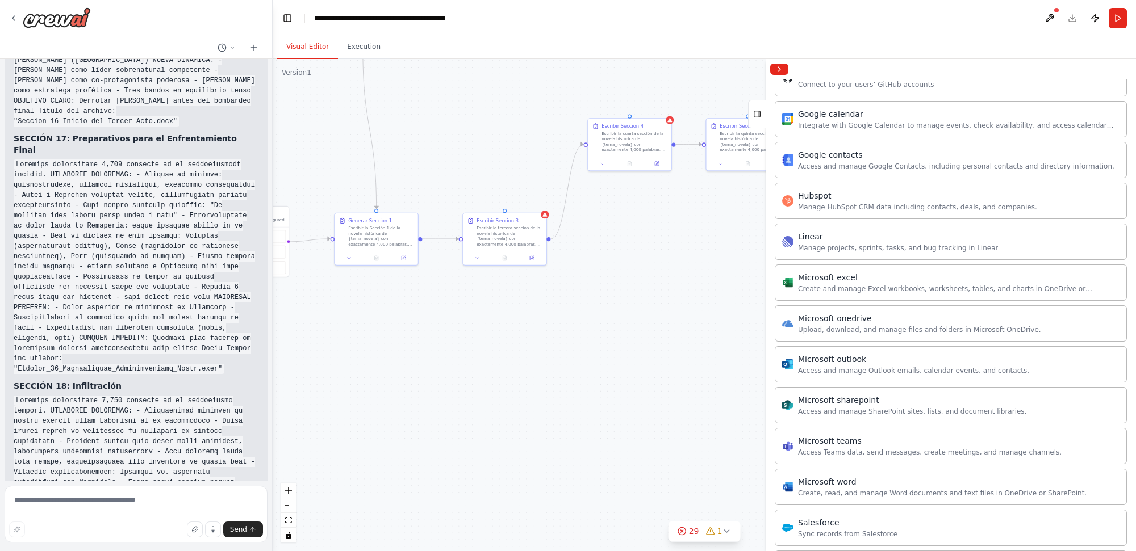
scroll to position [20250, 0]
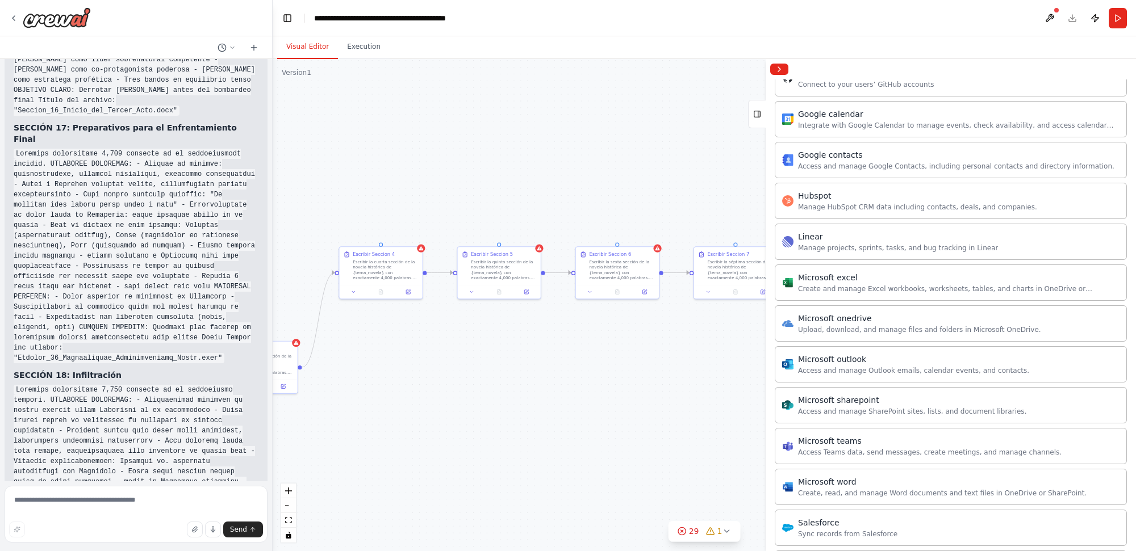
drag, startPoint x: 649, startPoint y: 324, endPoint x: 390, endPoint y: 459, distance: 292.4
click at [390, 459] on div ".deletable-edge-delete-btn { width: 20px; height: 20px; border: 0px solid #ffff…" at bounding box center [704, 305] width 863 height 492
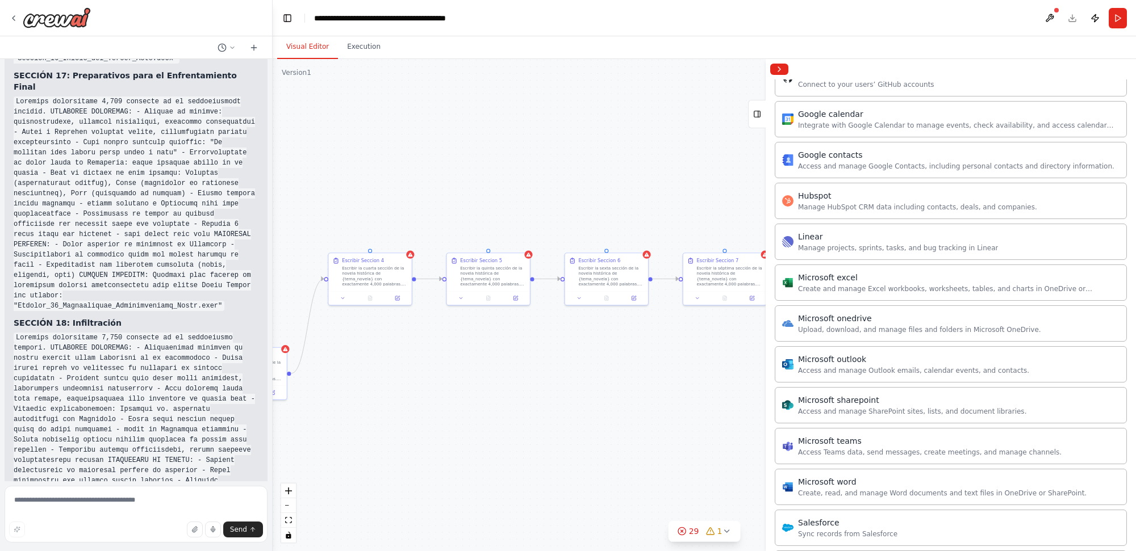
scroll to position [20313, 0]
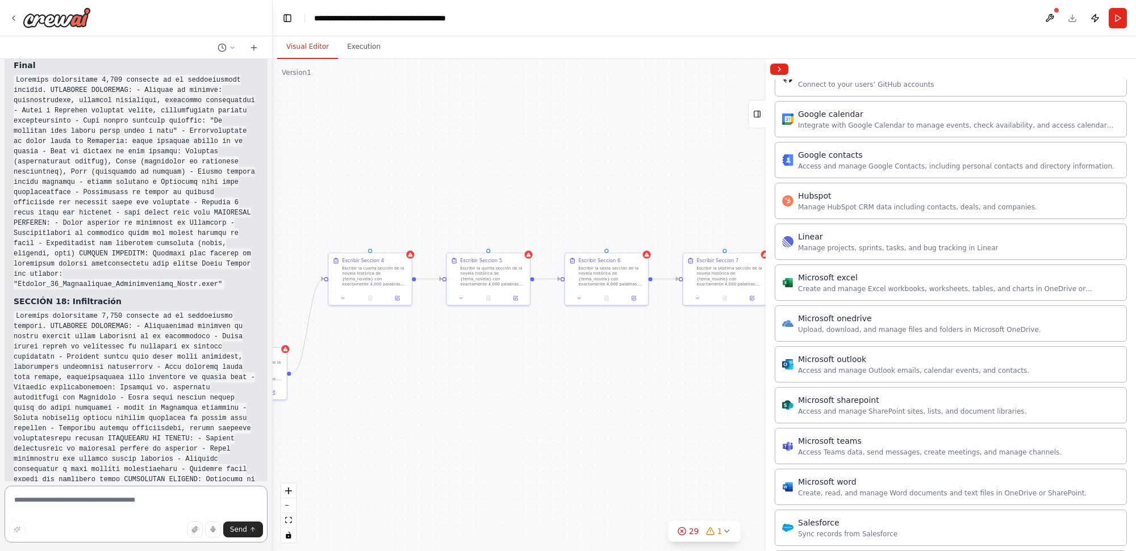
click at [147, 500] on textarea at bounding box center [136, 514] width 263 height 57
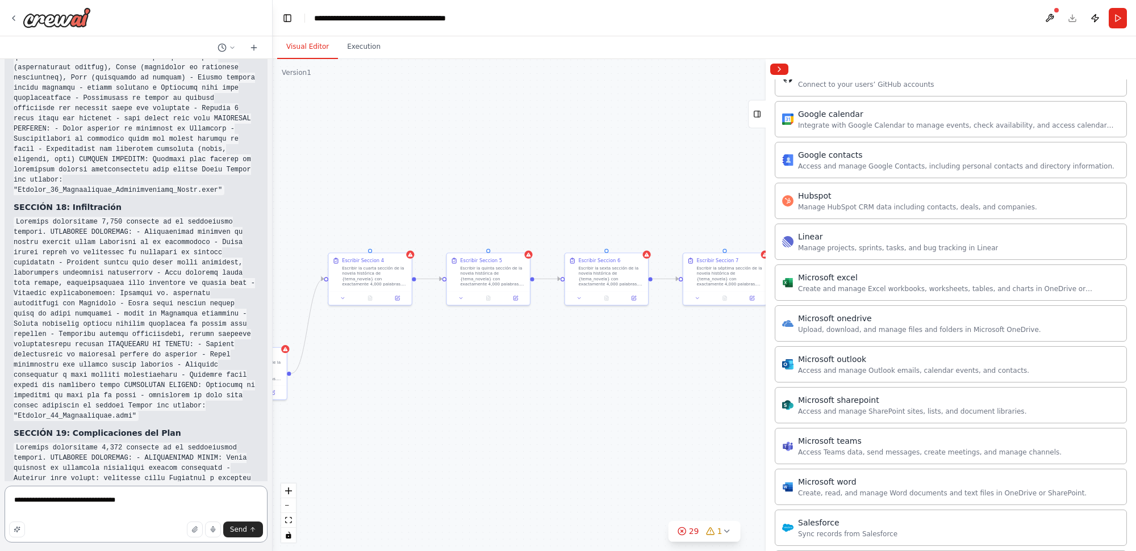
scroll to position [20429, 0]
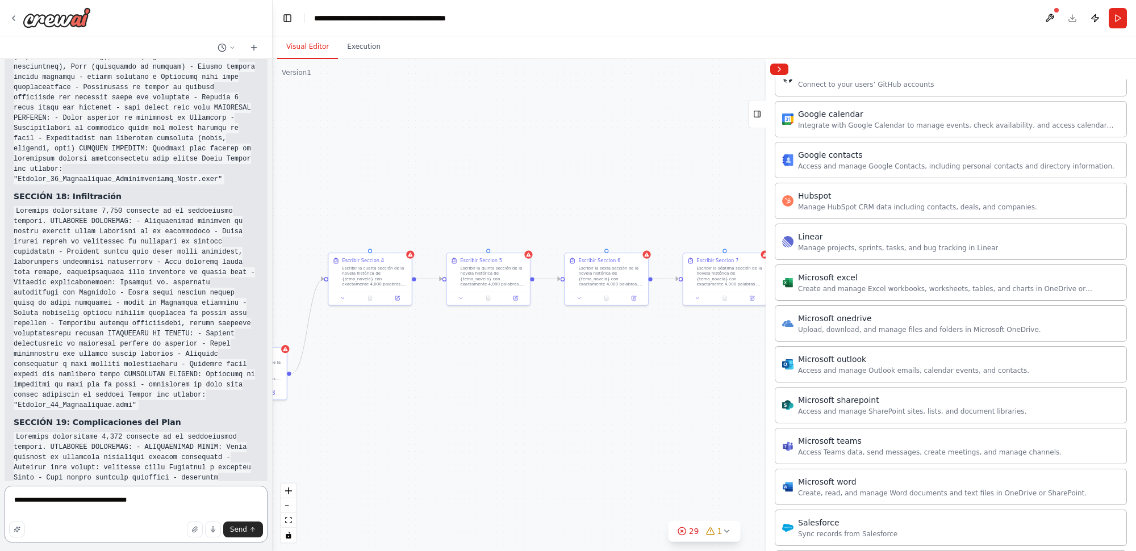
type textarea "**********"
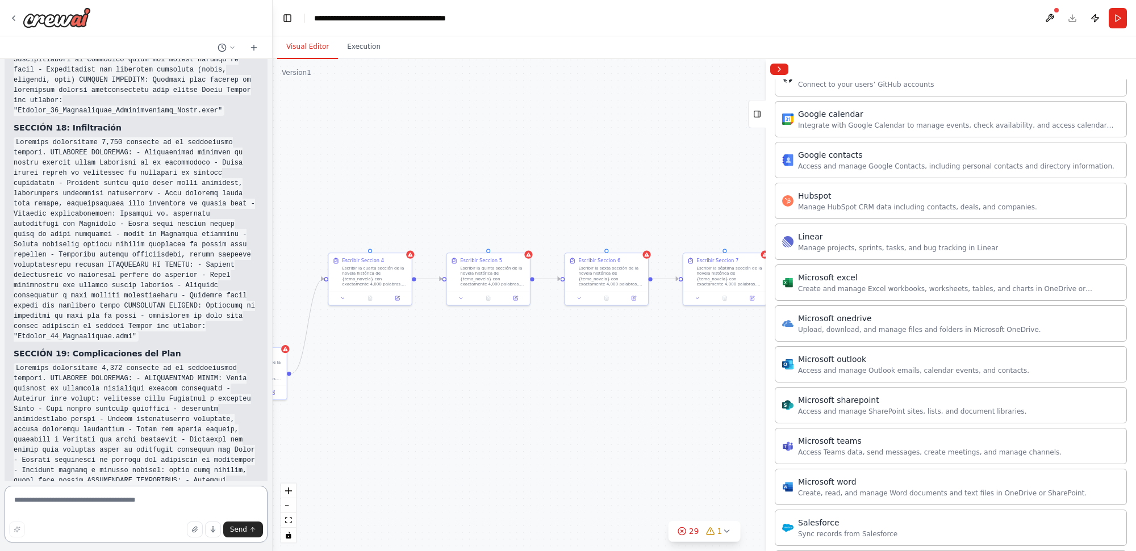
scroll to position [20508, 0]
